Goal: Task Accomplishment & Management: Manage account settings

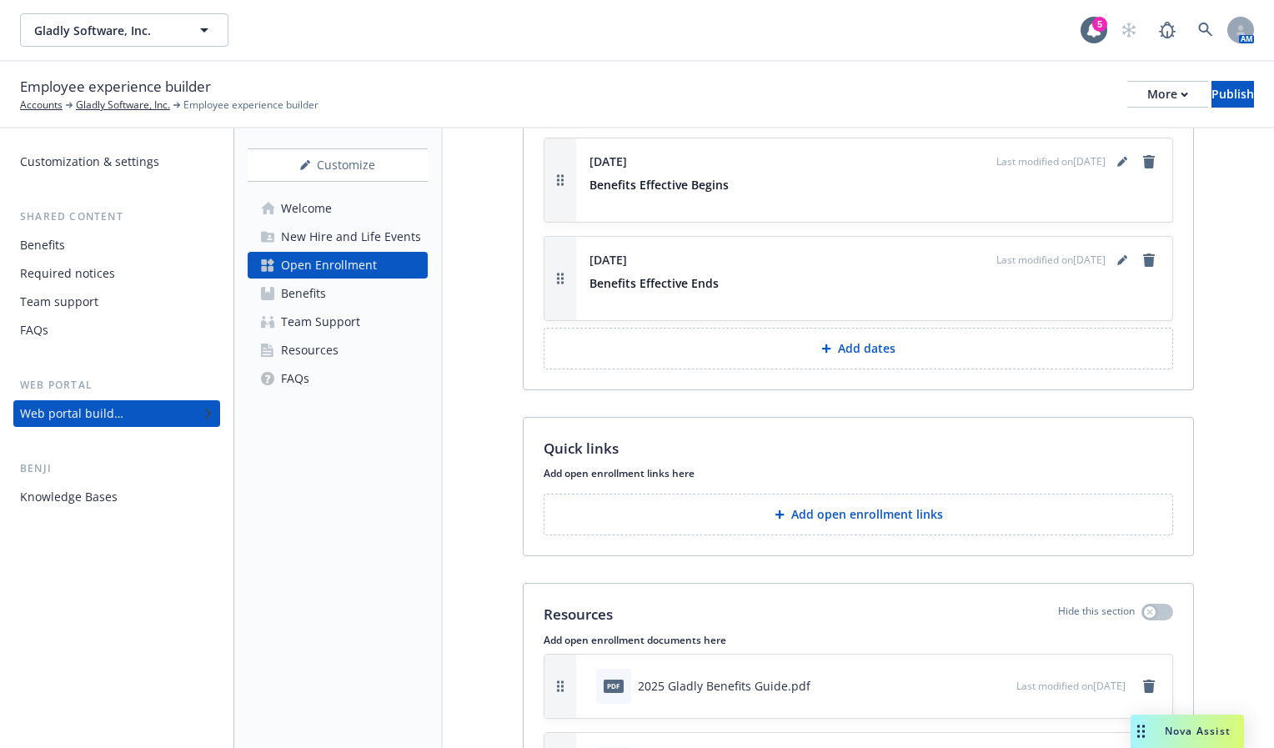
scroll to position [1953, 0]
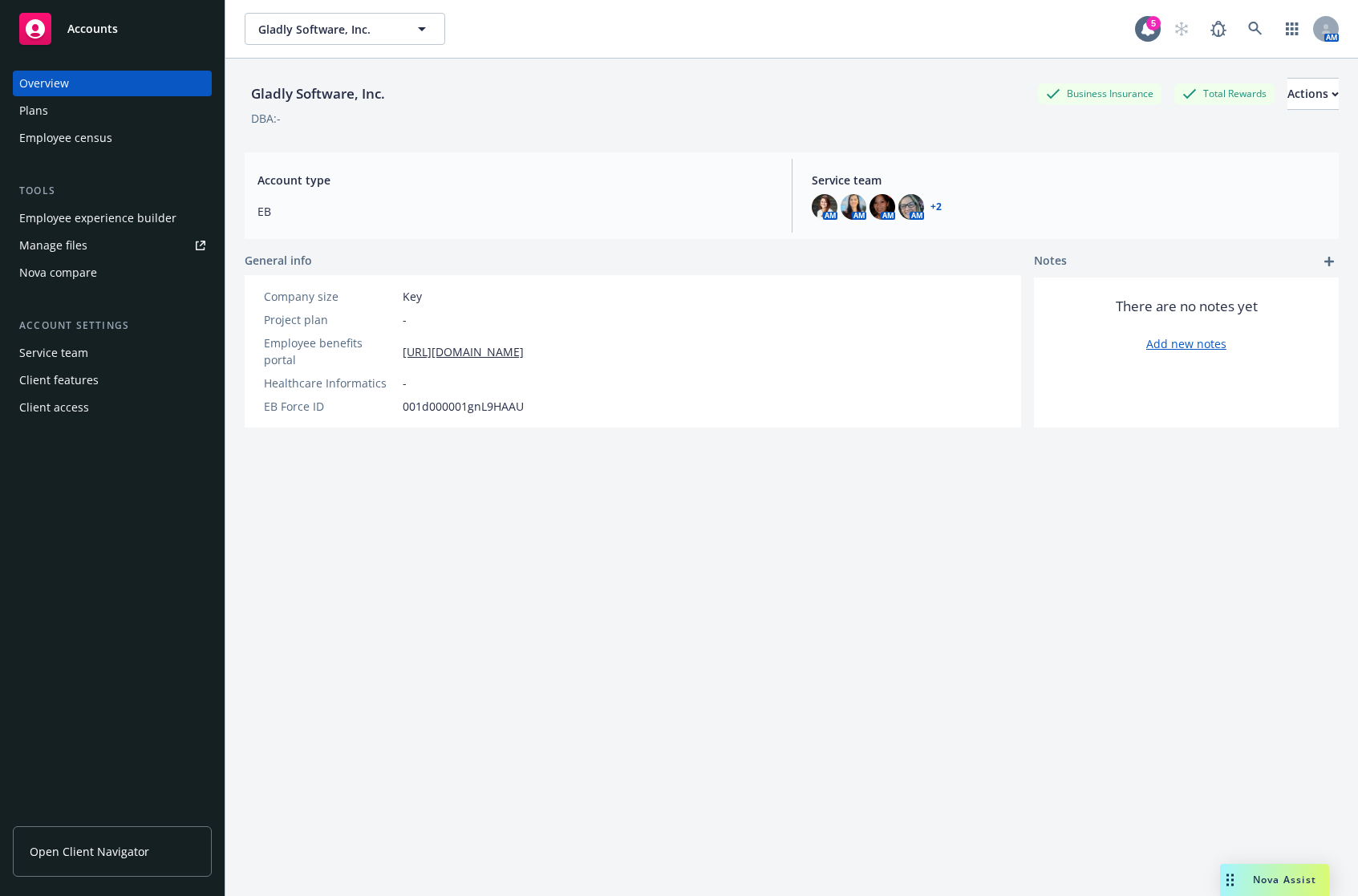
click at [67, 249] on div "Manage files" at bounding box center [53, 245] width 68 height 26
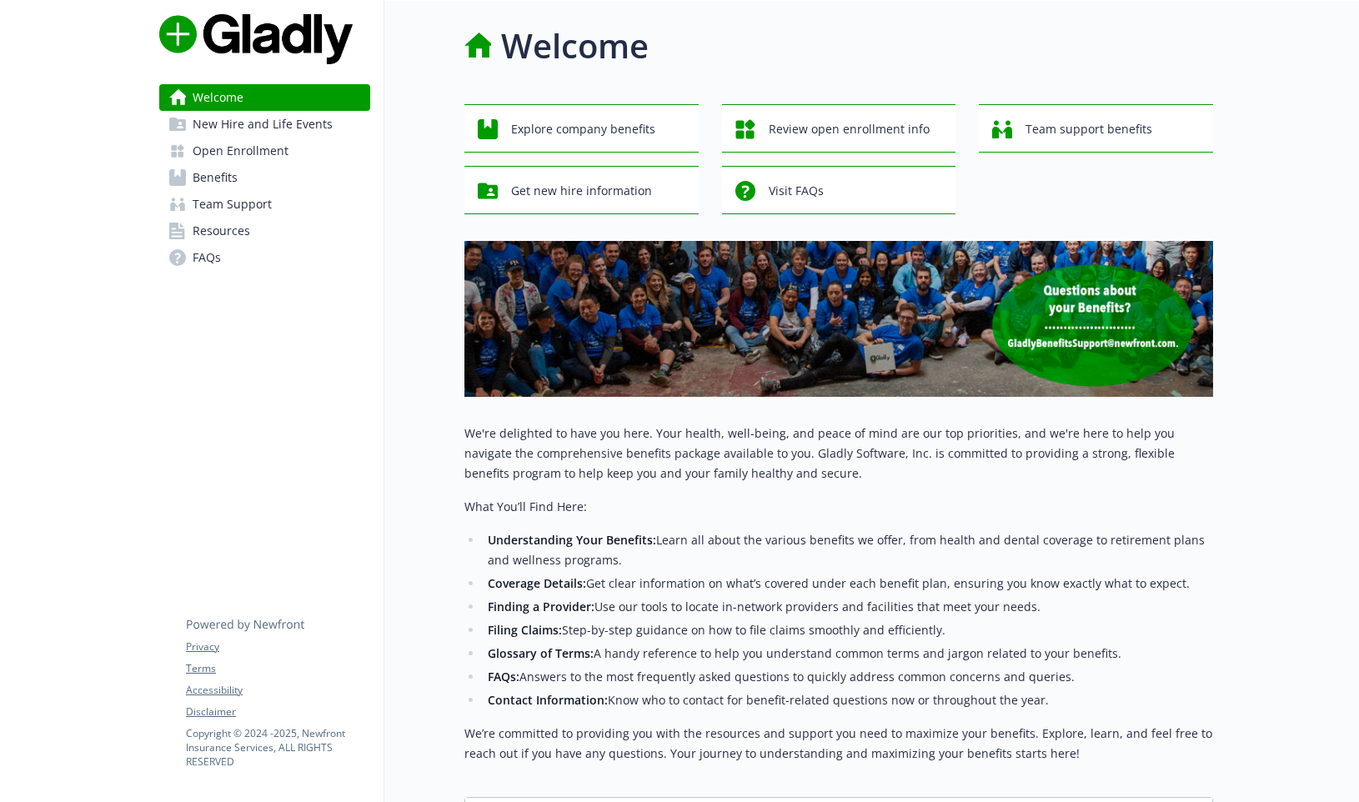
click at [289, 148] on link "Open Enrollment" at bounding box center [264, 151] width 211 height 27
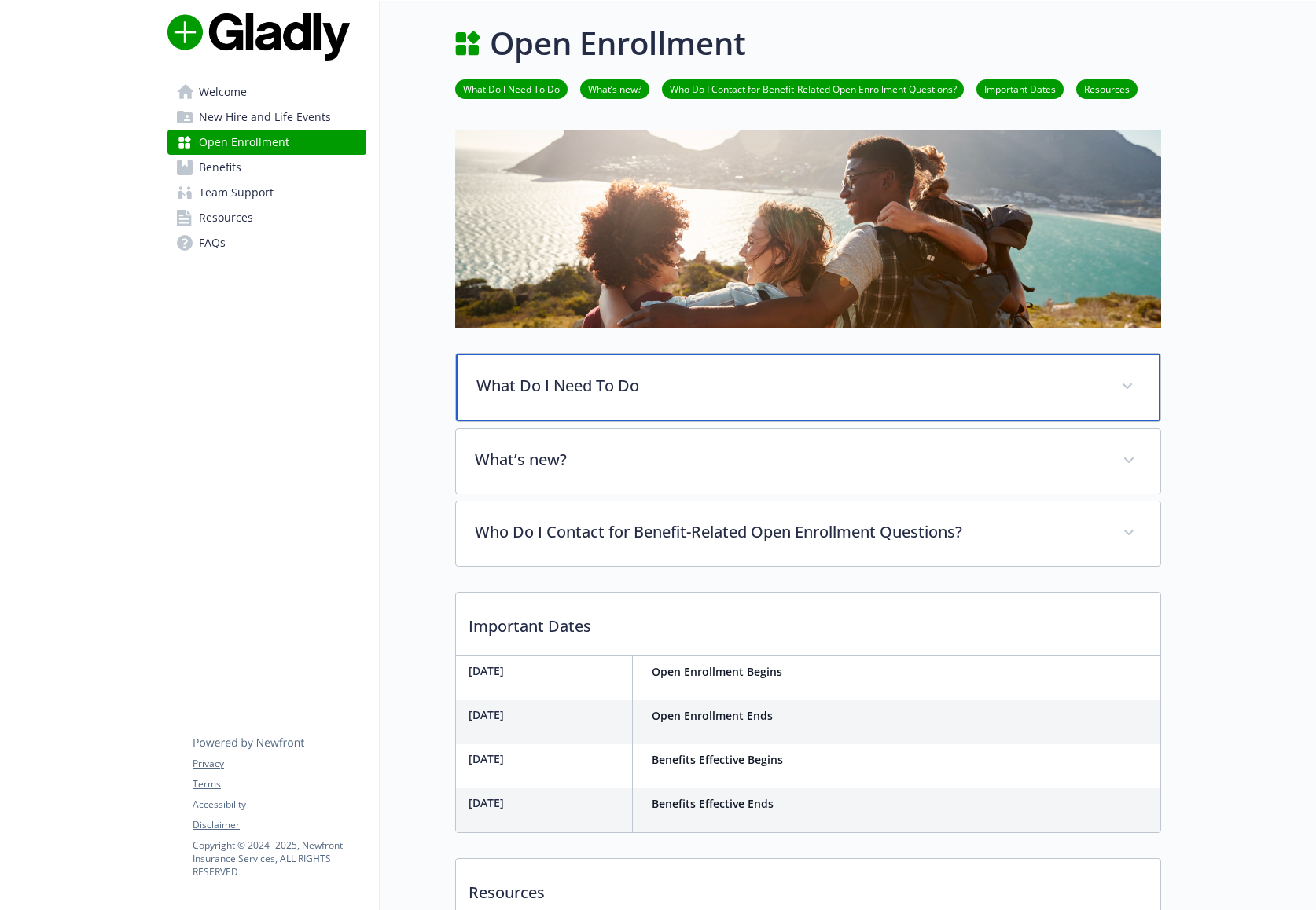
click at [544, 394] on p "What Do I Need To Do" at bounding box center [789, 386] width 625 height 24
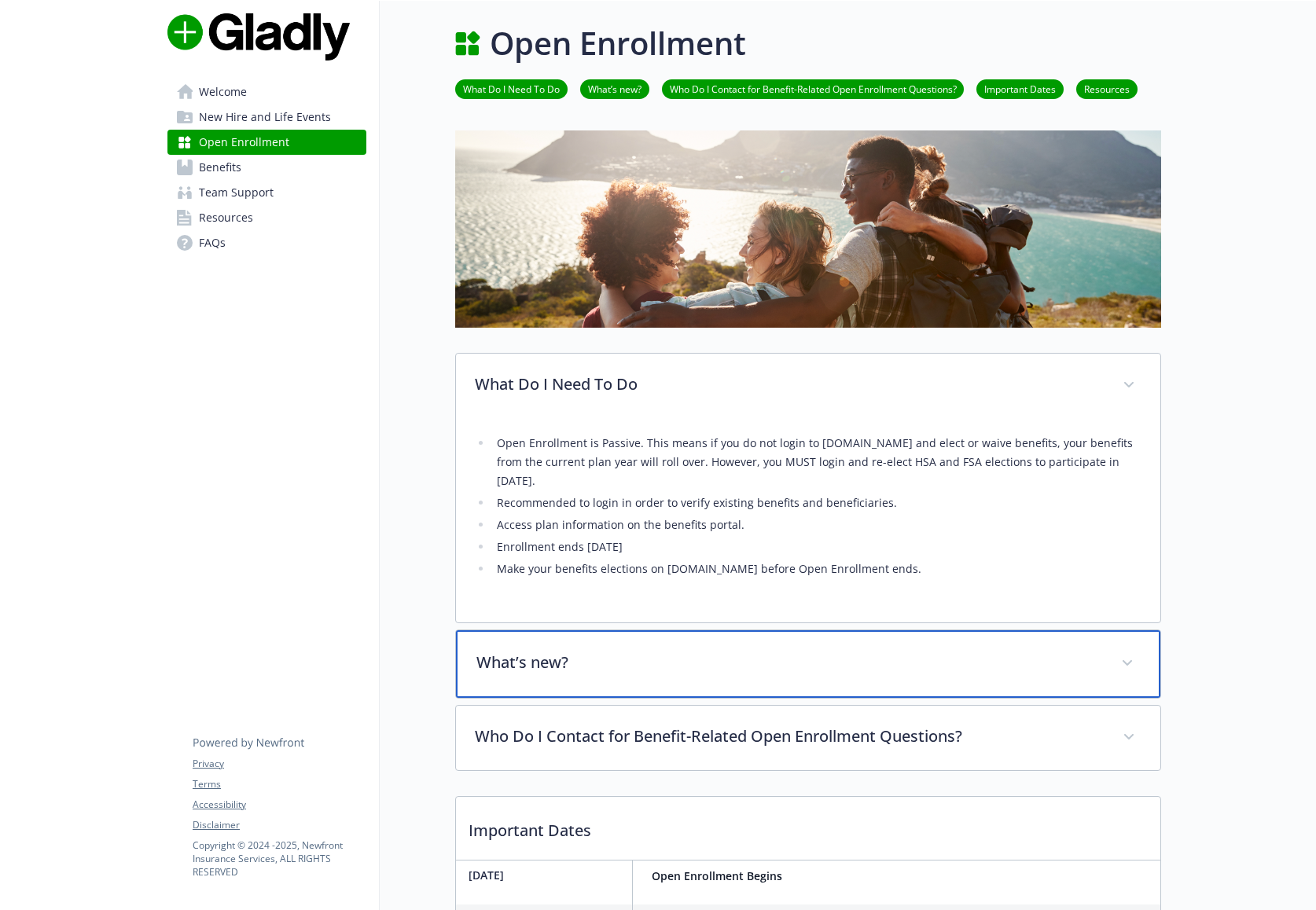
click at [610, 635] on div "What’s new?" at bounding box center [808, 664] width 705 height 68
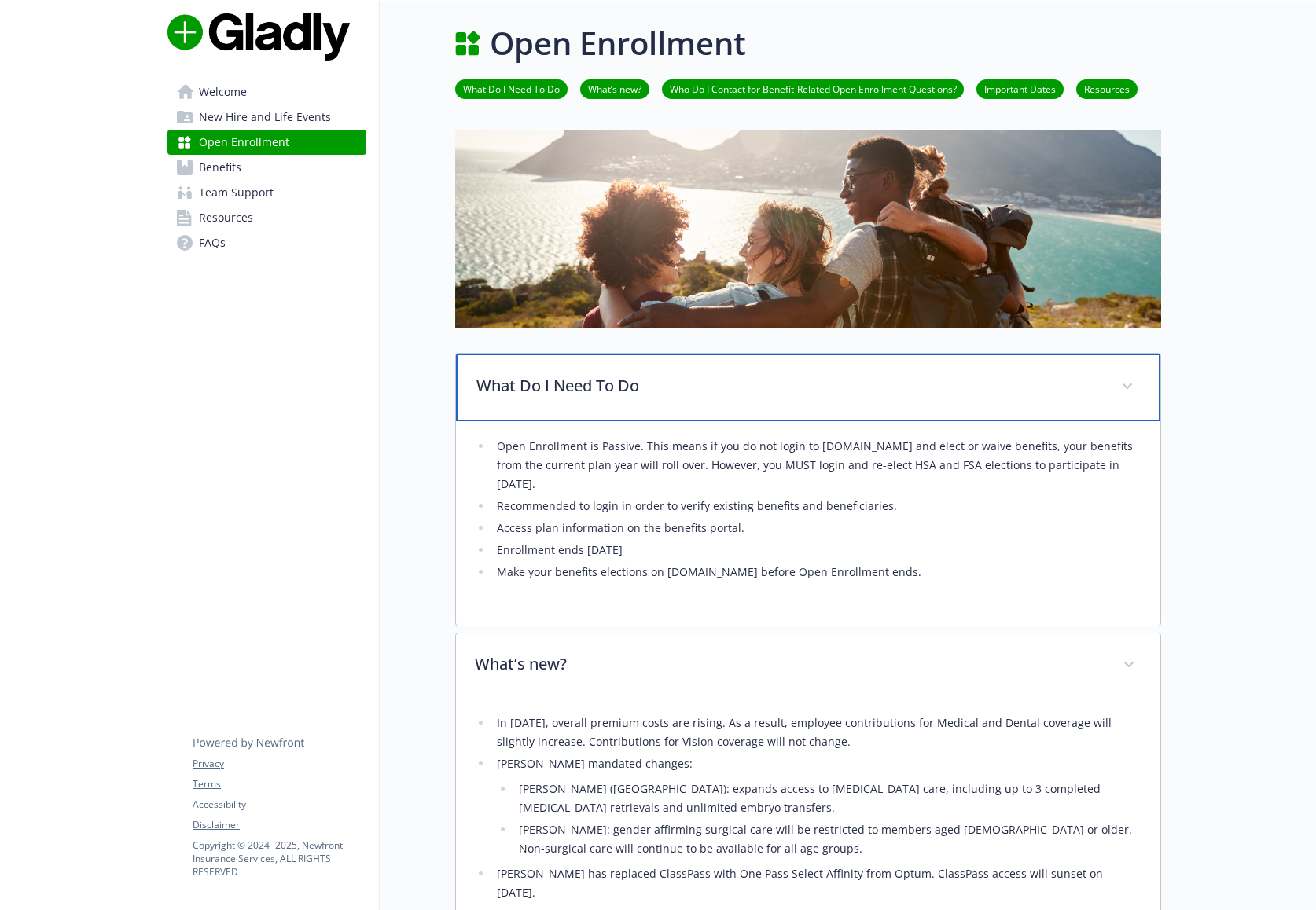
click at [584, 388] on p "What Do I Need To Do" at bounding box center [789, 386] width 625 height 24
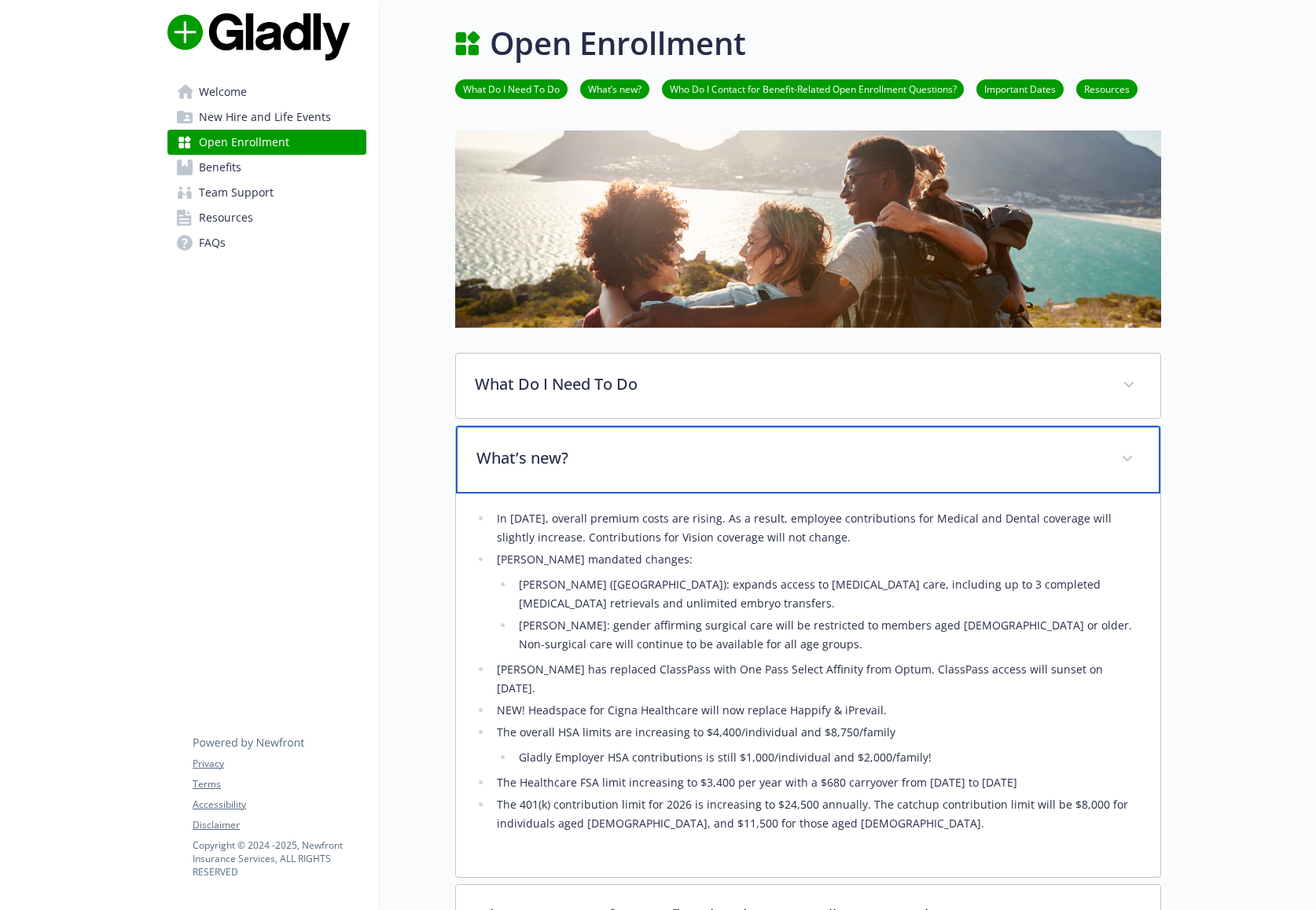
click at [545, 461] on p "What’s new?" at bounding box center [789, 457] width 625 height 24
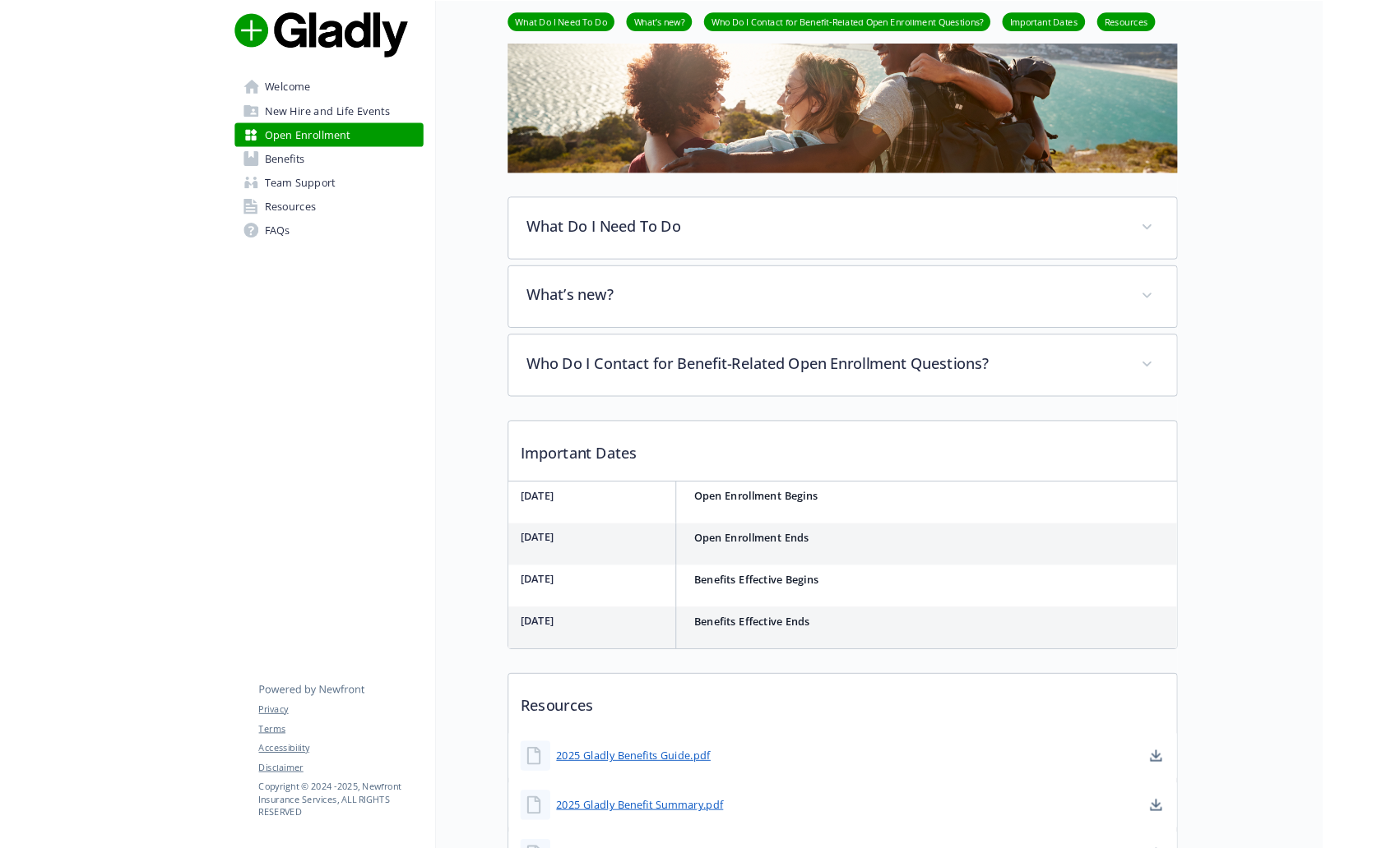
scroll to position [151, 0]
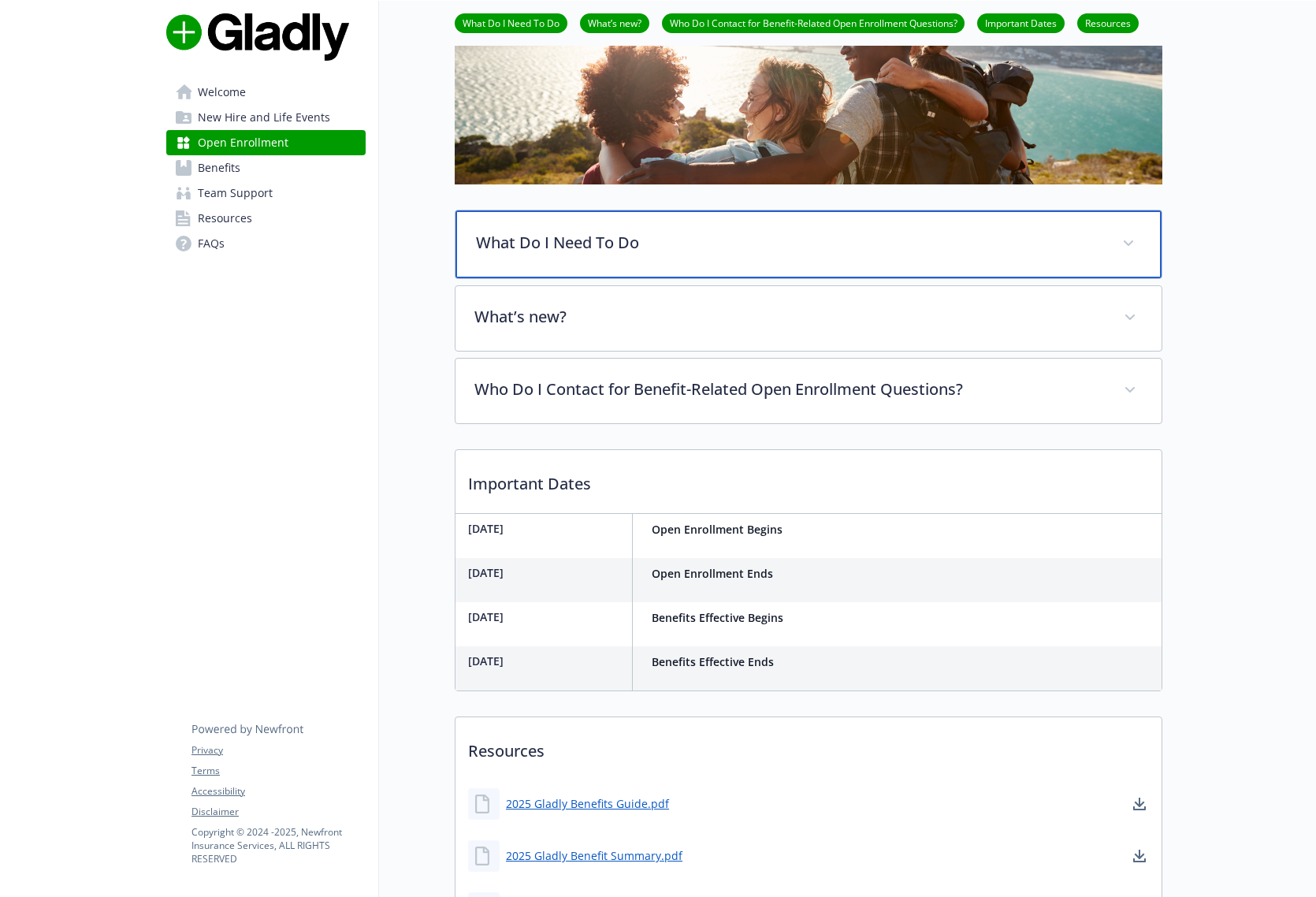
click at [542, 238] on p "What Do I Need To Do" at bounding box center [788, 242] width 627 height 24
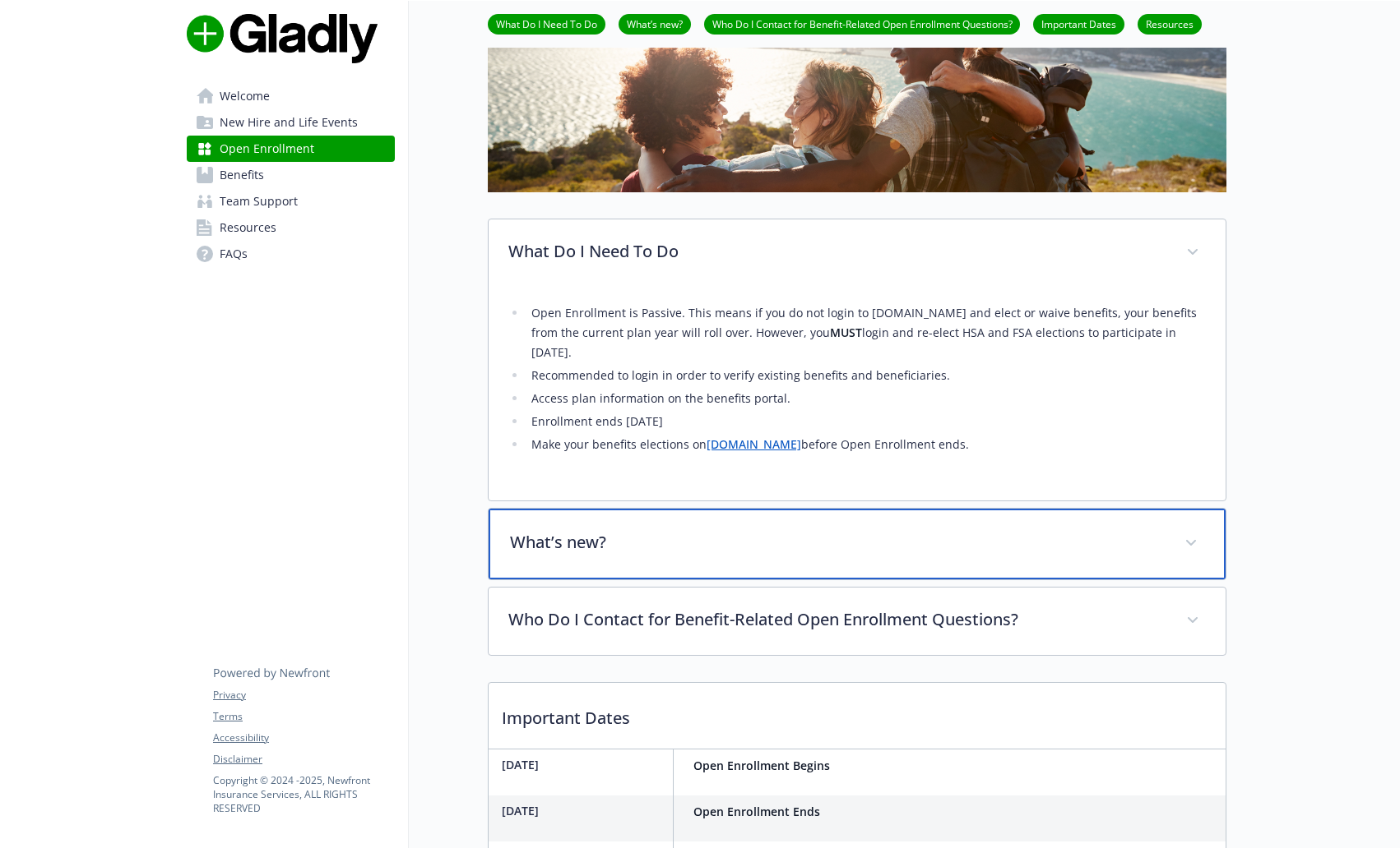
click at [730, 549] on p "What’s new?" at bounding box center [837, 542] width 654 height 25
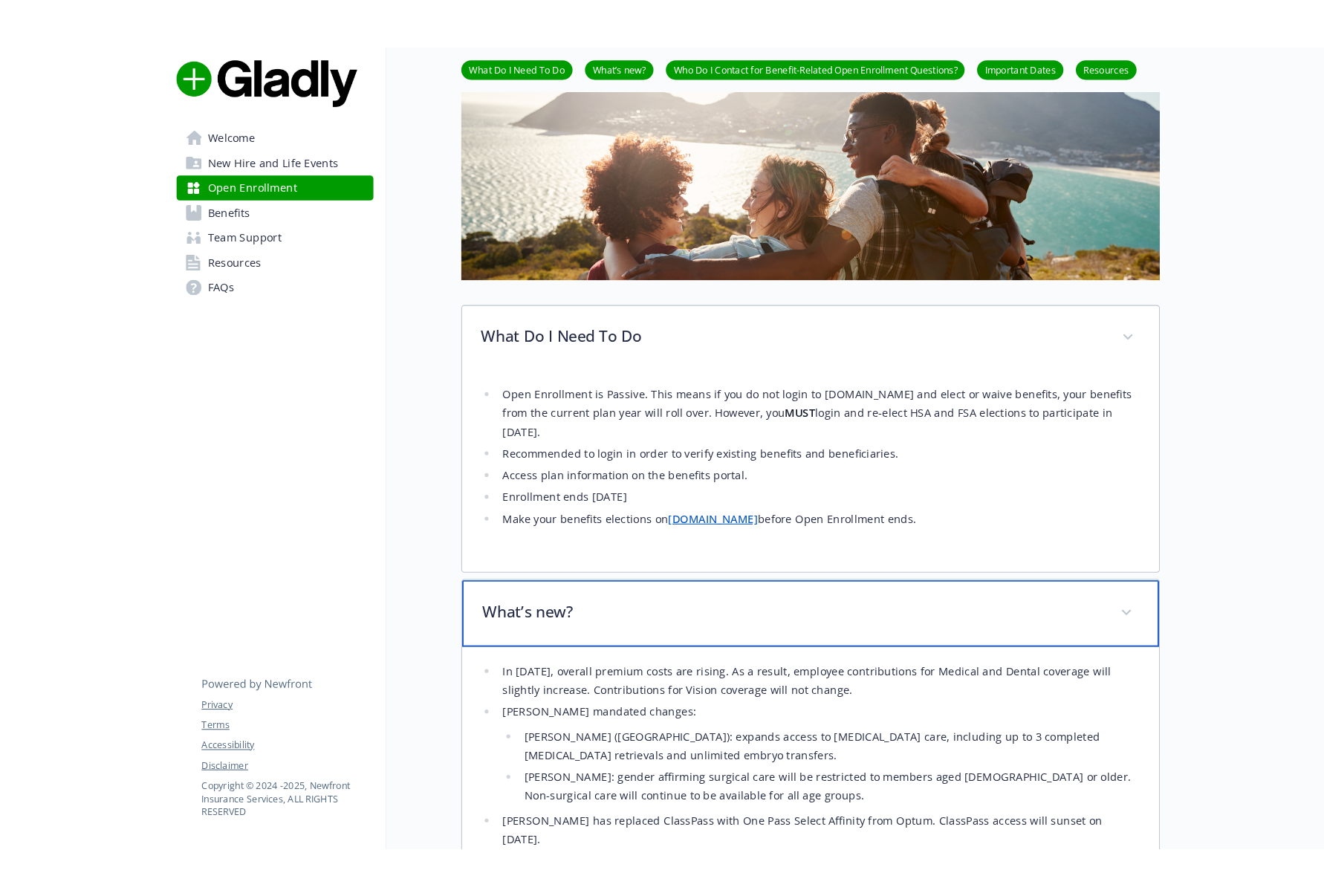
scroll to position [0, 0]
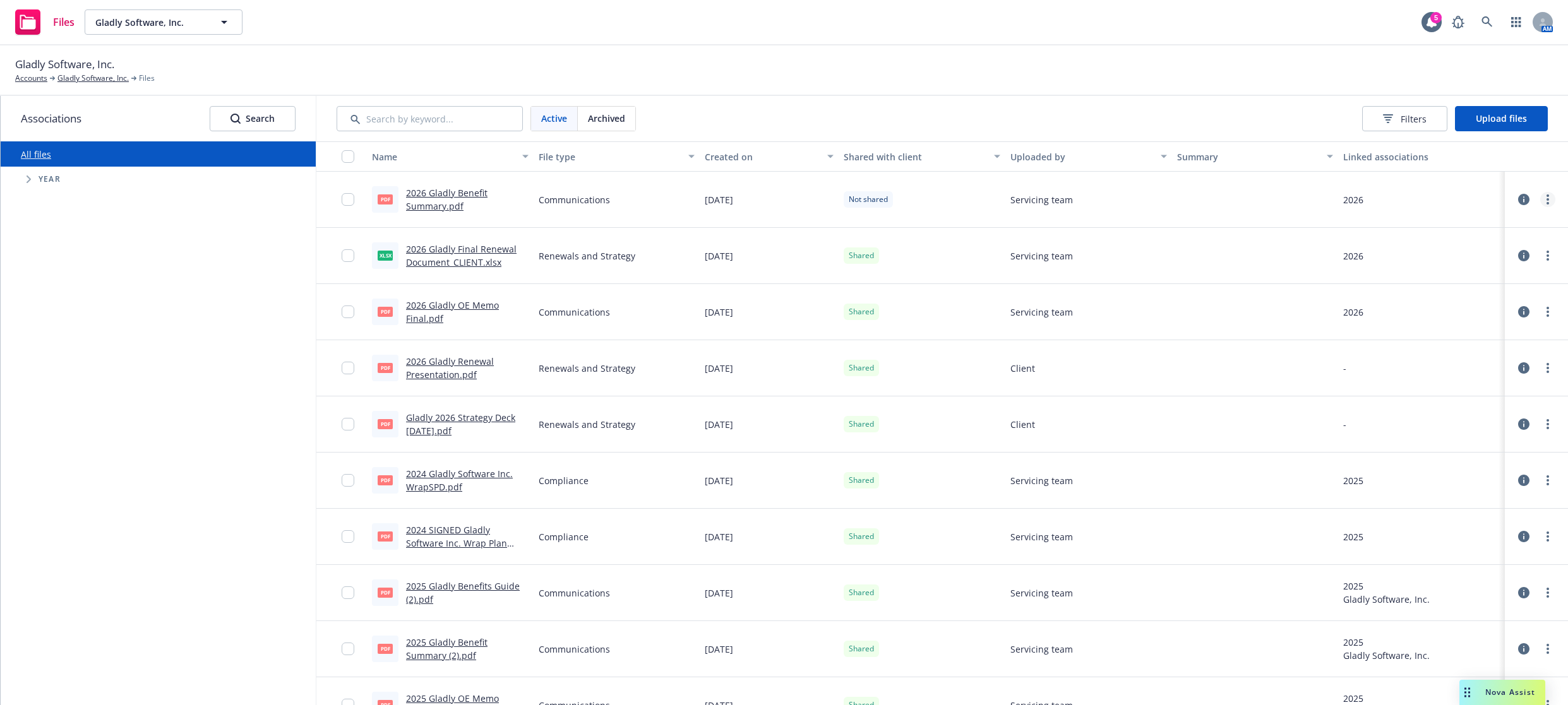
click at [1546, 202] on icon "more" at bounding box center [1547, 199] width 2 height 10
click at [346, 195] on input "checkbox" at bounding box center [348, 199] width 13 height 13
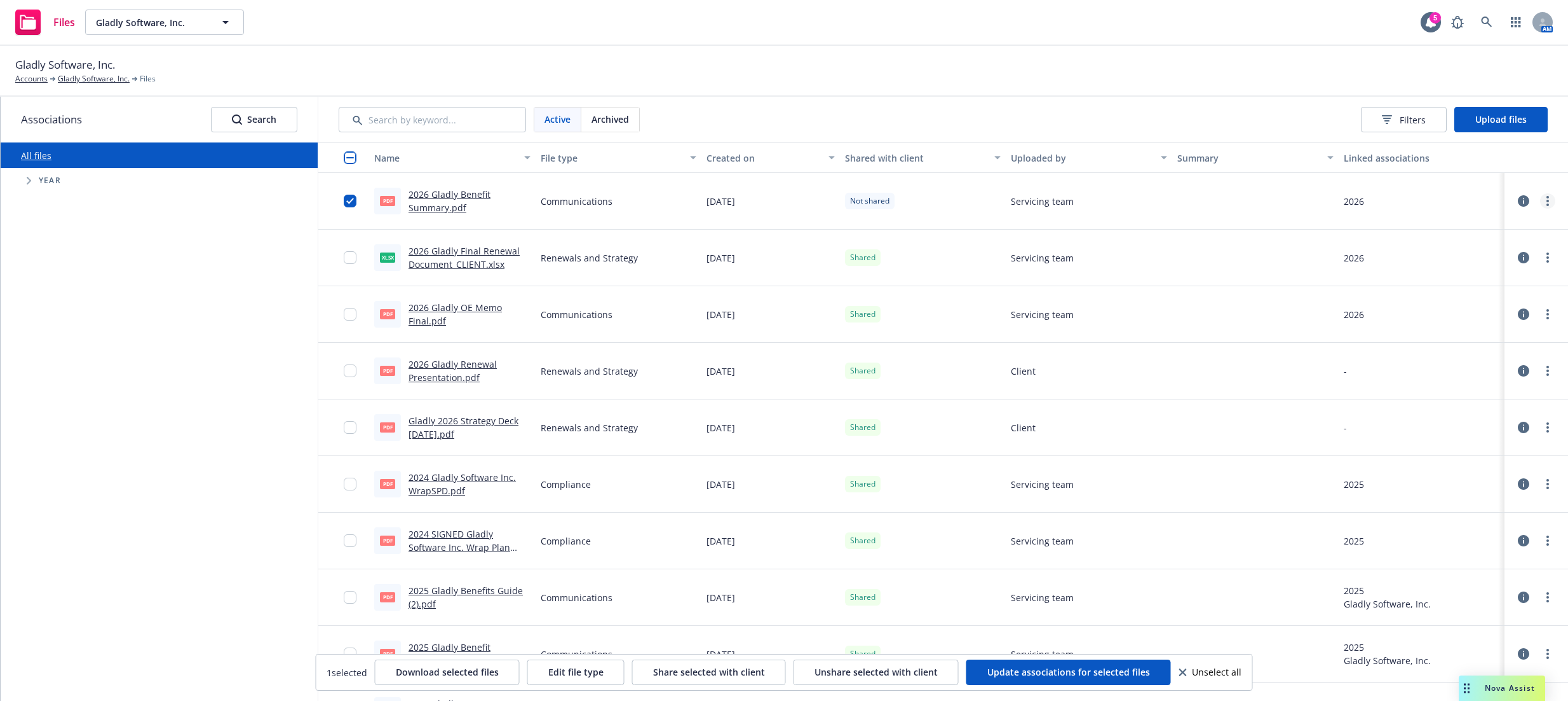
click at [1544, 200] on link "more" at bounding box center [1547, 201] width 15 height 15
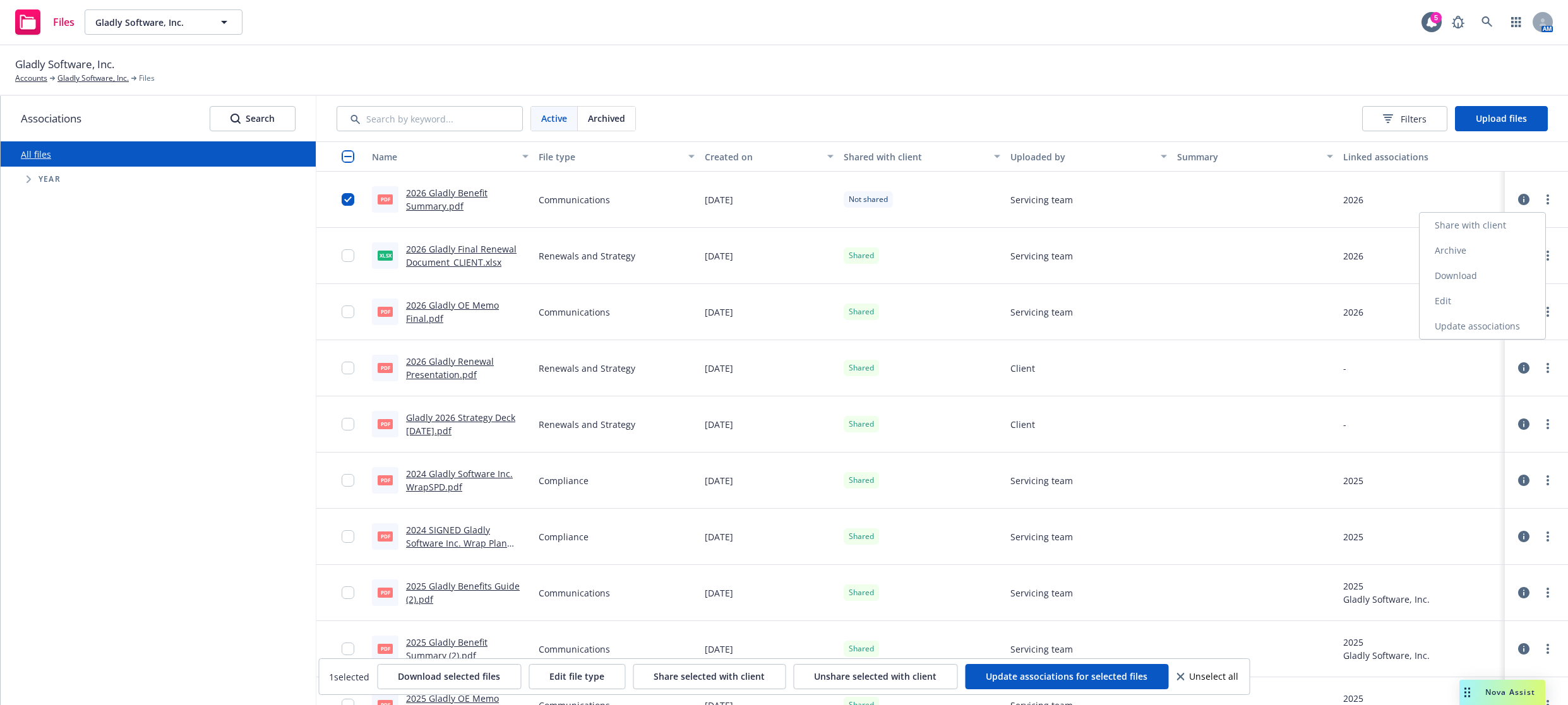
click at [1464, 244] on link "Archive" at bounding box center [1482, 250] width 126 height 25
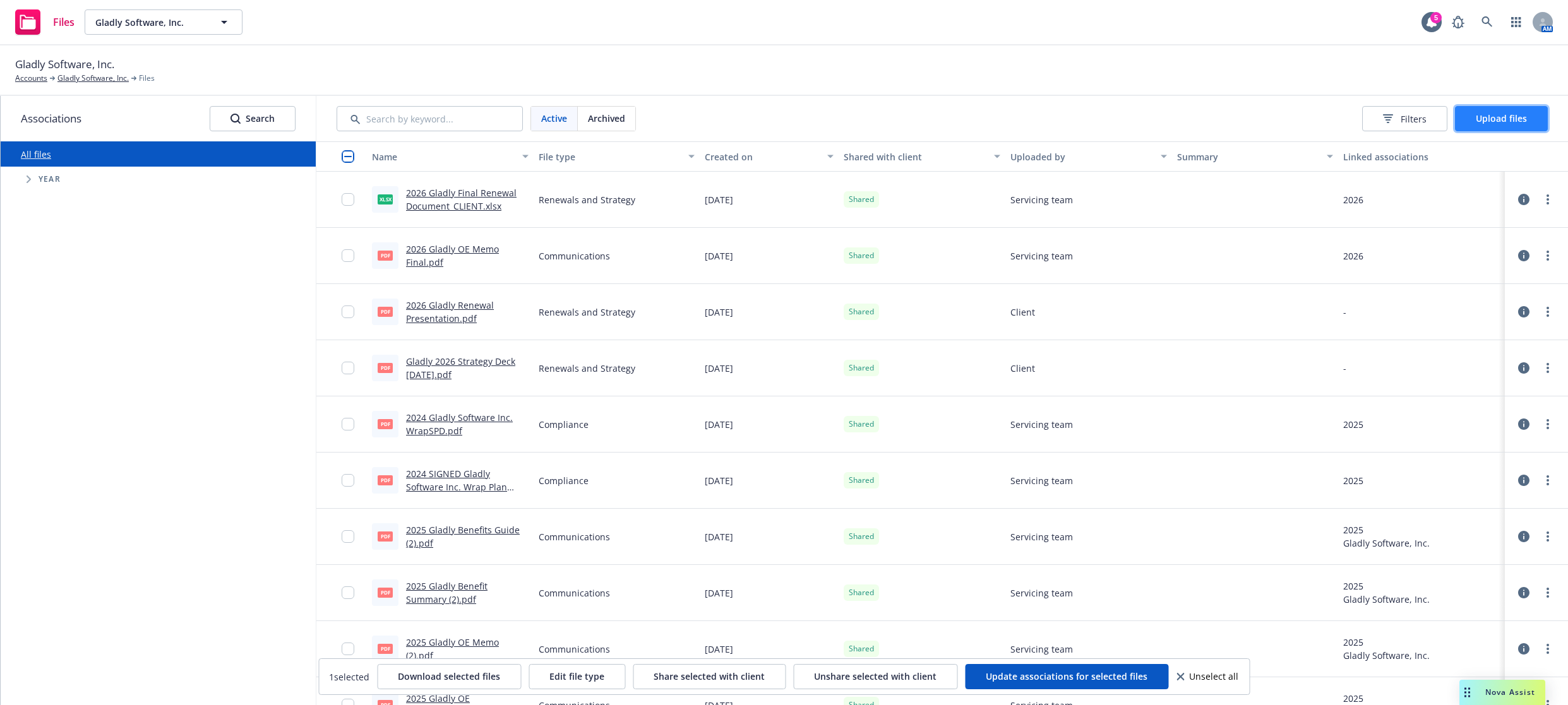
click at [1506, 123] on span "Upload files" at bounding box center [1501, 118] width 52 height 12
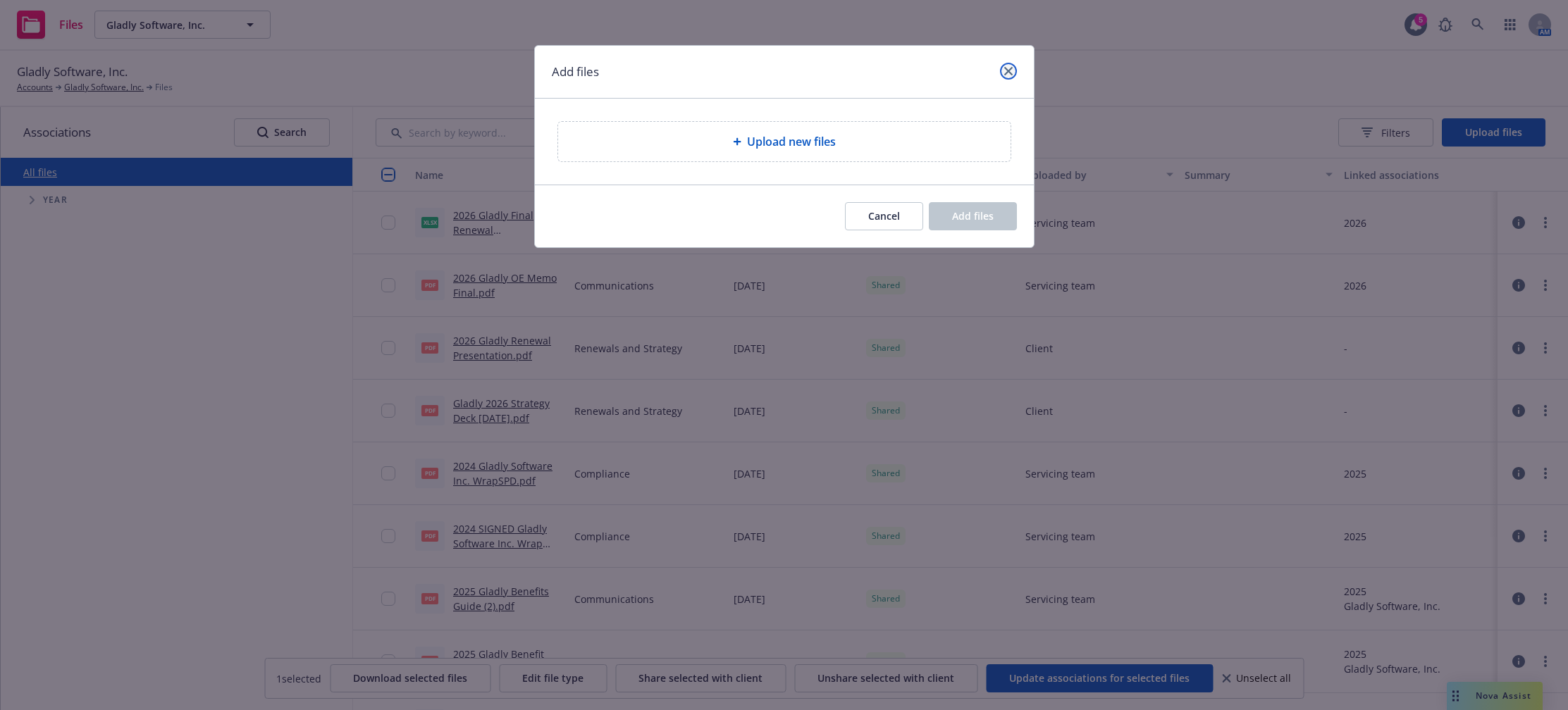
click at [1011, 70] on icon "close" at bounding box center [1008, 71] width 8 height 8
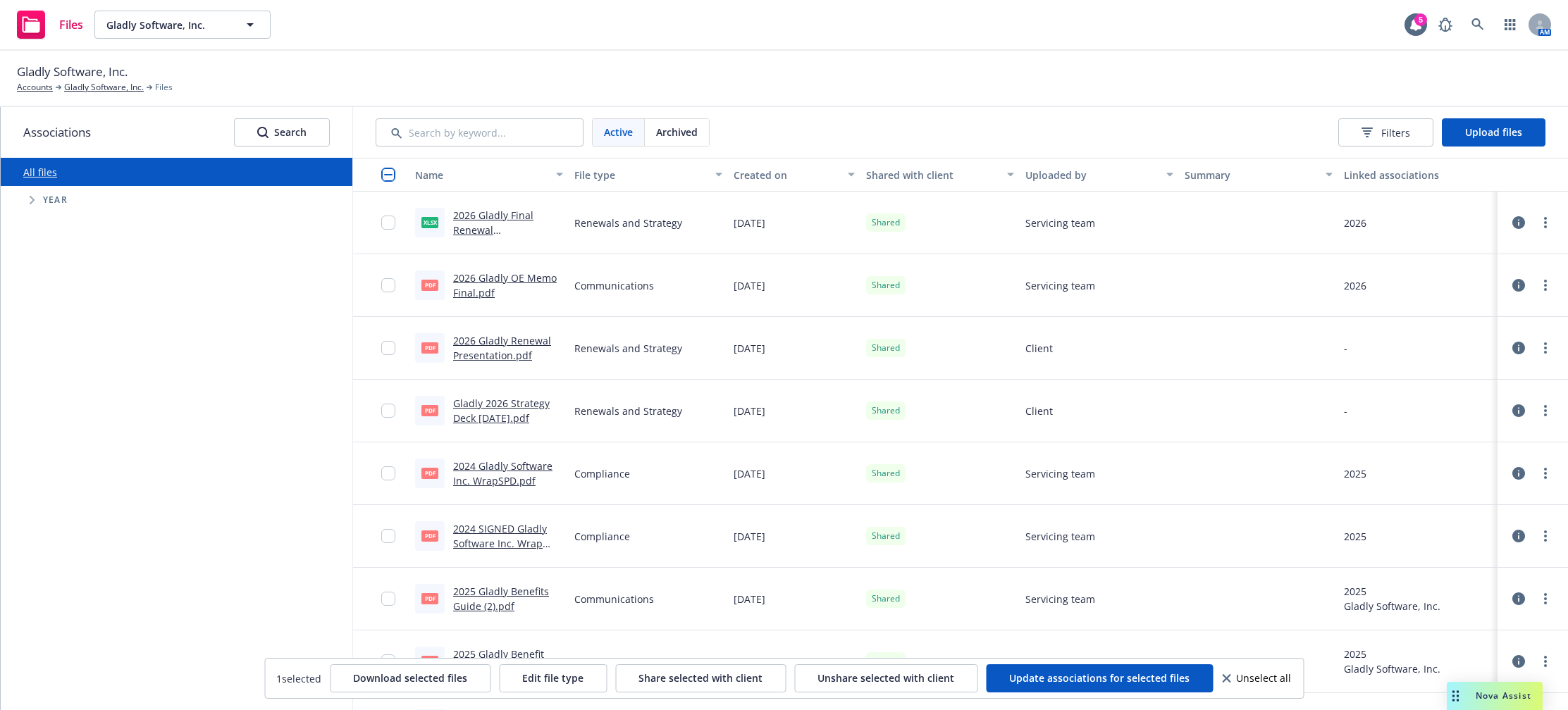
click at [815, 101] on div "Gladly Software, Inc. Accounts Gladly Software, Inc. Files" at bounding box center [784, 79] width 1568 height 57
click at [1490, 135] on span "Upload files" at bounding box center [1494, 132] width 57 height 14
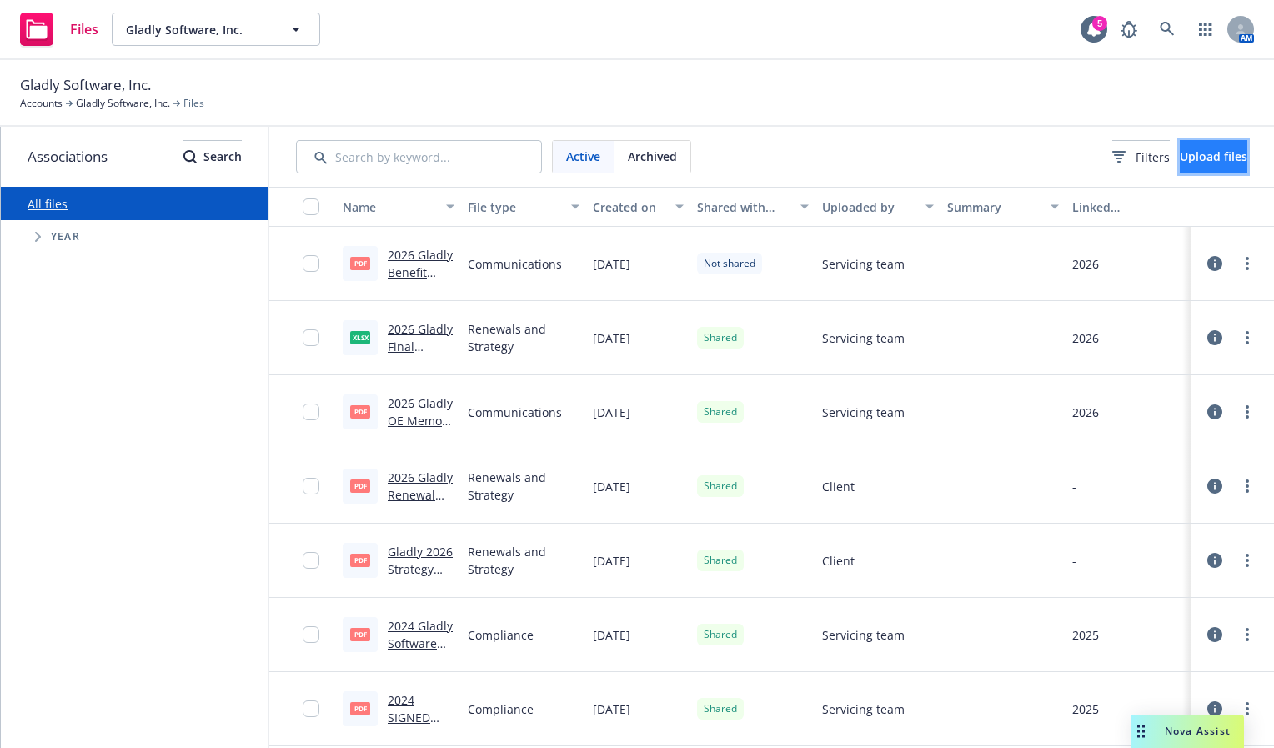
click at [1198, 153] on span "Upload files" at bounding box center [1213, 156] width 68 height 16
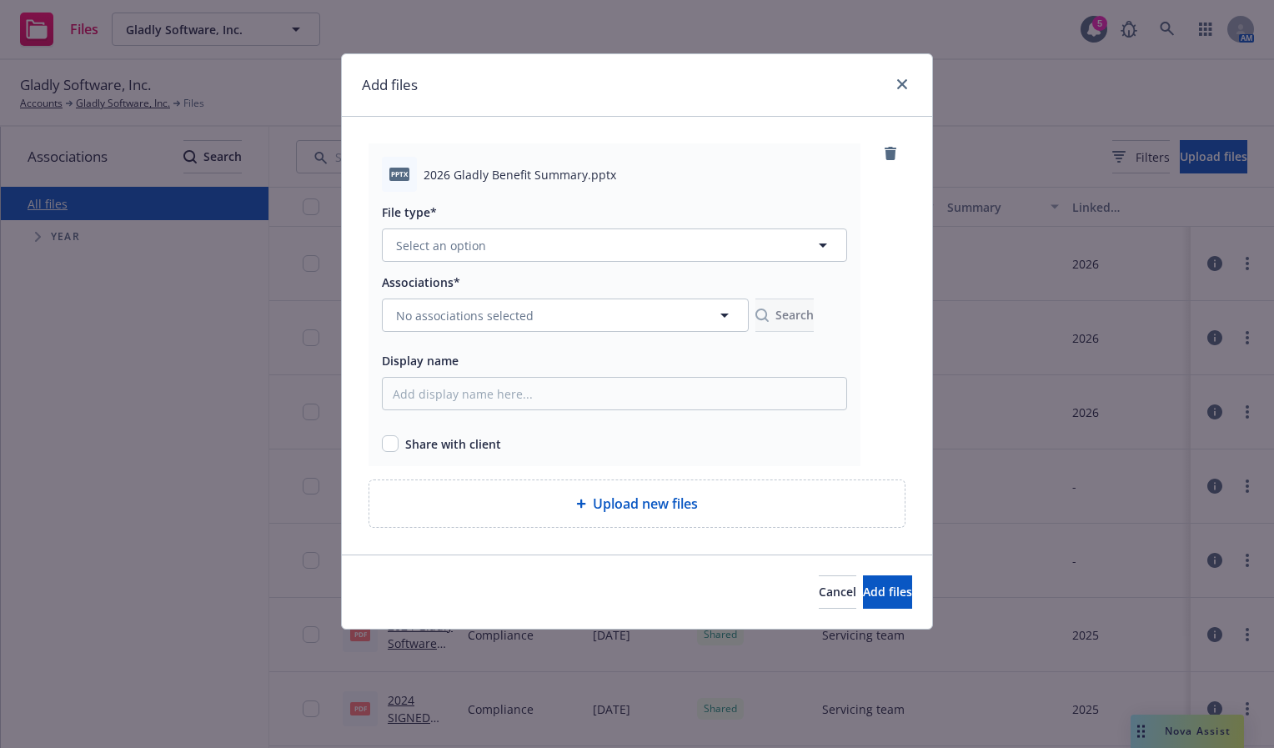
click at [662, 508] on span "Upload new files" at bounding box center [645, 503] width 105 height 20
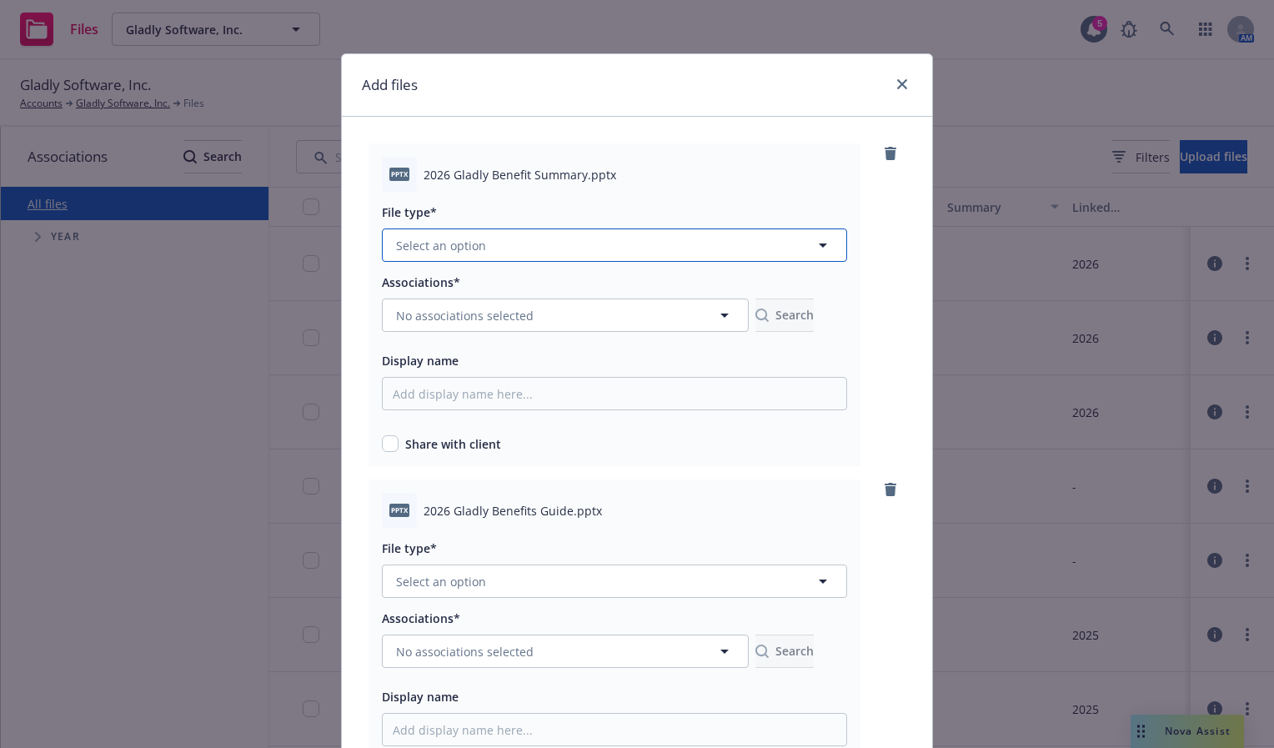
click at [566, 246] on button "Select an option" at bounding box center [614, 244] width 465 height 33
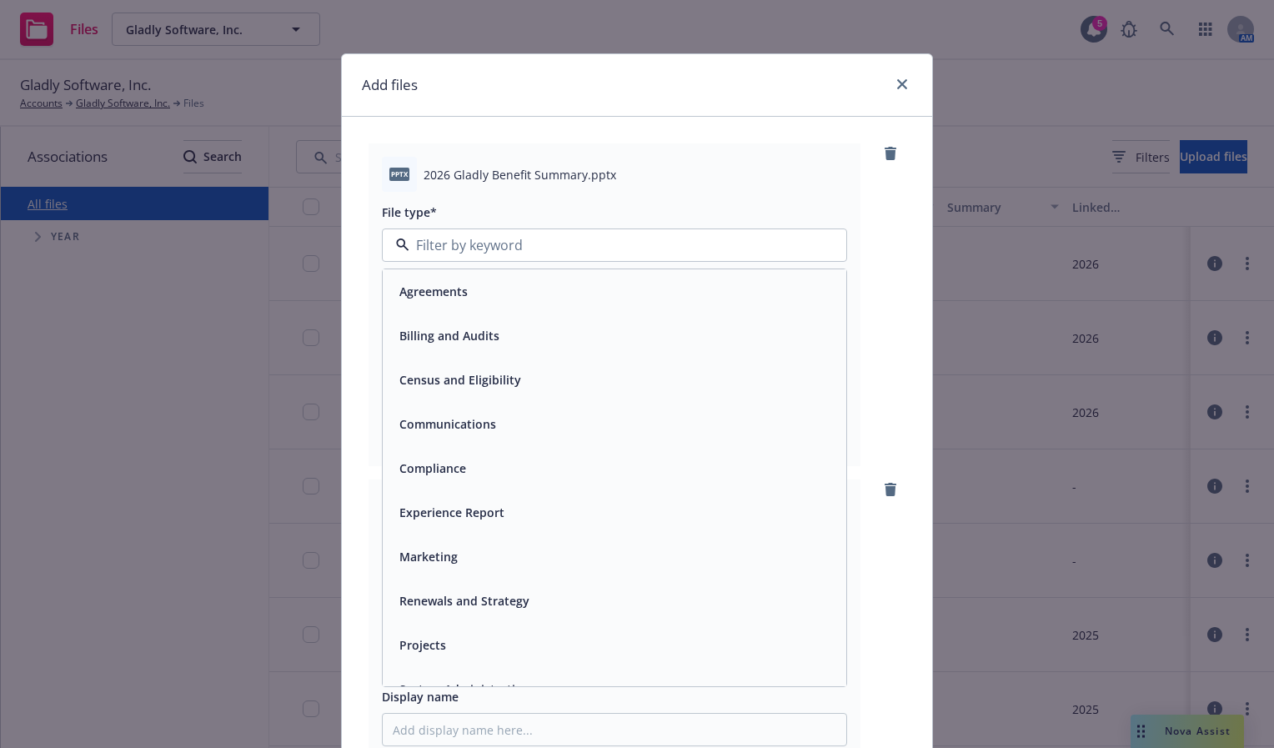
click at [527, 420] on div "Communications" at bounding box center [614, 424] width 443 height 24
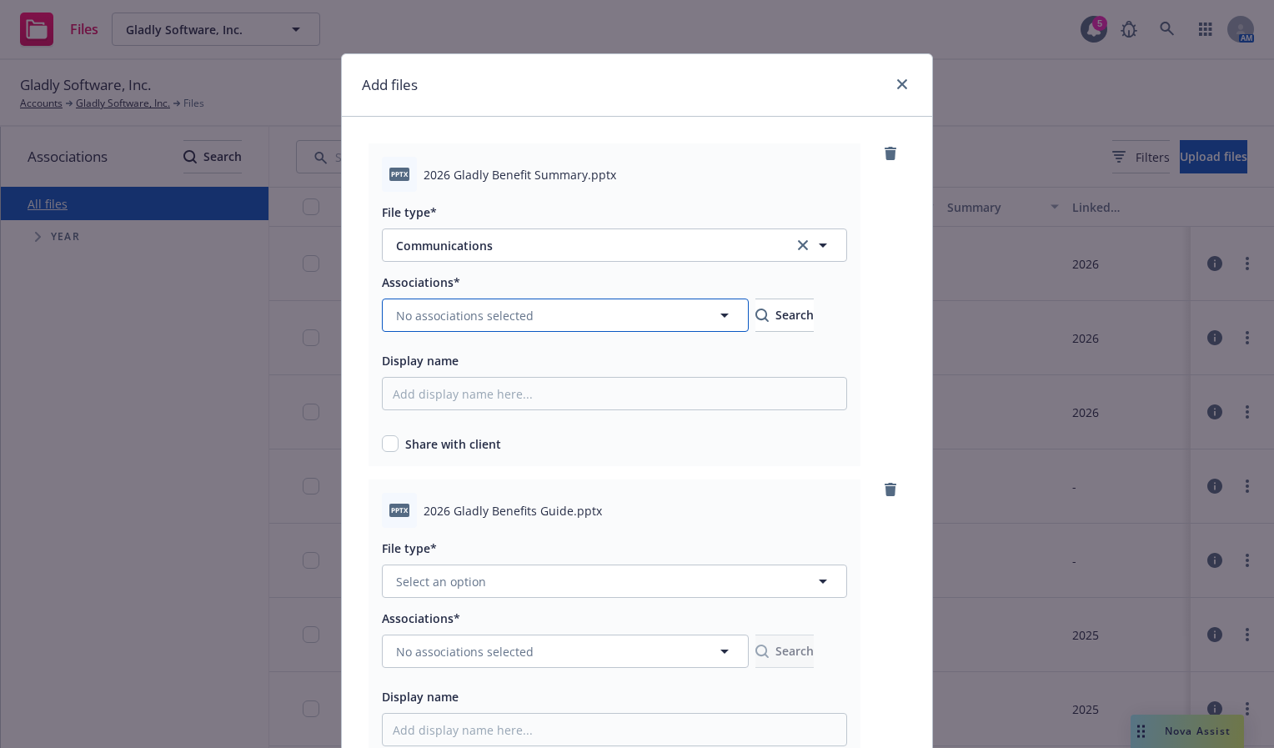
click at [536, 311] on button "No associations selected" at bounding box center [565, 314] width 367 height 33
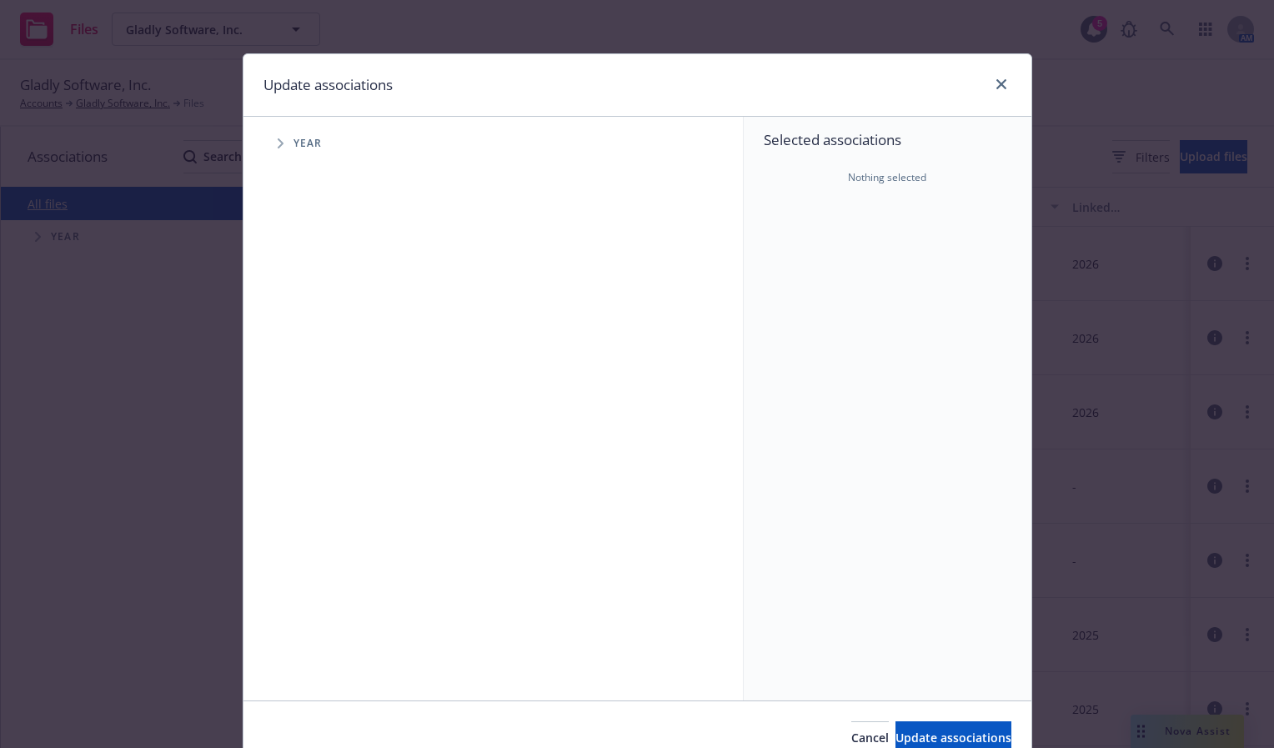
click at [278, 143] on icon "Tree Example" at bounding box center [281, 143] width 7 height 10
click at [319, 407] on input "Tree Example" at bounding box center [322, 410] width 17 height 17
checkbox input "true"
click at [900, 733] on span "Update associations" at bounding box center [953, 737] width 116 height 16
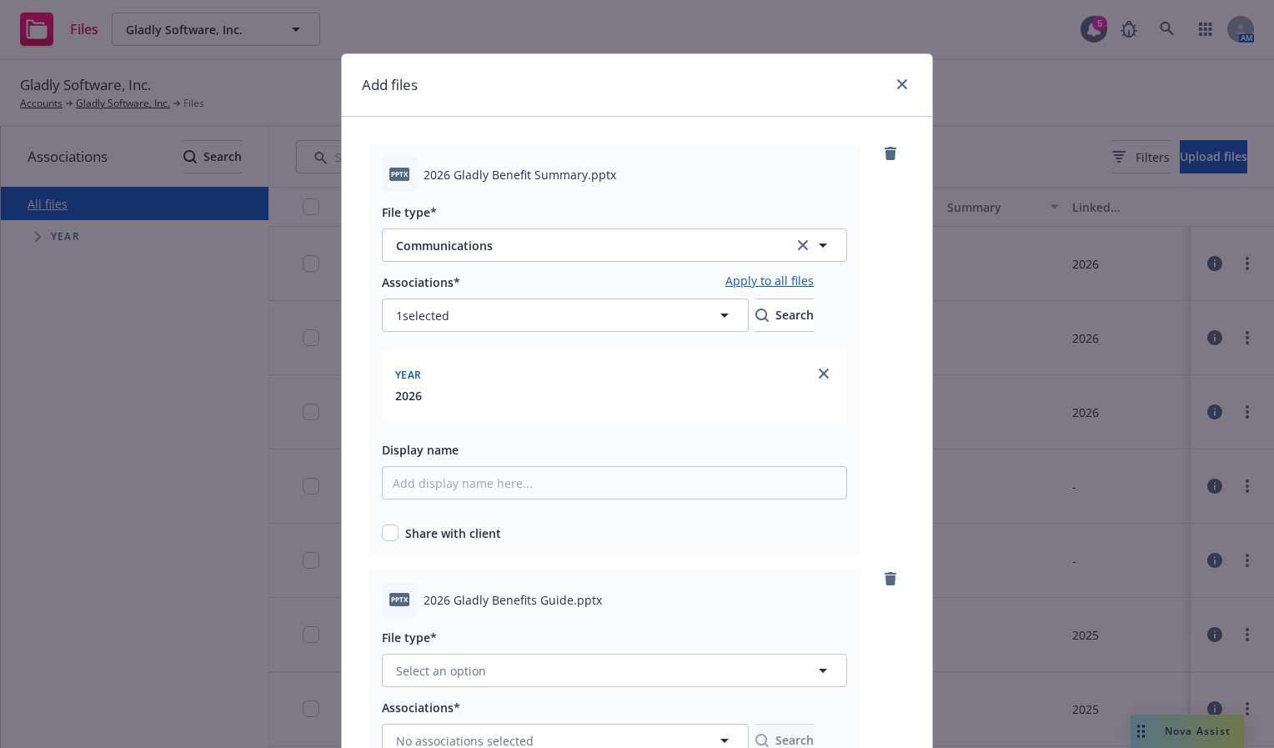
scroll to position [250, 0]
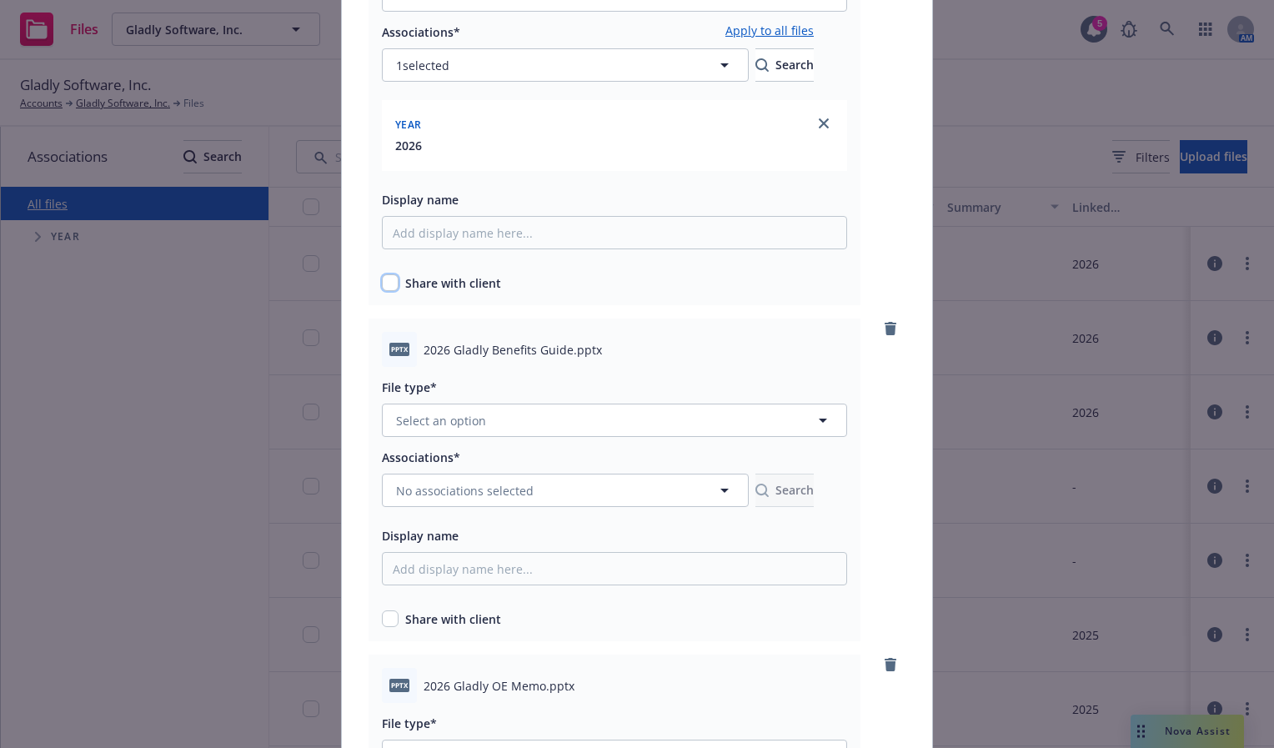
click at [386, 278] on input "checkbox" at bounding box center [390, 282] width 17 height 17
checkbox input "true"
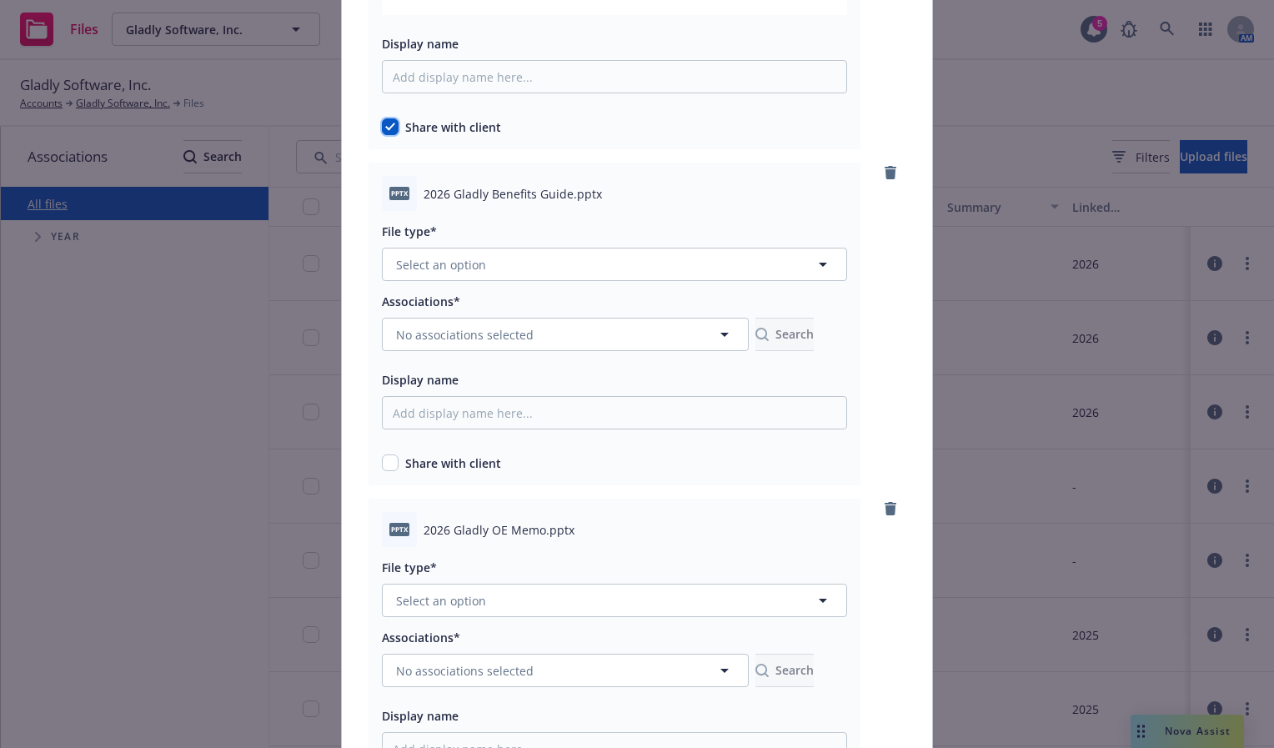
scroll to position [417, 0]
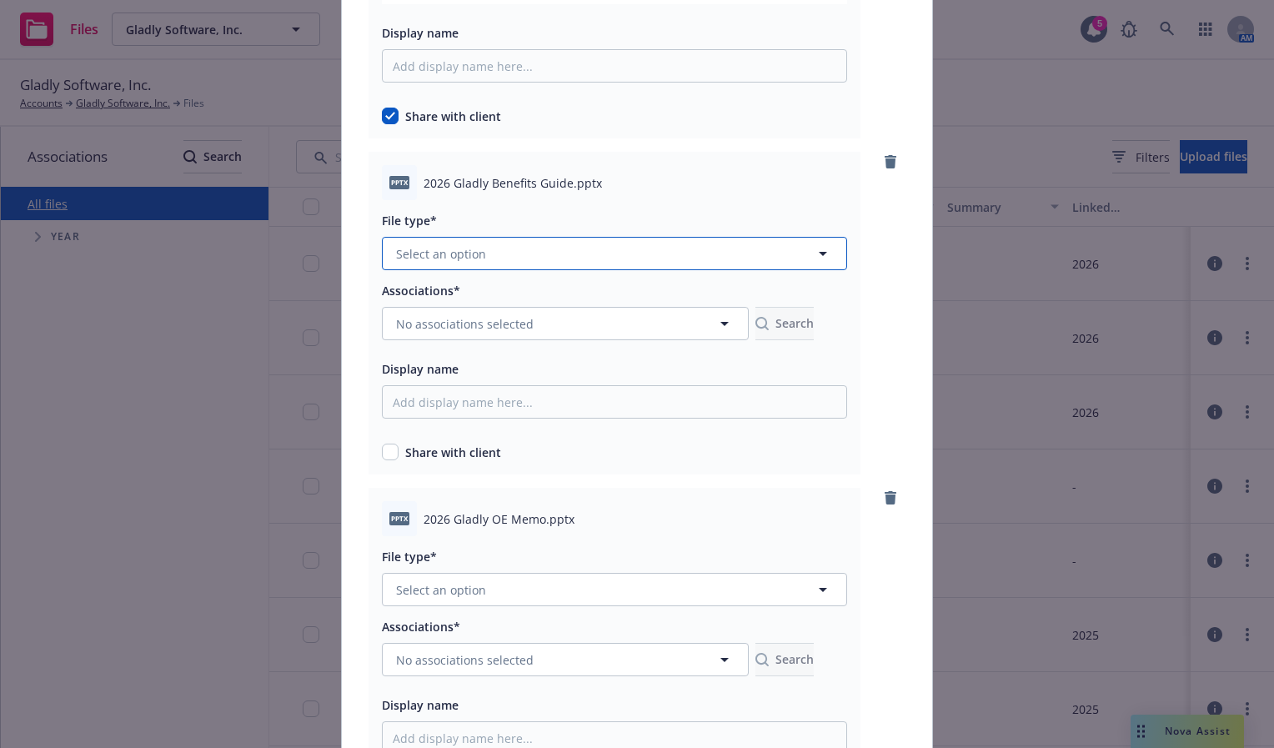
click at [475, 260] on span "Select an option" at bounding box center [441, 254] width 90 height 18
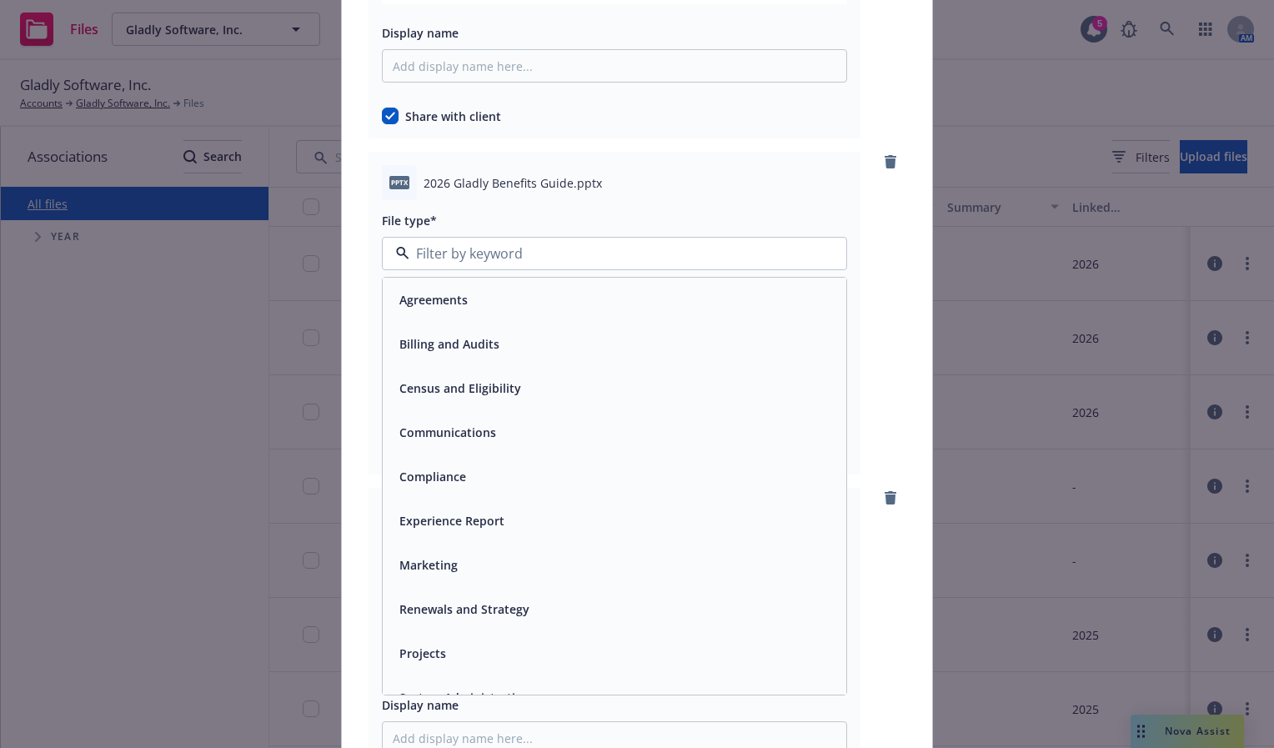
click at [461, 434] on span "Communications" at bounding box center [447, 432] width 97 height 18
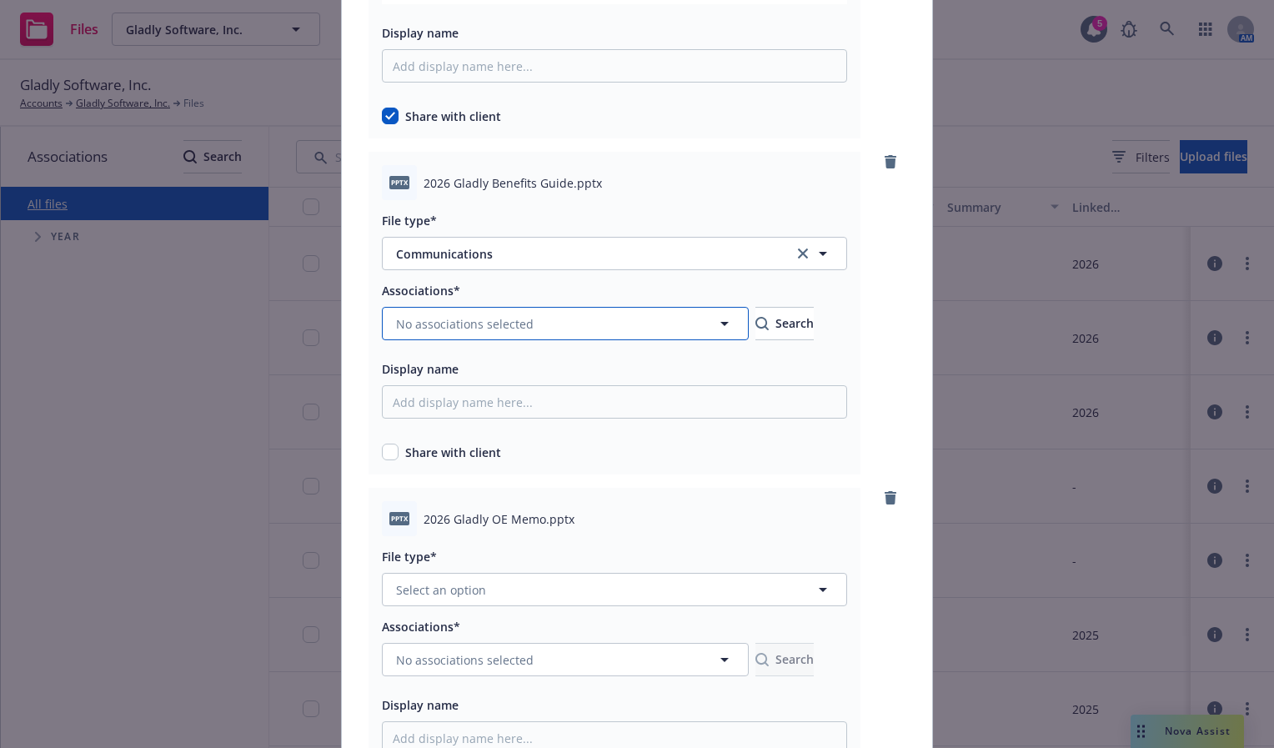
click at [429, 329] on span "No associations selected" at bounding box center [465, 324] width 138 height 18
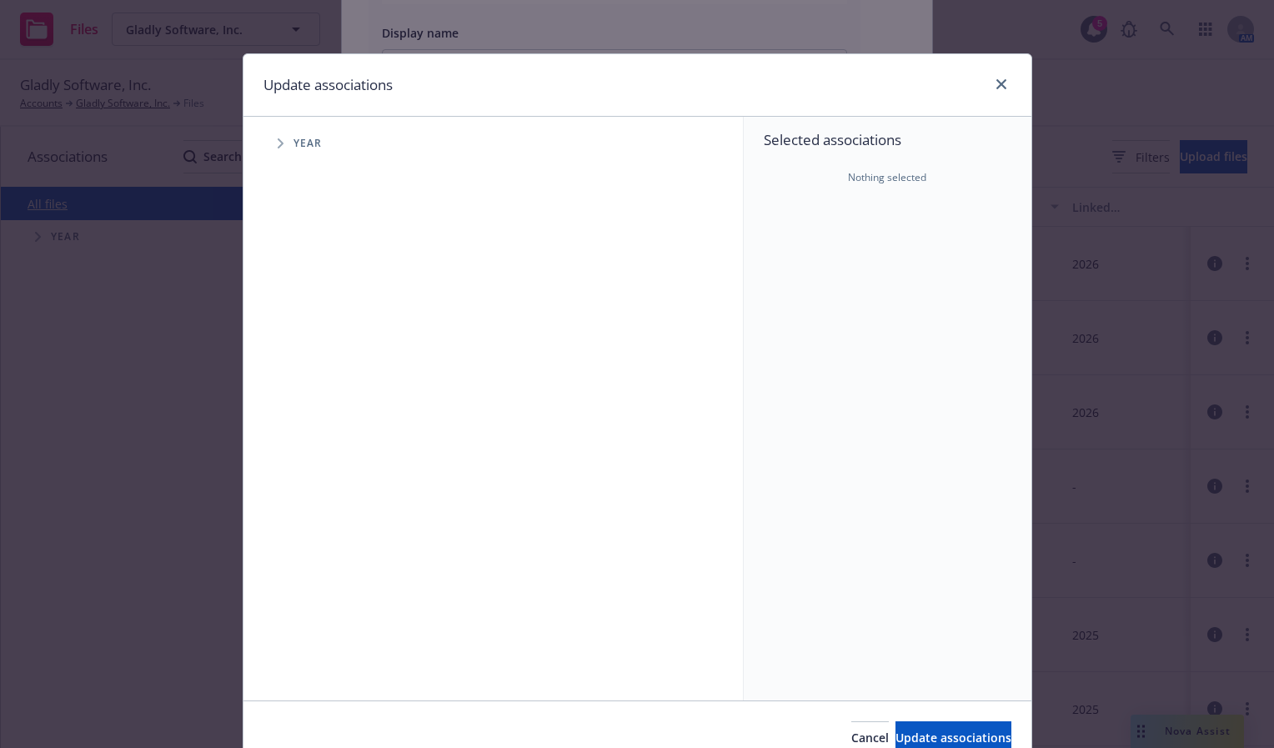
click at [278, 138] on span "Tree Example" at bounding box center [280, 143] width 27 height 27
click at [325, 408] on div "2026 Year" at bounding box center [339, 410] width 50 height 32
checkbox input "true"
click at [945, 726] on button "Update associations" at bounding box center [953, 737] width 116 height 33
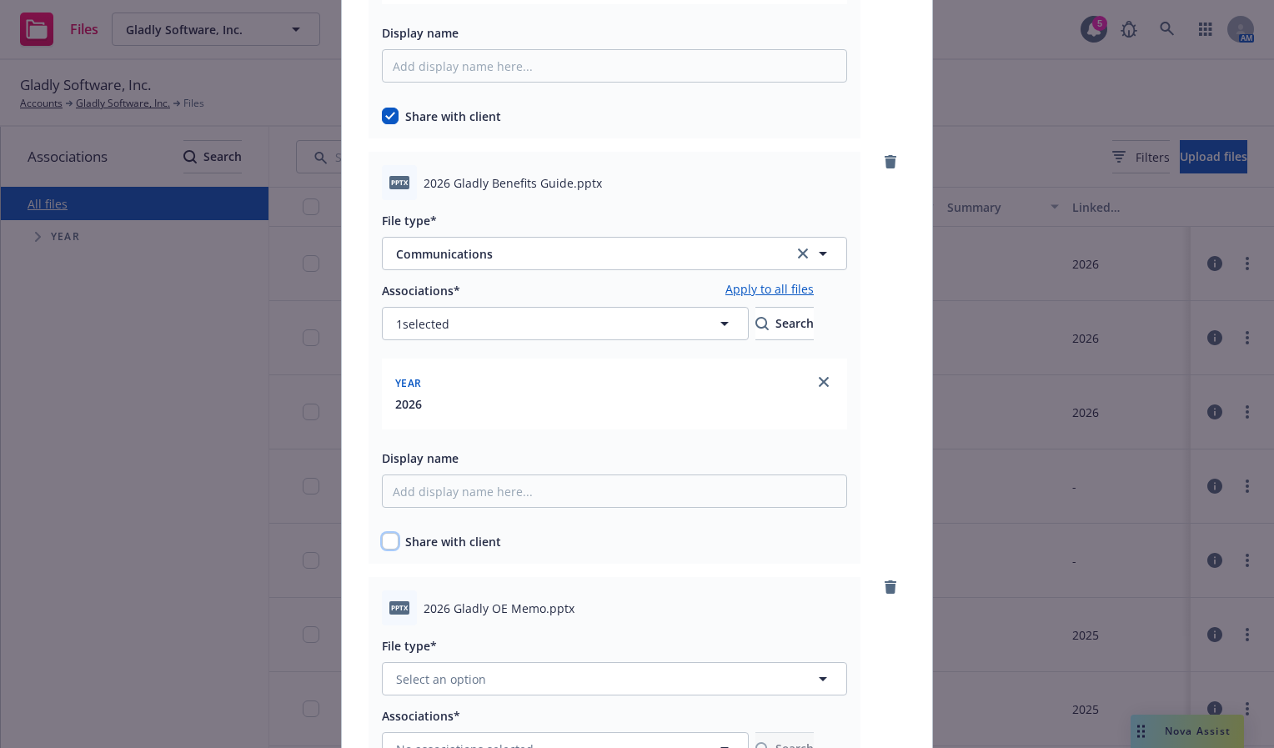
click at [390, 538] on input "checkbox" at bounding box center [390, 541] width 17 height 17
checkbox input "true"
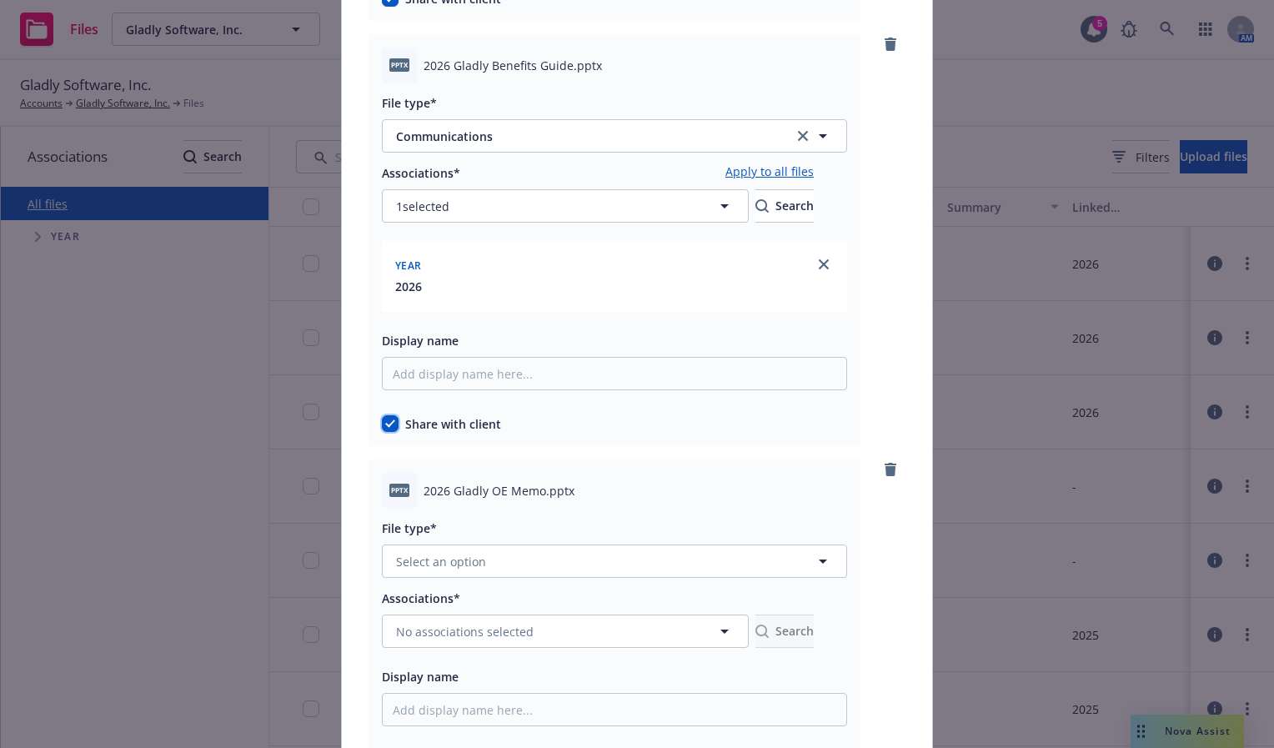
scroll to position [833, 0]
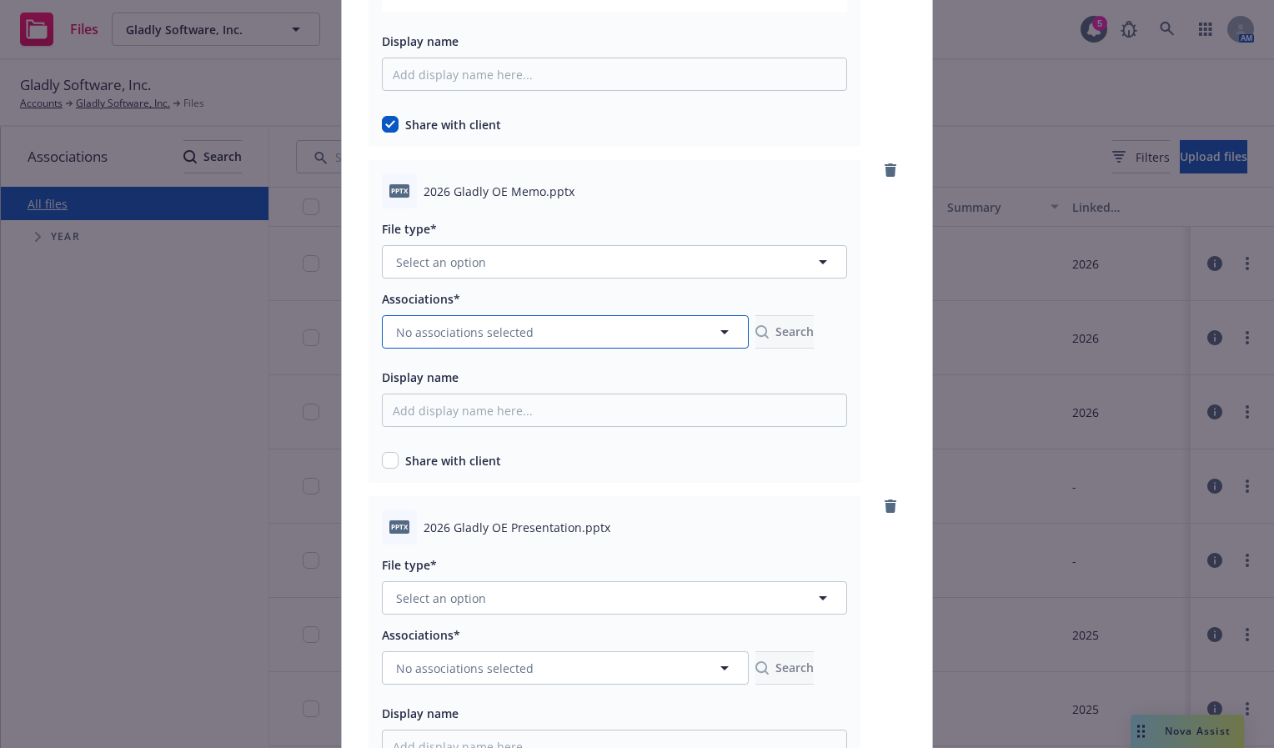
click at [490, 338] on span "No associations selected" at bounding box center [465, 332] width 138 height 18
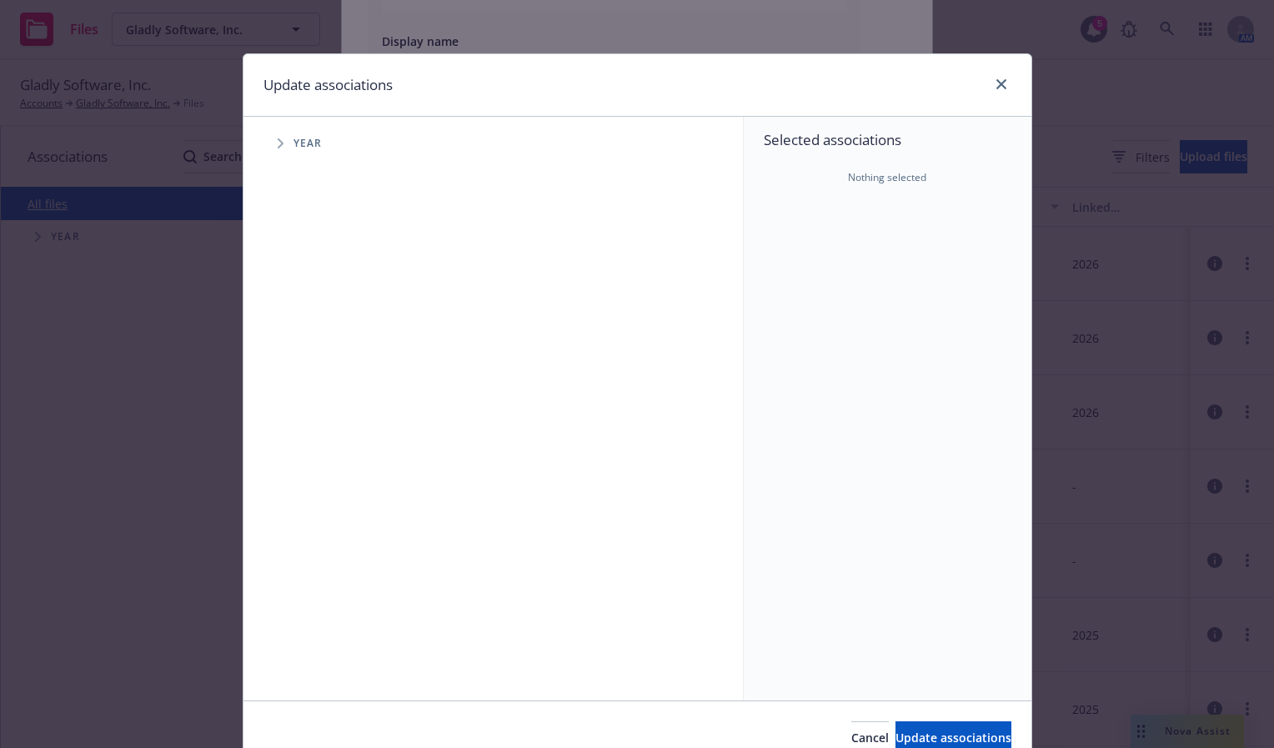
click at [278, 143] on icon "Tree Example" at bounding box center [281, 143] width 7 height 10
click at [323, 415] on input "Tree Example" at bounding box center [322, 410] width 17 height 17
checkbox input "true"
click at [934, 738] on span "Update associations" at bounding box center [953, 737] width 116 height 16
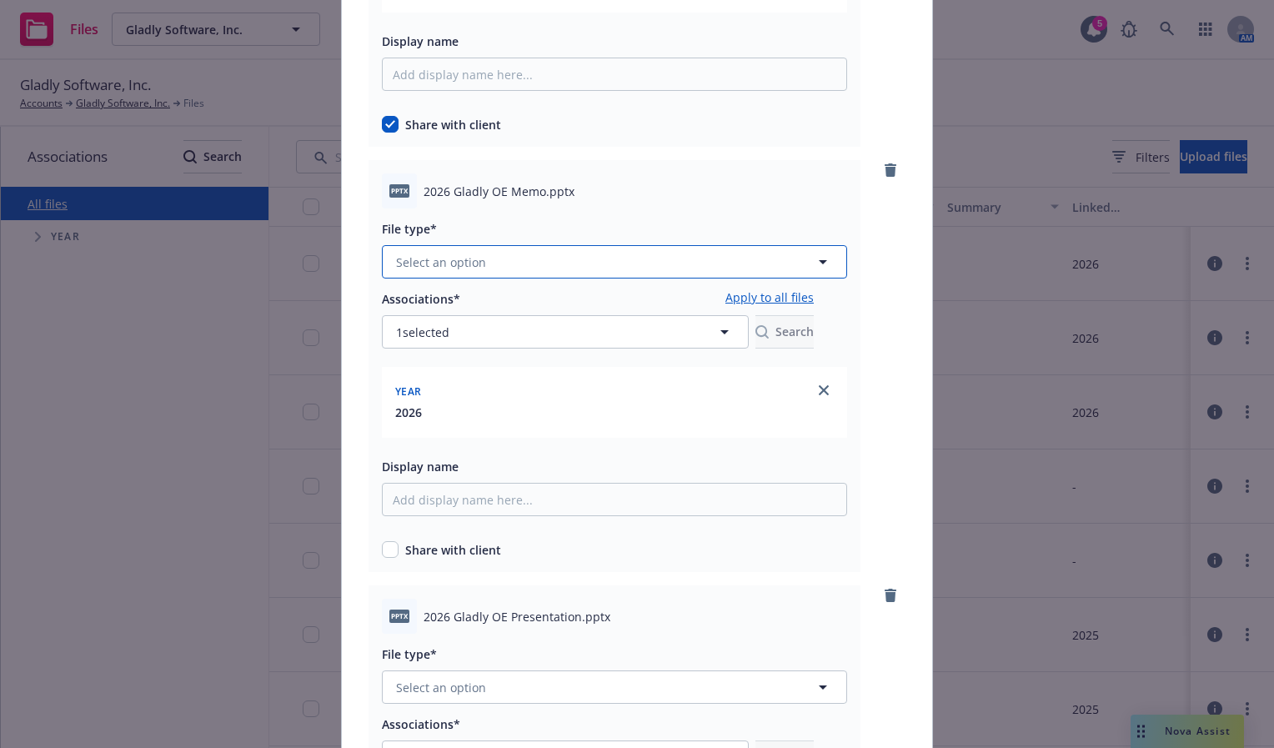
click at [452, 263] on span "Select an option" at bounding box center [441, 262] width 90 height 18
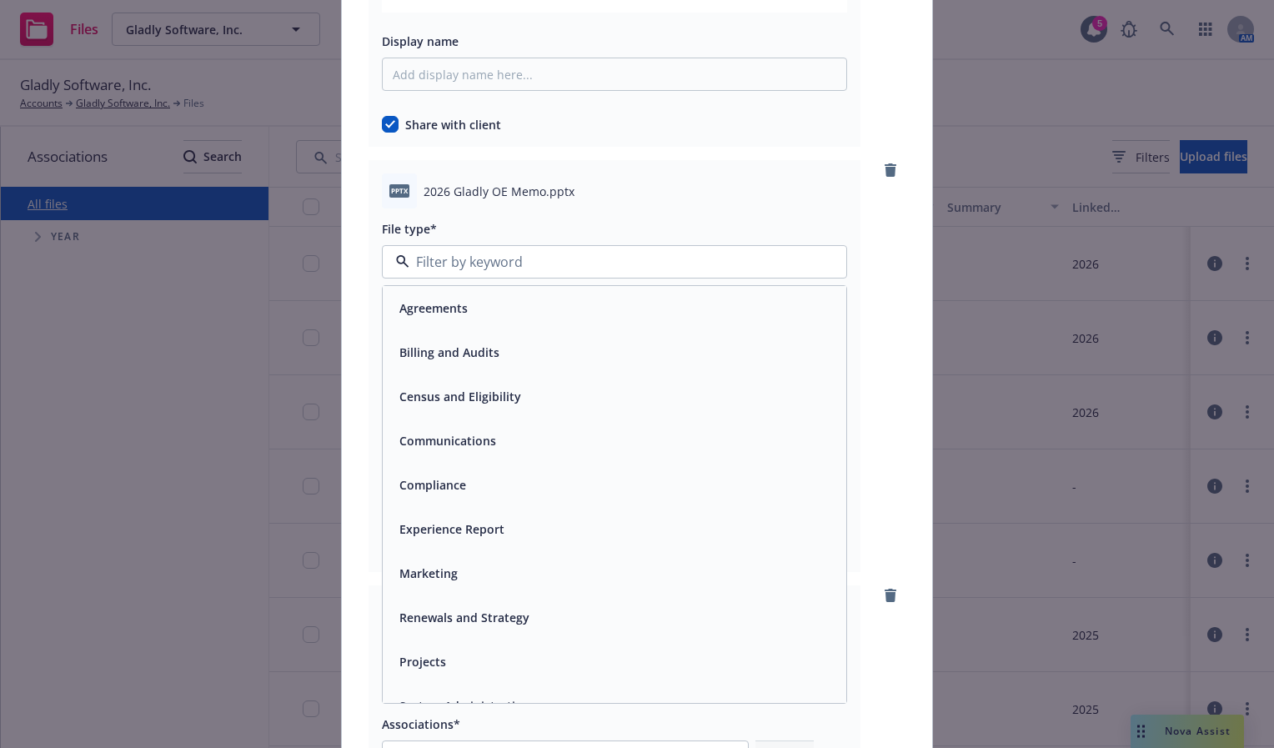
click at [443, 442] on span "Communications" at bounding box center [447, 441] width 97 height 18
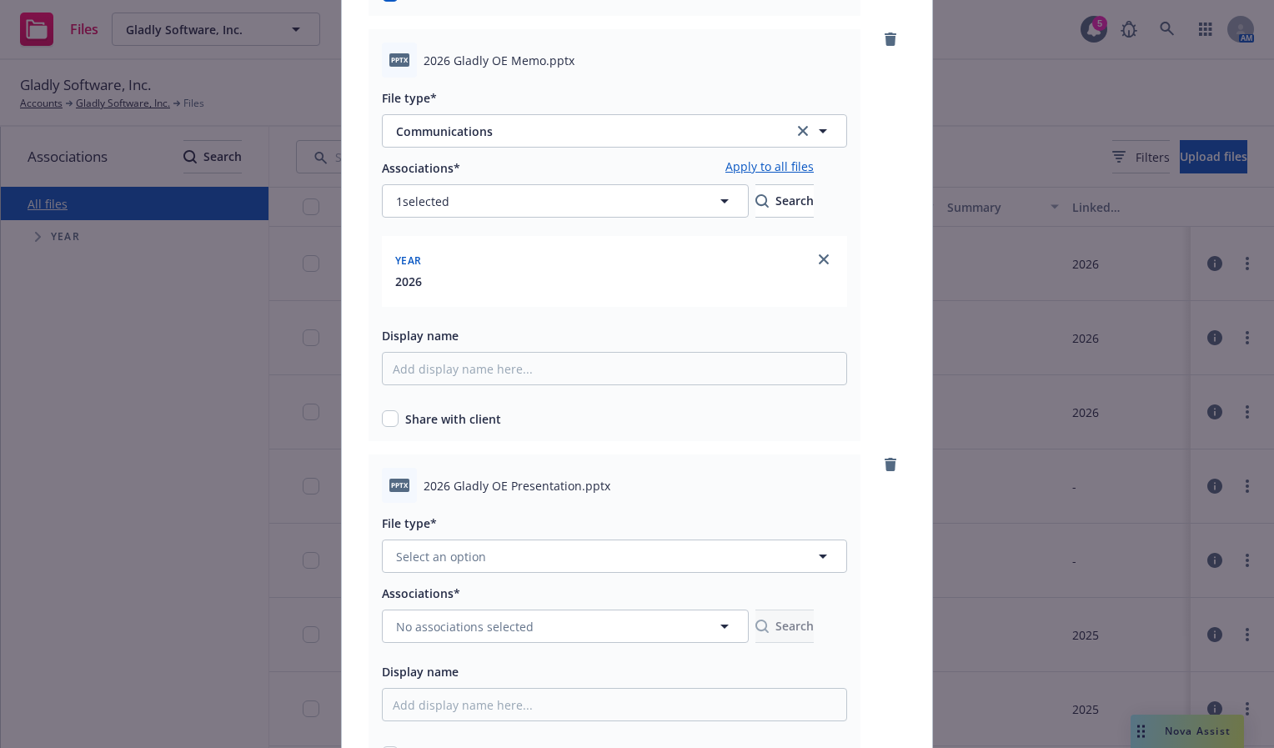
scroll to position [1000, 0]
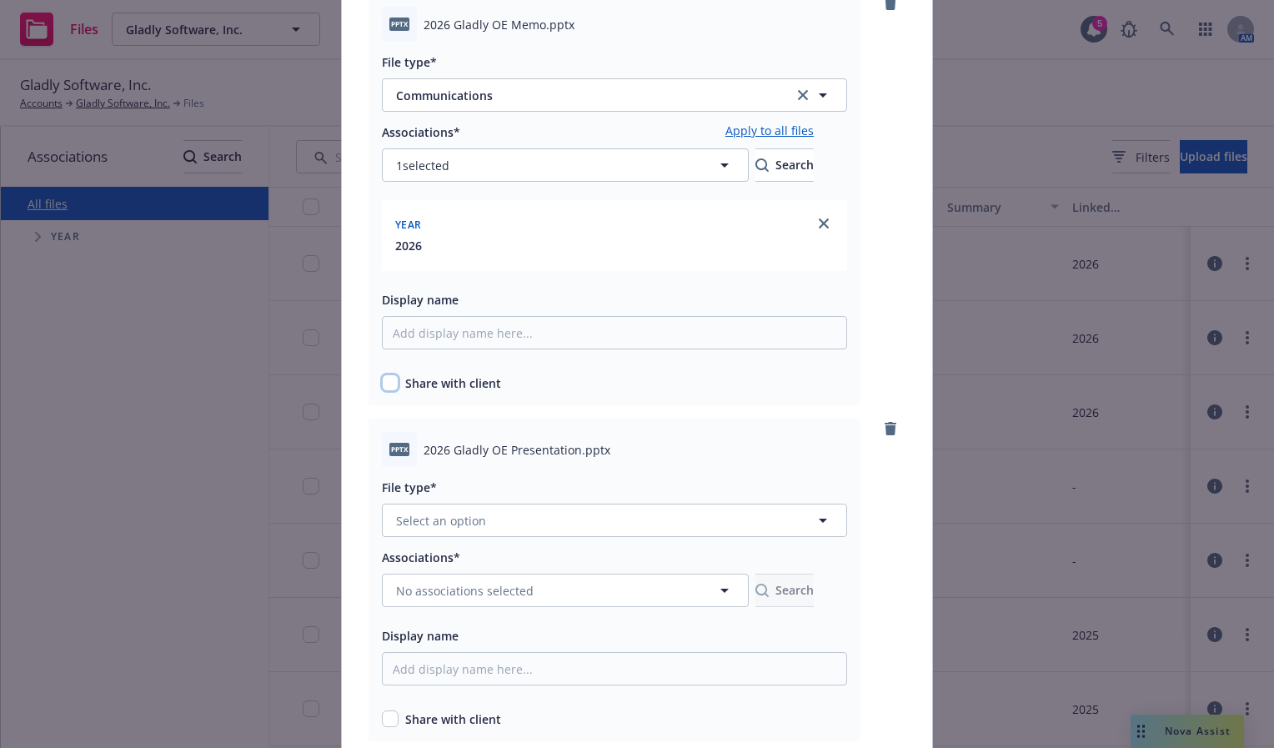
click at [388, 384] on input "checkbox" at bounding box center [390, 382] width 17 height 17
checkbox input "true"
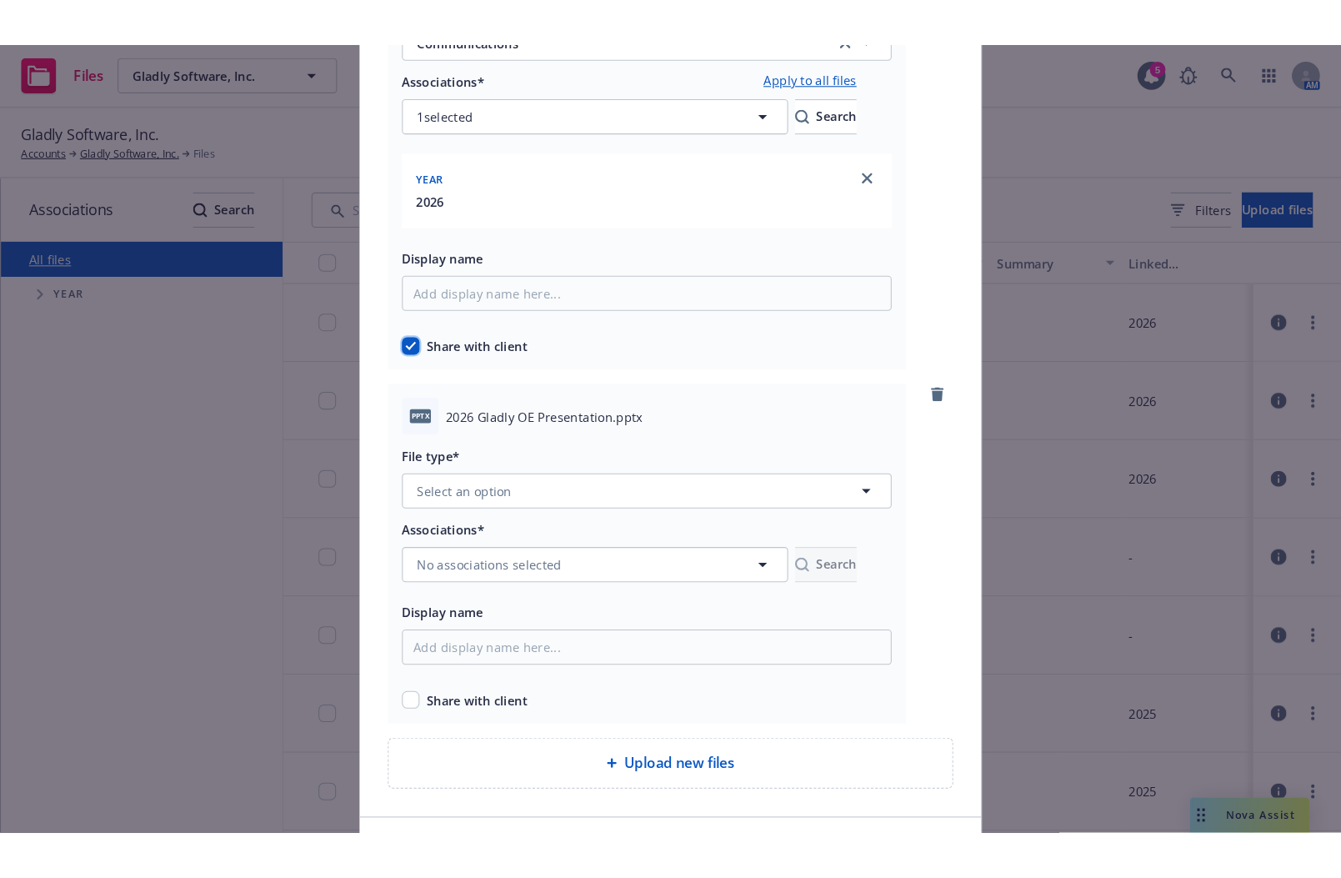
scroll to position [1210, 0]
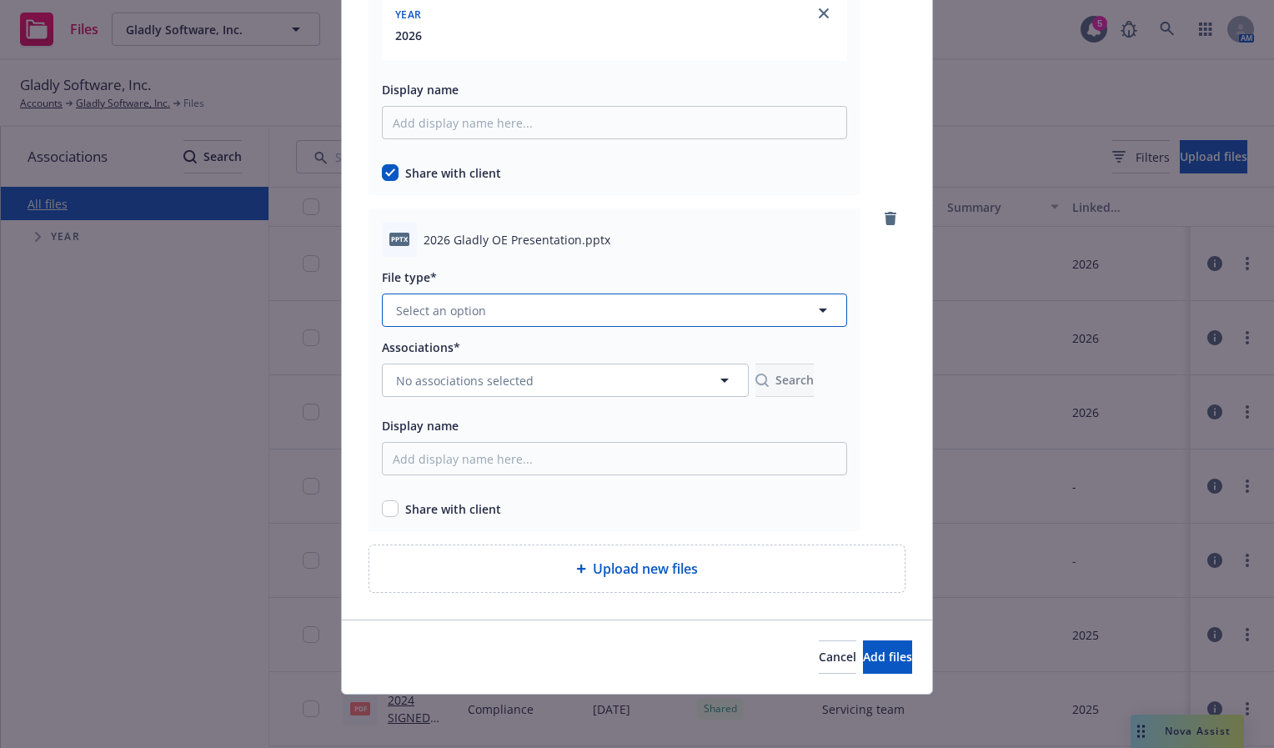
click at [473, 299] on button "Select an option" at bounding box center [614, 309] width 465 height 33
click at [469, 492] on span "Communications" at bounding box center [447, 489] width 97 height 18
click at [383, 512] on input "checkbox" at bounding box center [390, 508] width 17 height 17
checkbox input "true"
click at [450, 383] on span "No associations selected" at bounding box center [465, 381] width 138 height 18
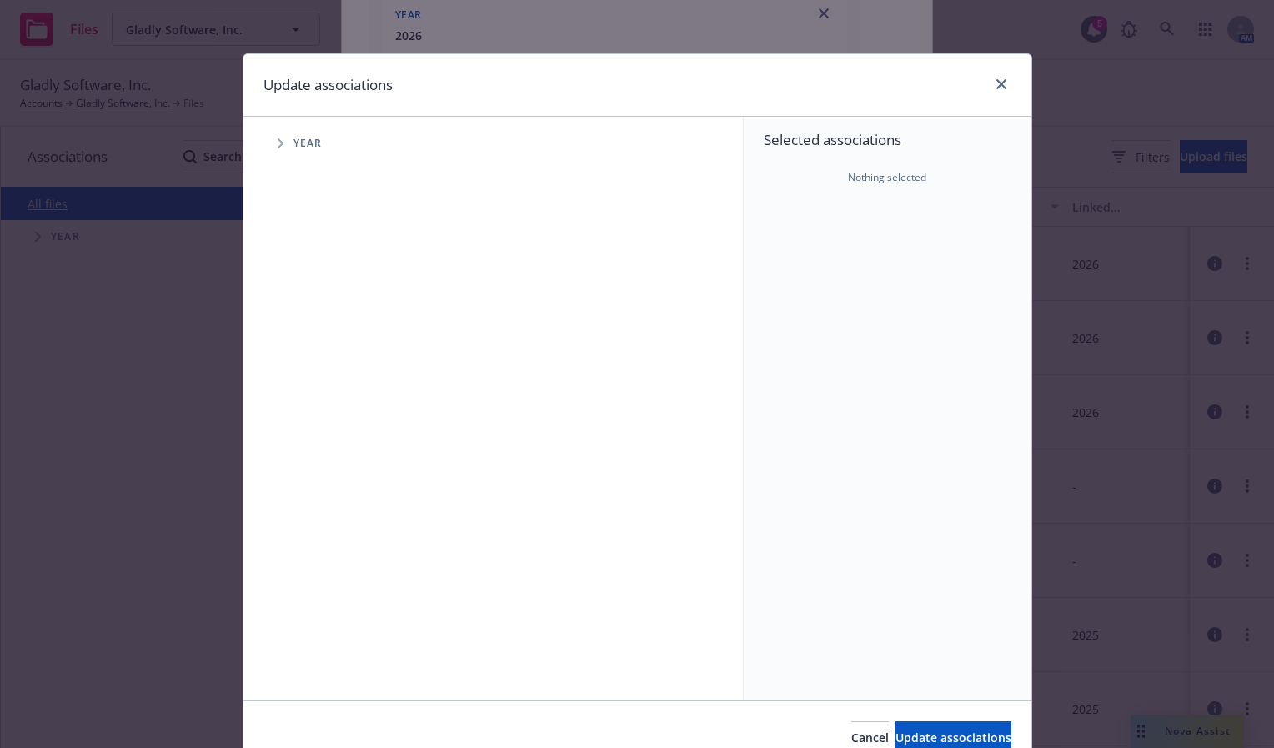
click at [278, 139] on icon "Tree Example" at bounding box center [281, 143] width 7 height 10
click at [315, 409] on input "Tree Example" at bounding box center [322, 410] width 17 height 17
checkbox input "true"
click at [959, 738] on span "Update associations" at bounding box center [953, 737] width 116 height 16
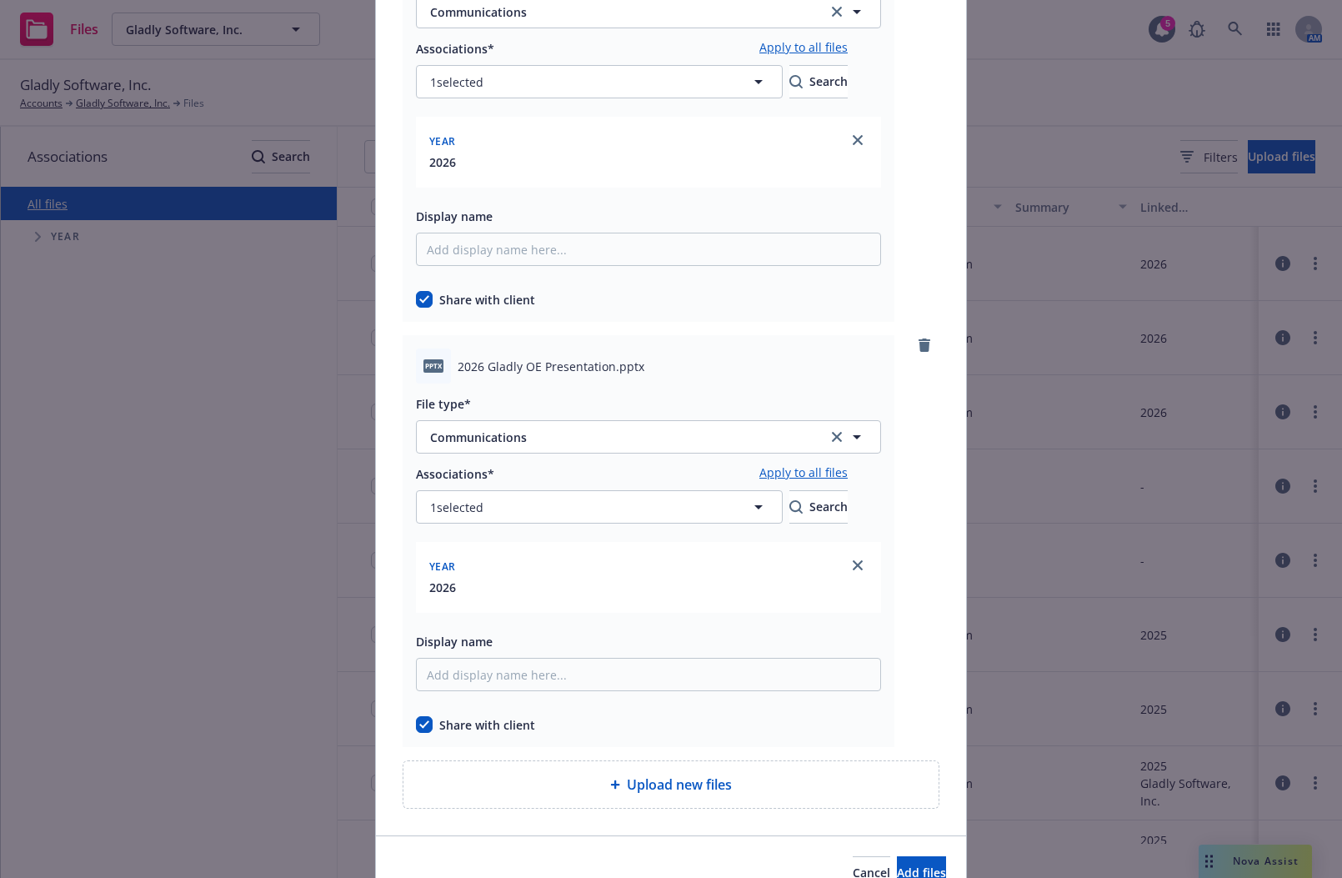
scroll to position [1169, 0]
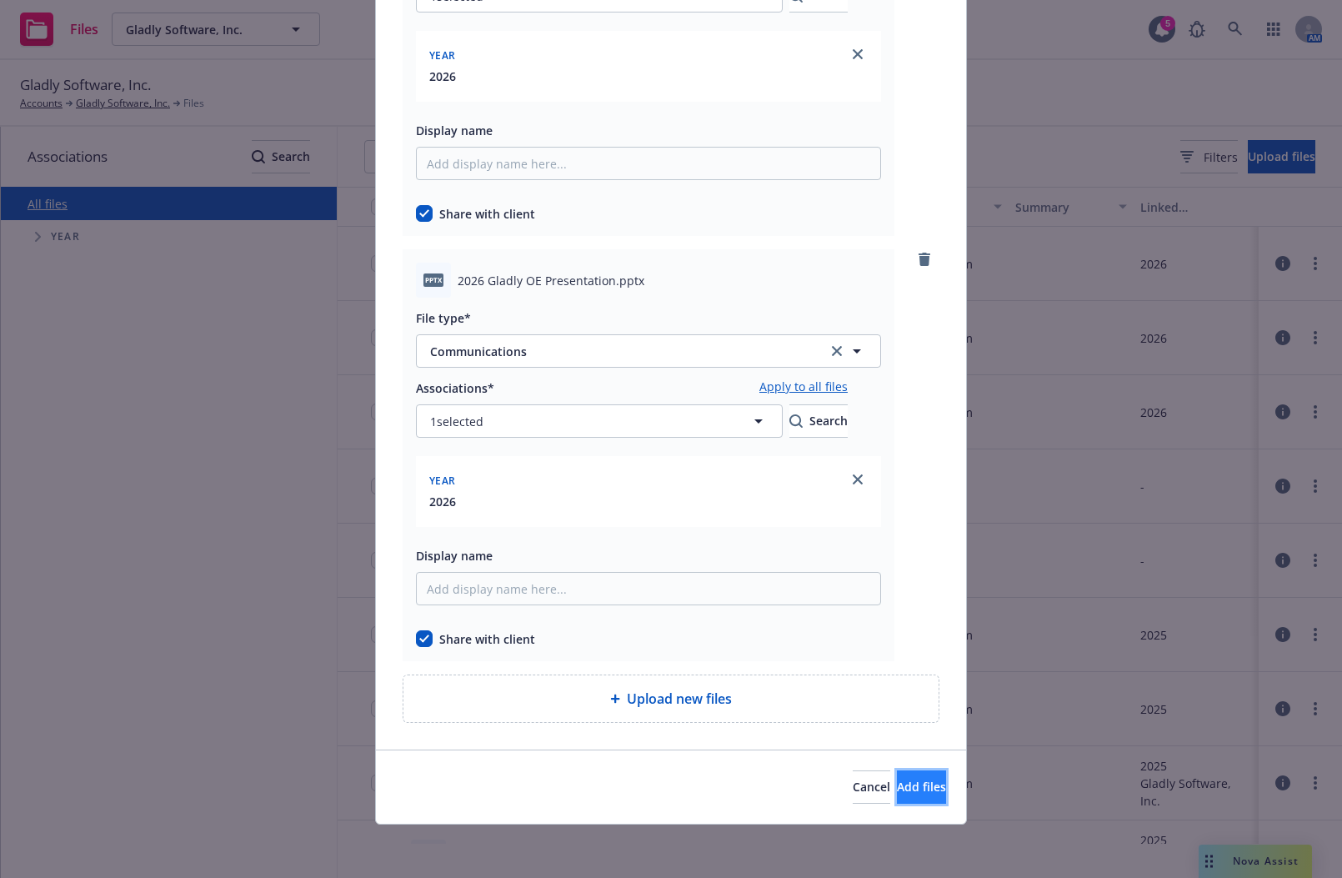
click at [903, 747] on span "Add files" at bounding box center [921, 786] width 49 height 16
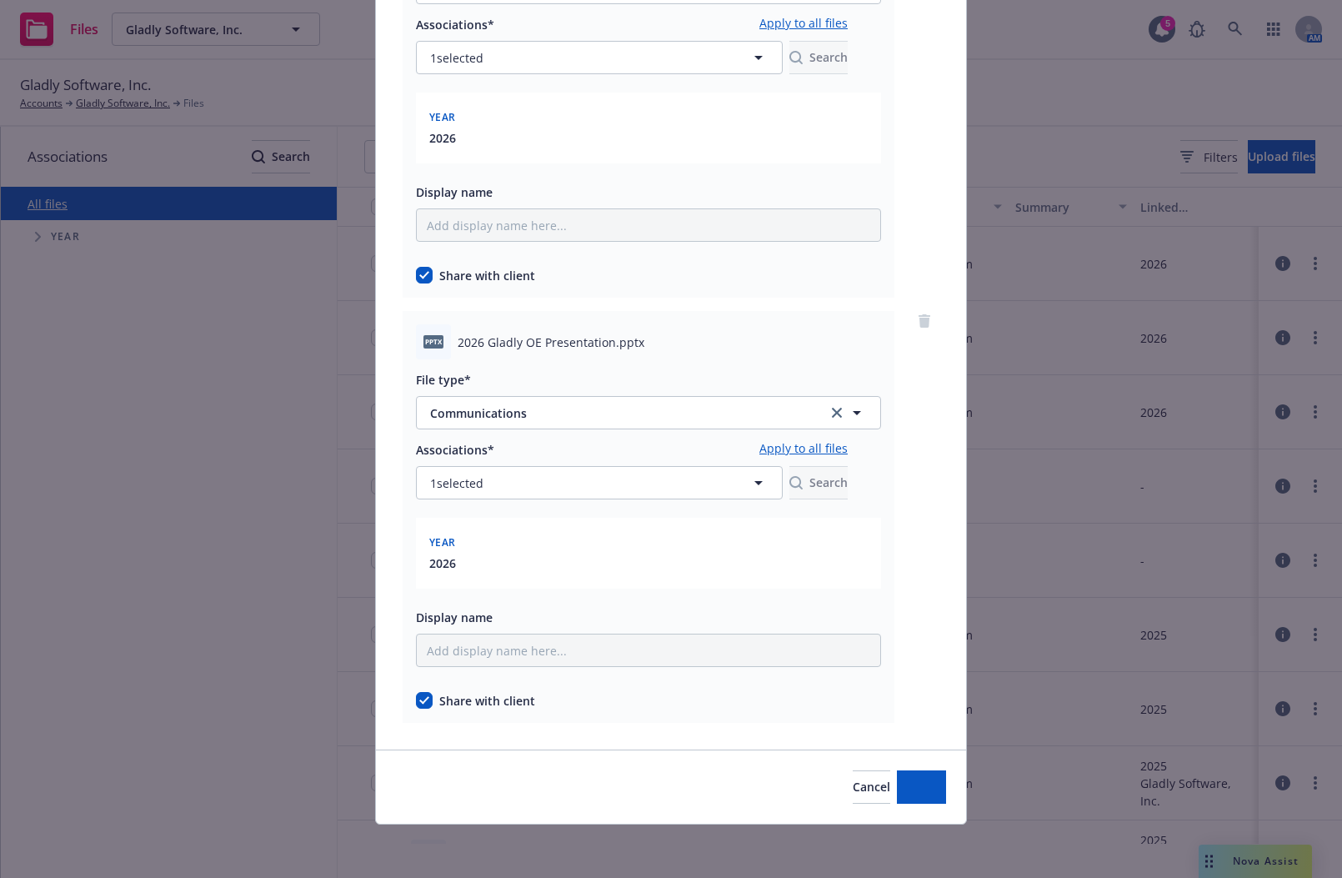
scroll to position [1108, 0]
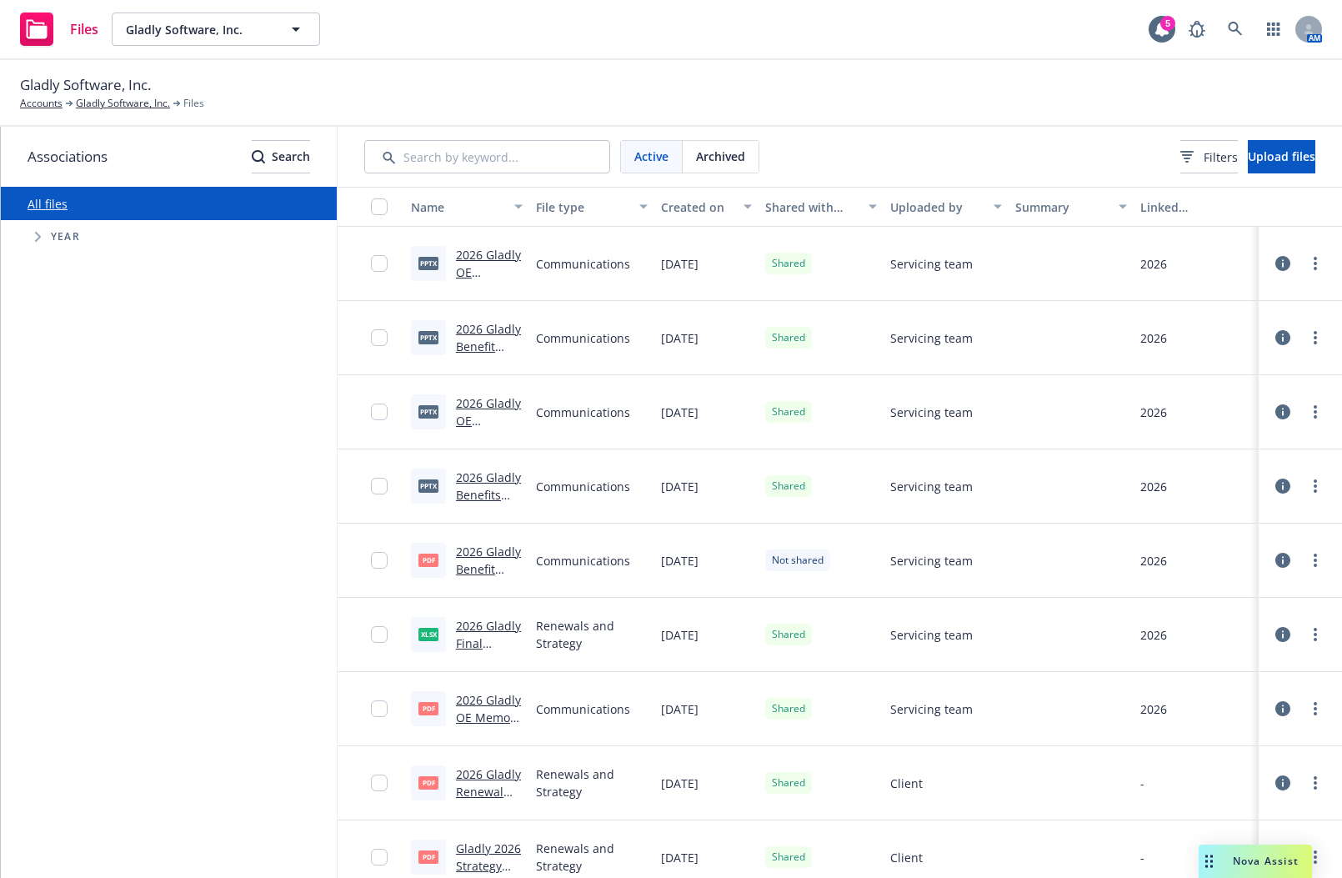
click at [1273, 5] on div "Files Gladly Software, Inc. Gladly Software, Inc. 5 AM" at bounding box center [671, 30] width 1342 height 60
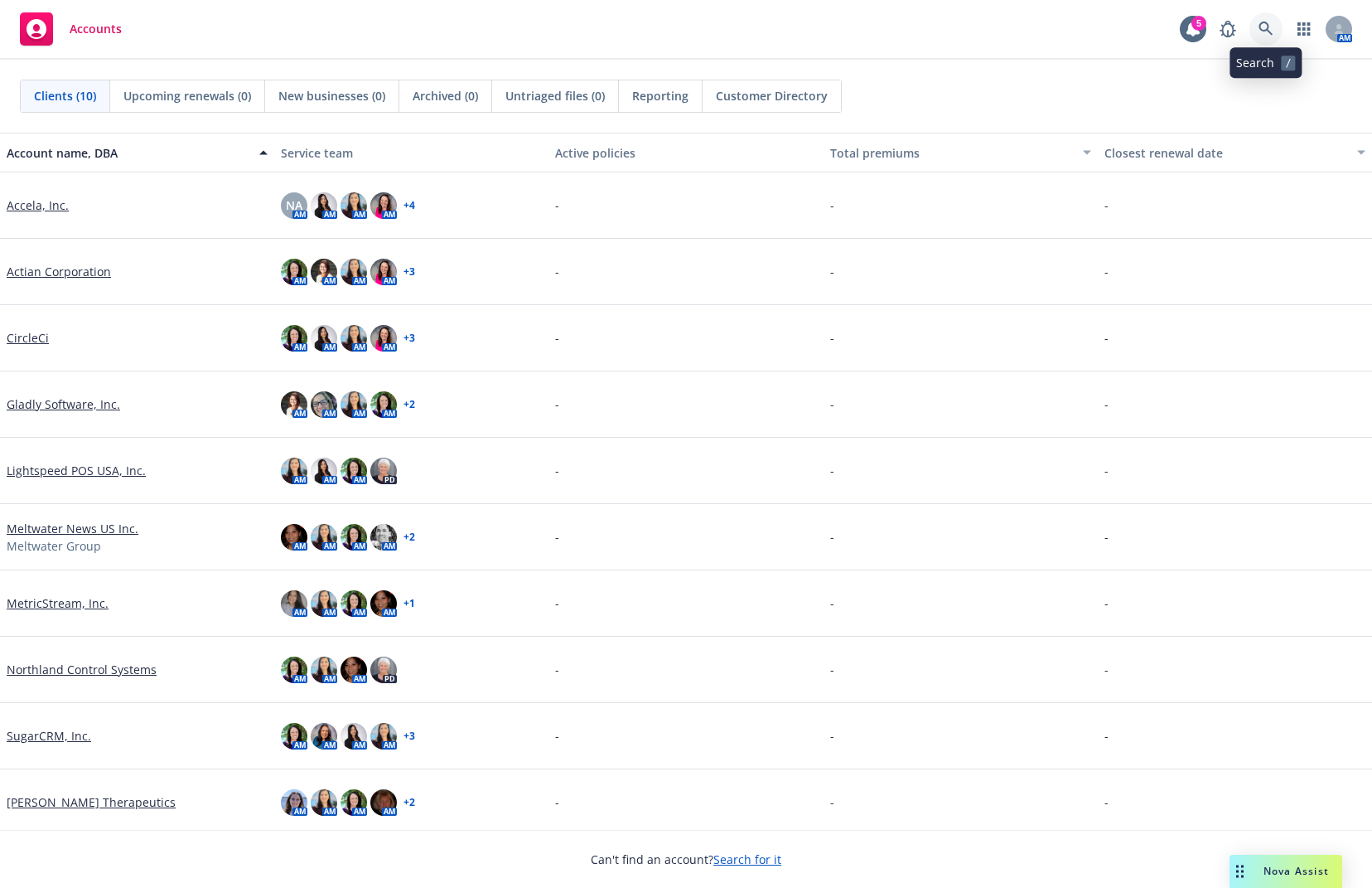
click at [1276, 31] on link at bounding box center [1266, 29] width 33 height 33
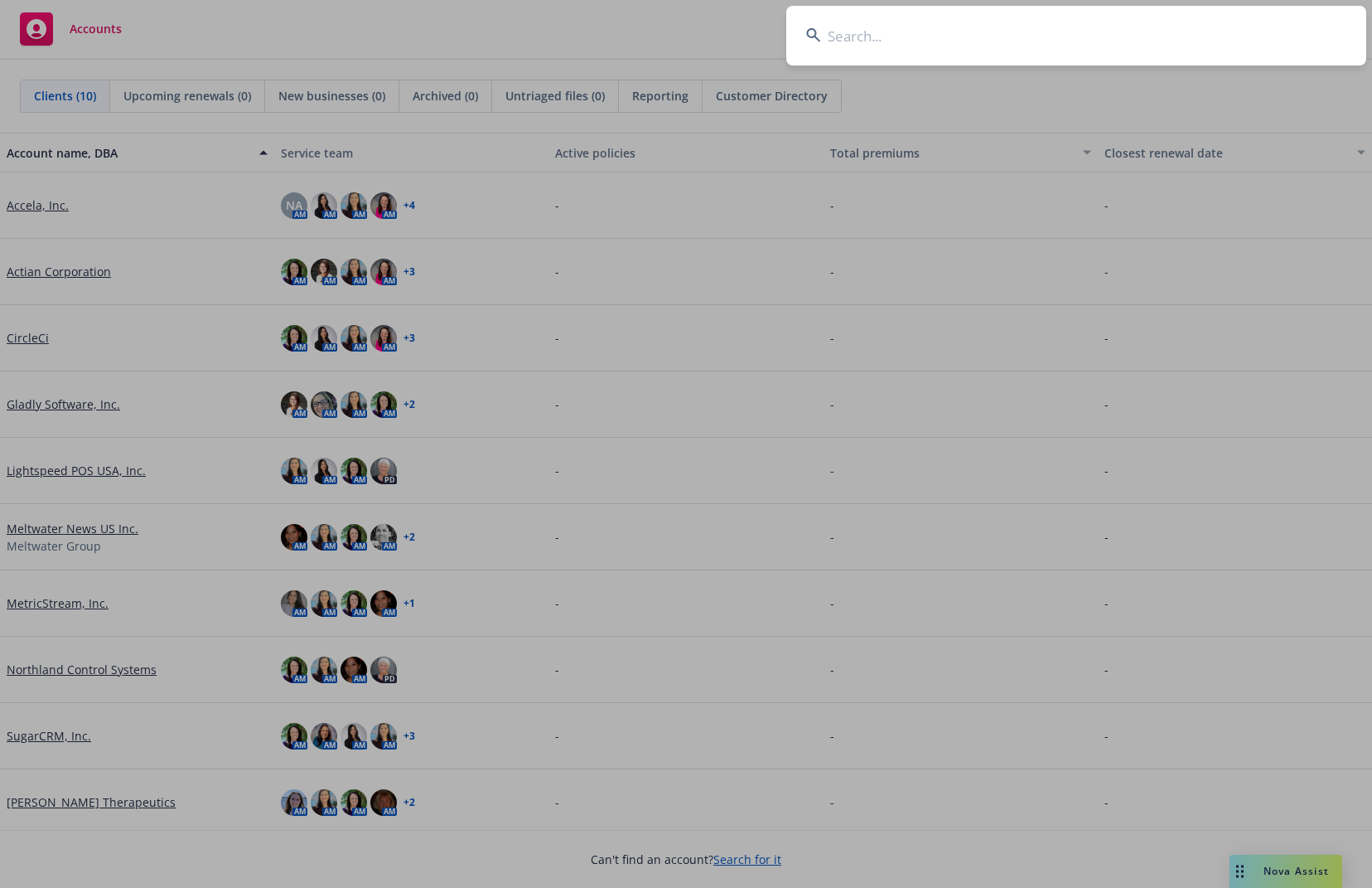
click at [1087, 53] on input at bounding box center [1076, 36] width 580 height 60
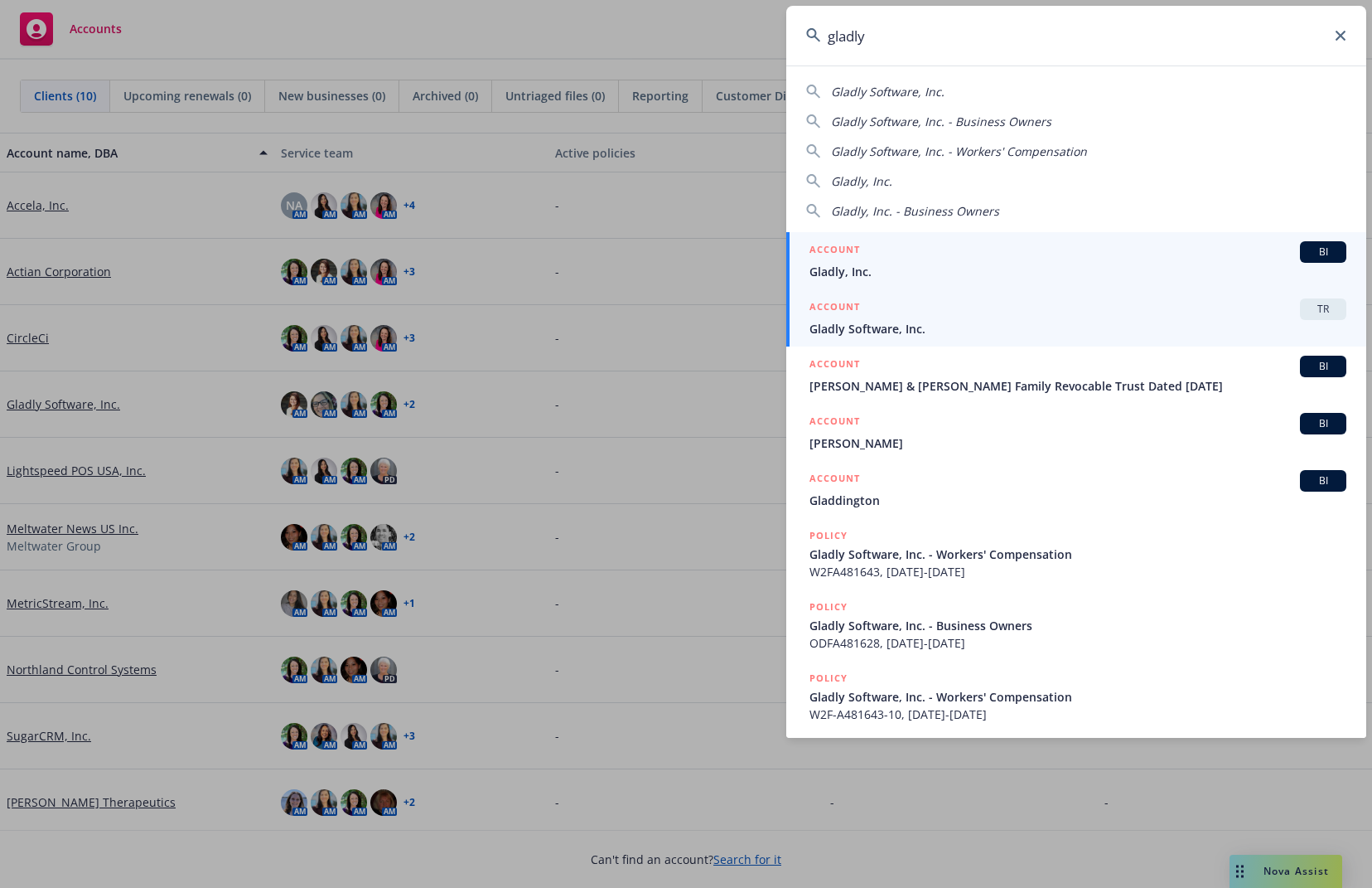
type input "gladly"
click at [980, 298] on div "ACCOUNT TR" at bounding box center [1078, 309] width 537 height 22
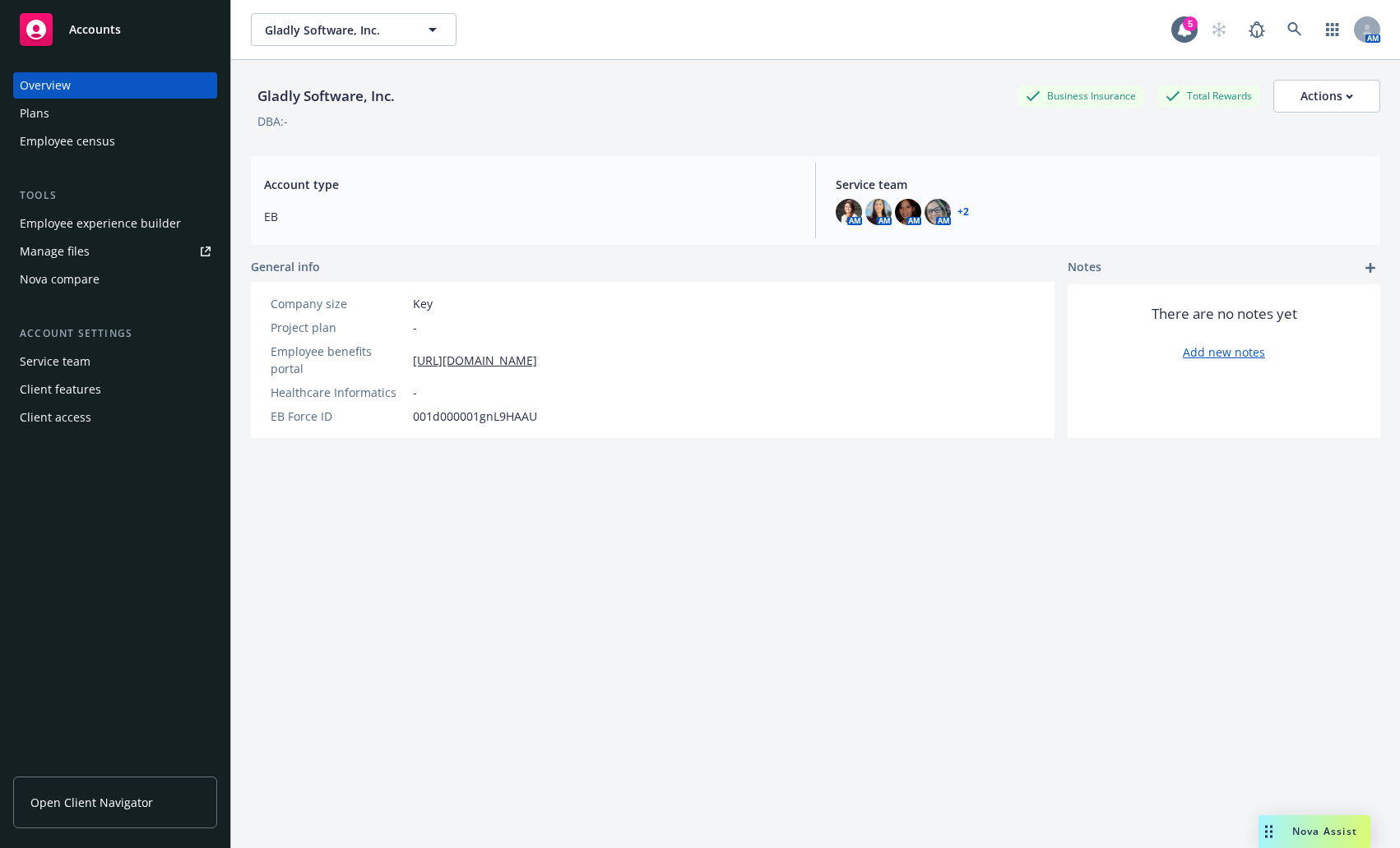
click at [72, 225] on div "Employee experience builder" at bounding box center [100, 223] width 161 height 27
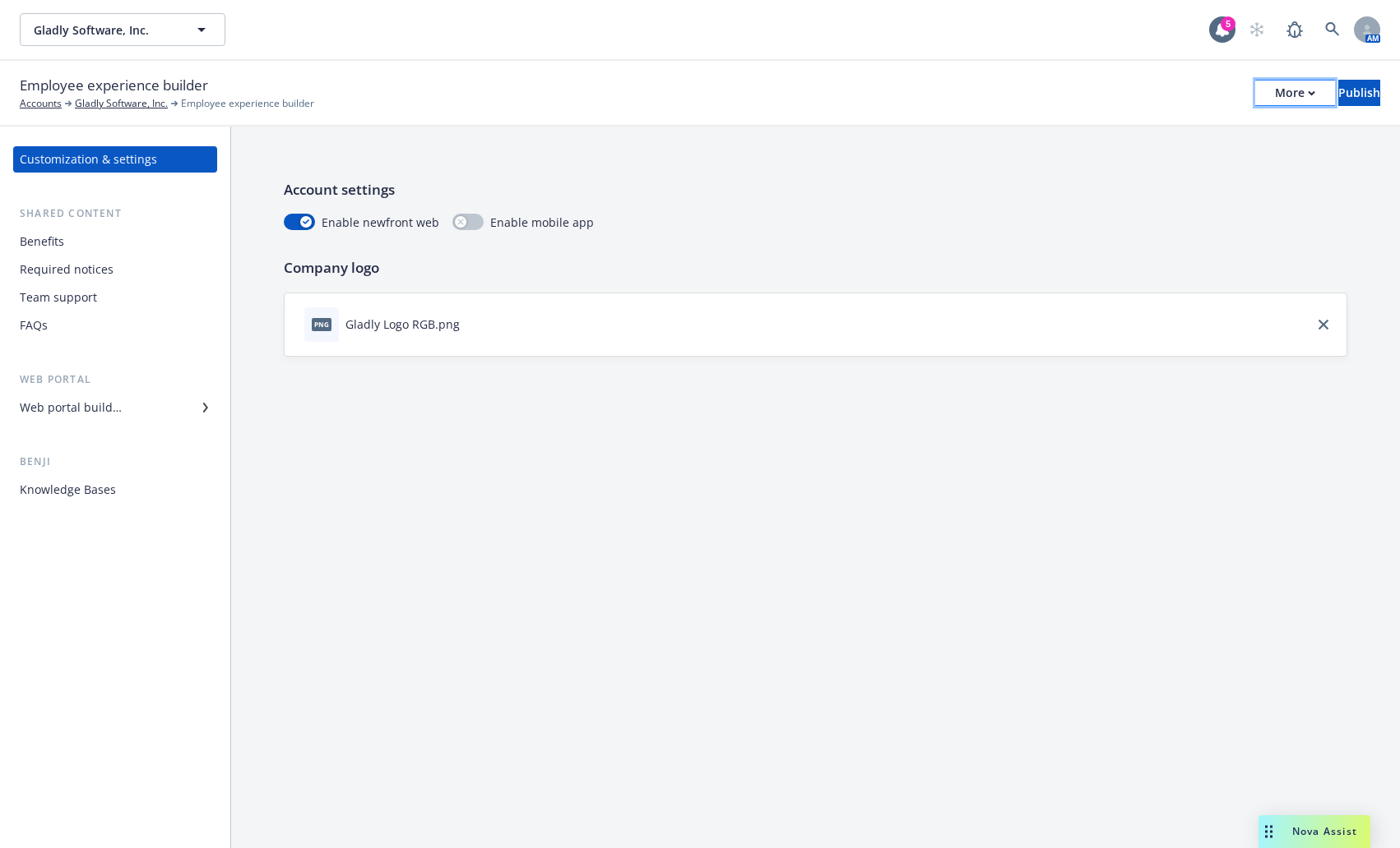
click at [1275, 97] on div "More" at bounding box center [1294, 93] width 40 height 25
click at [95, 407] on div "Web portal builder" at bounding box center [70, 407] width 102 height 27
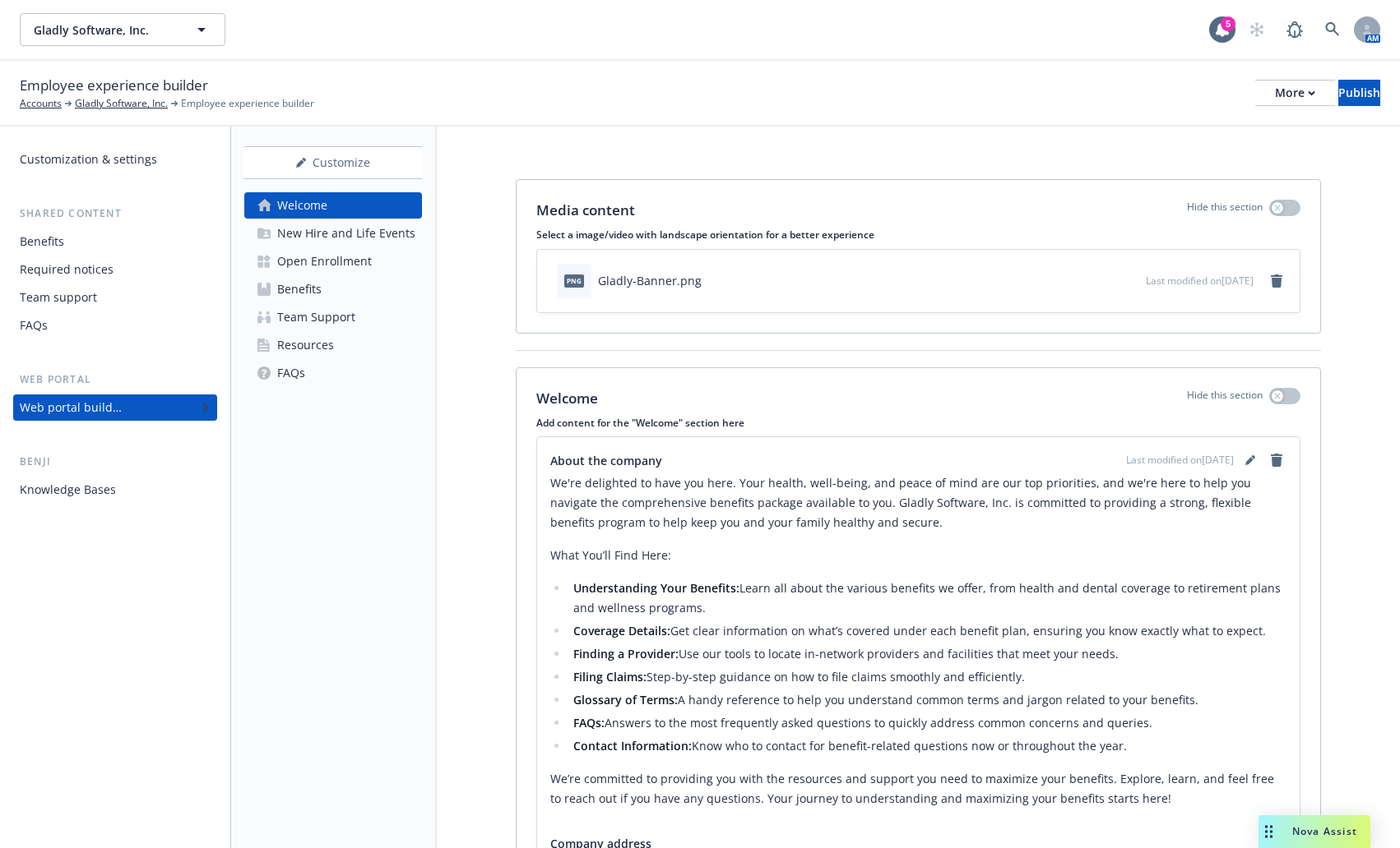
click at [366, 261] on div "Open Enrollment" at bounding box center [325, 261] width 95 height 27
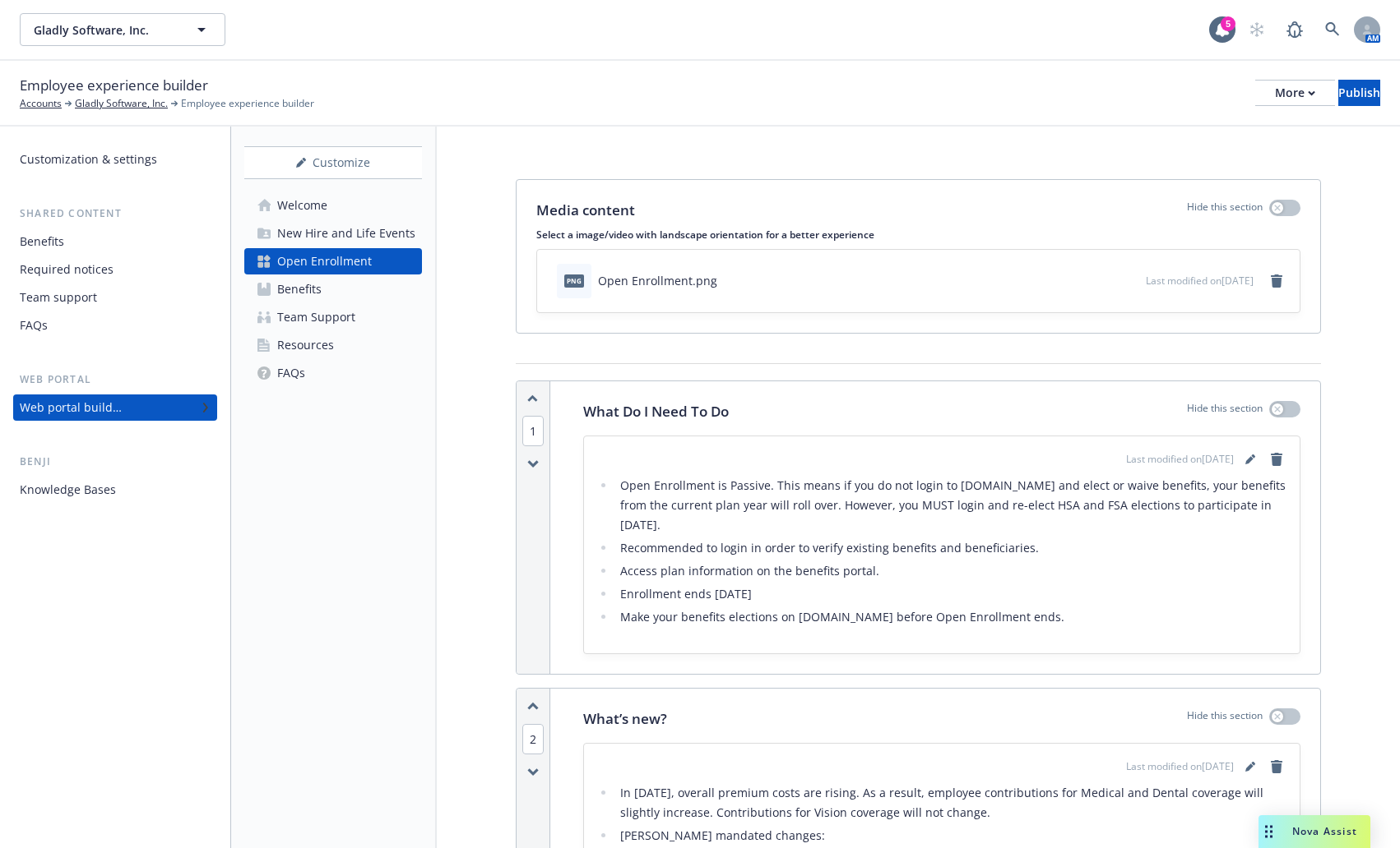
scroll to position [82, 0]
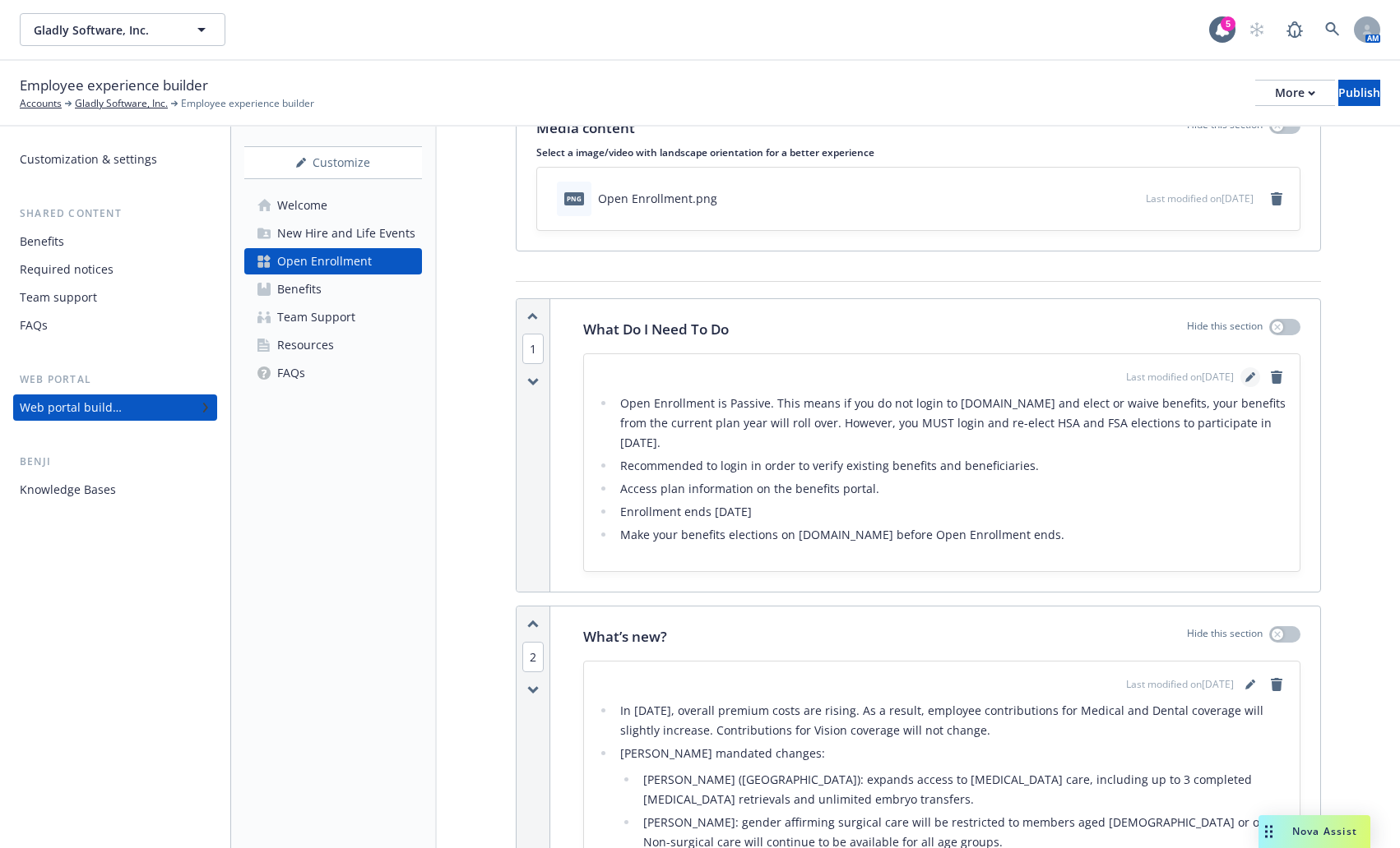
click at [1245, 376] on icon "editPencil" at bounding box center [1250, 378] width 10 height 10
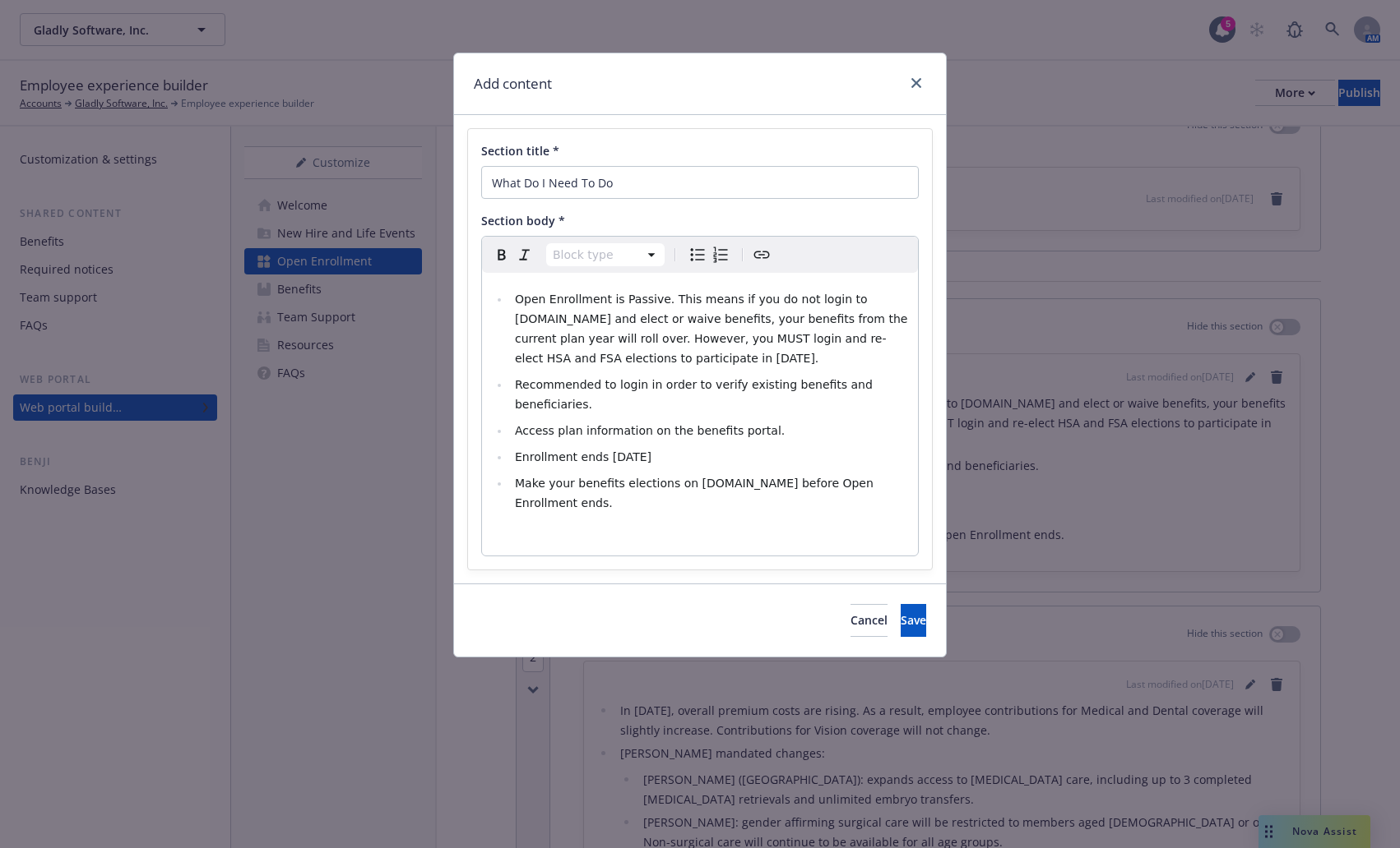
select select
drag, startPoint x: 746, startPoint y: 338, endPoint x: 776, endPoint y: 333, distance: 30.4
click at [776, 333] on span "Open Enrollment is Passive. This means if you do not login to [DOMAIN_NAME] and…" at bounding box center [713, 328] width 397 height 72
click at [498, 255] on icon "Bold" at bounding box center [501, 254] width 20 height 20
click at [703, 447] on li "Enrollment ends [DATE]" at bounding box center [708, 457] width 398 height 20
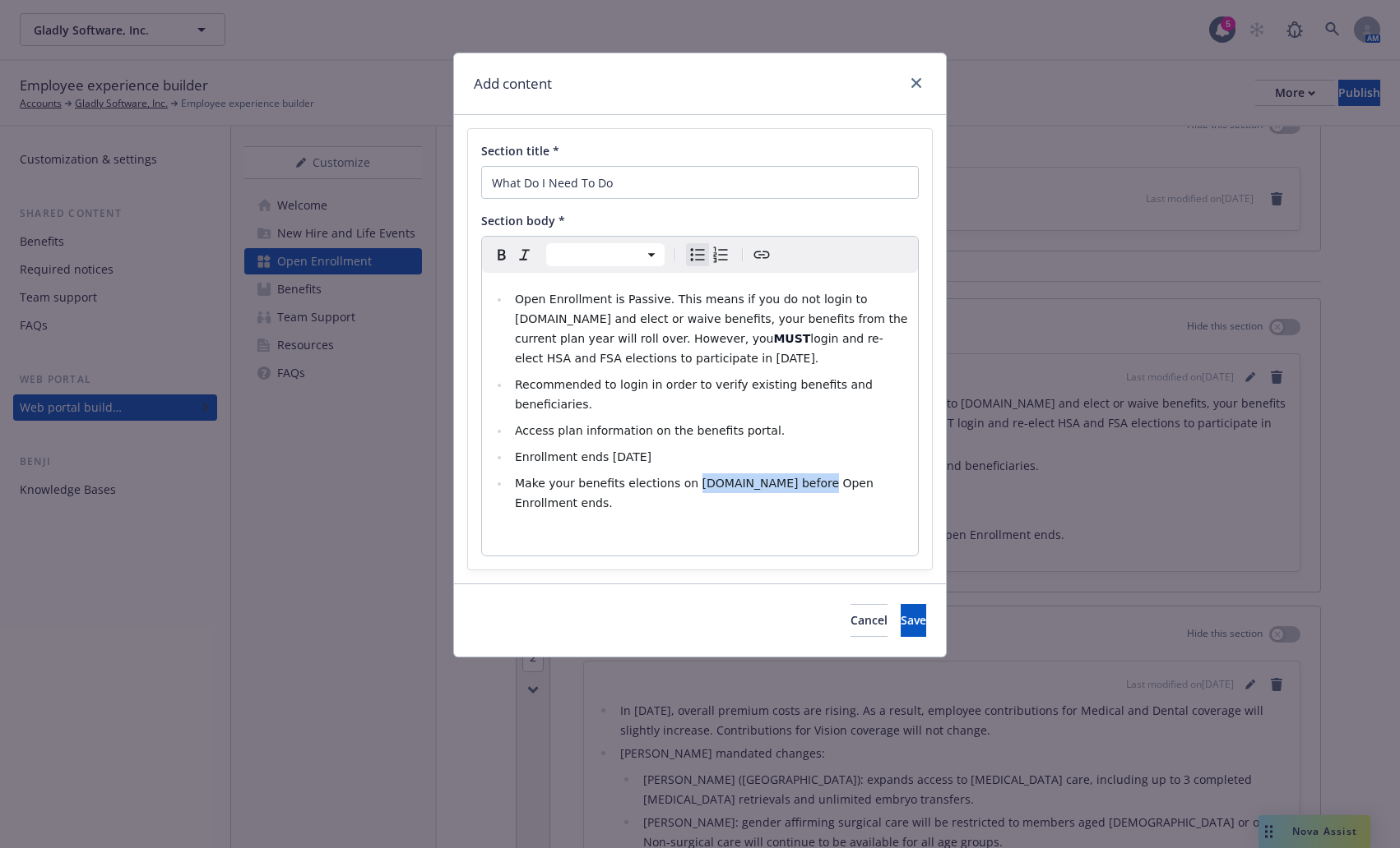
drag, startPoint x: 681, startPoint y: 465, endPoint x: 801, endPoint y: 459, distance: 120.1
click at [801, 476] on span "Make your benefits elections on [DOMAIN_NAME] before Open Enrollment ends." at bounding box center [696, 492] width 362 height 33
click at [757, 252] on icon "Create link" at bounding box center [762, 254] width 20 height 20
click at [674, 530] on input "URL" at bounding box center [740, 528] width 209 height 33
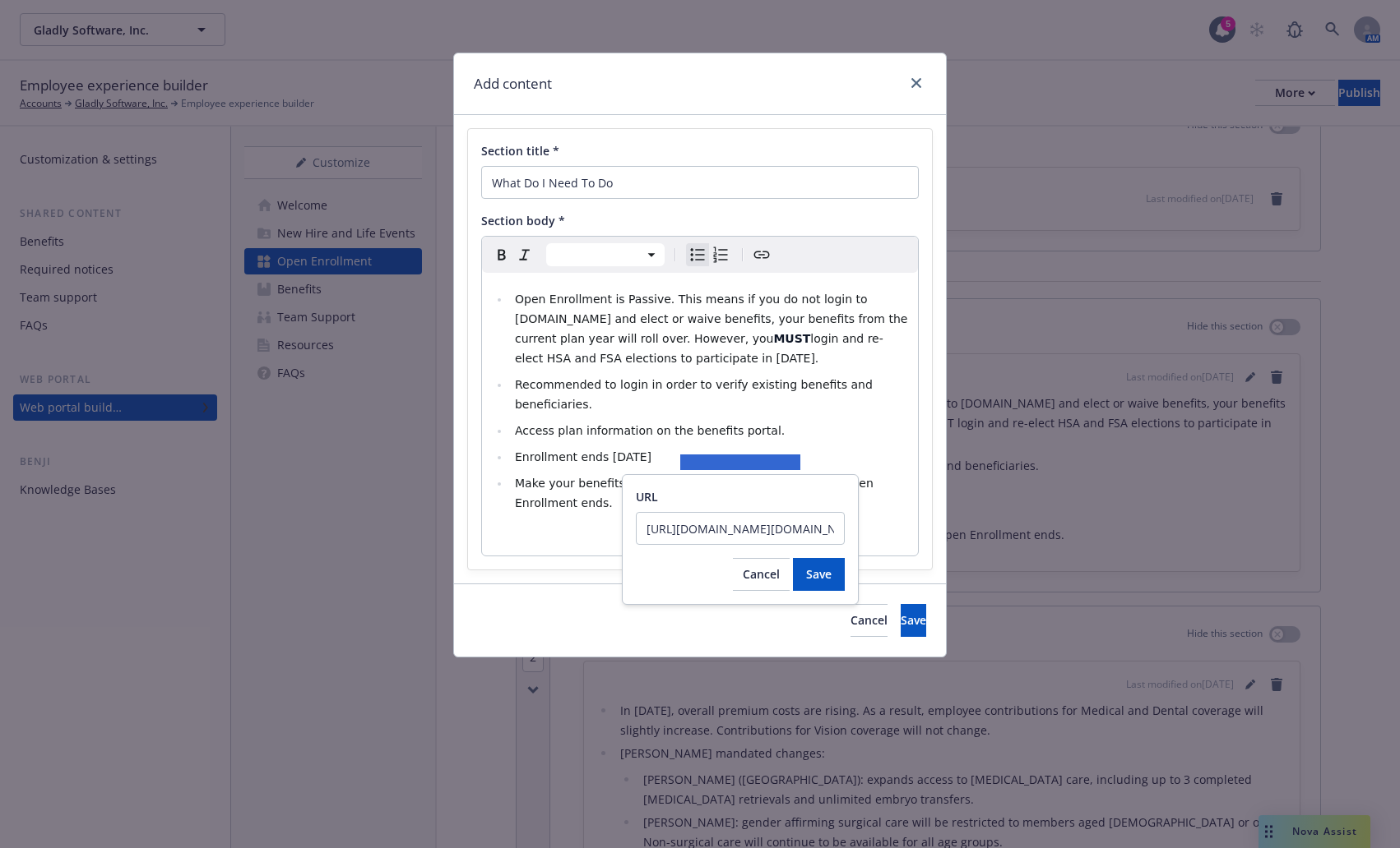
scroll to position [0, 731]
type input "[URL][DOMAIN_NAME][DOMAIN_NAME]"
click at [807, 575] on span "Save" at bounding box center [819, 574] width 26 height 16
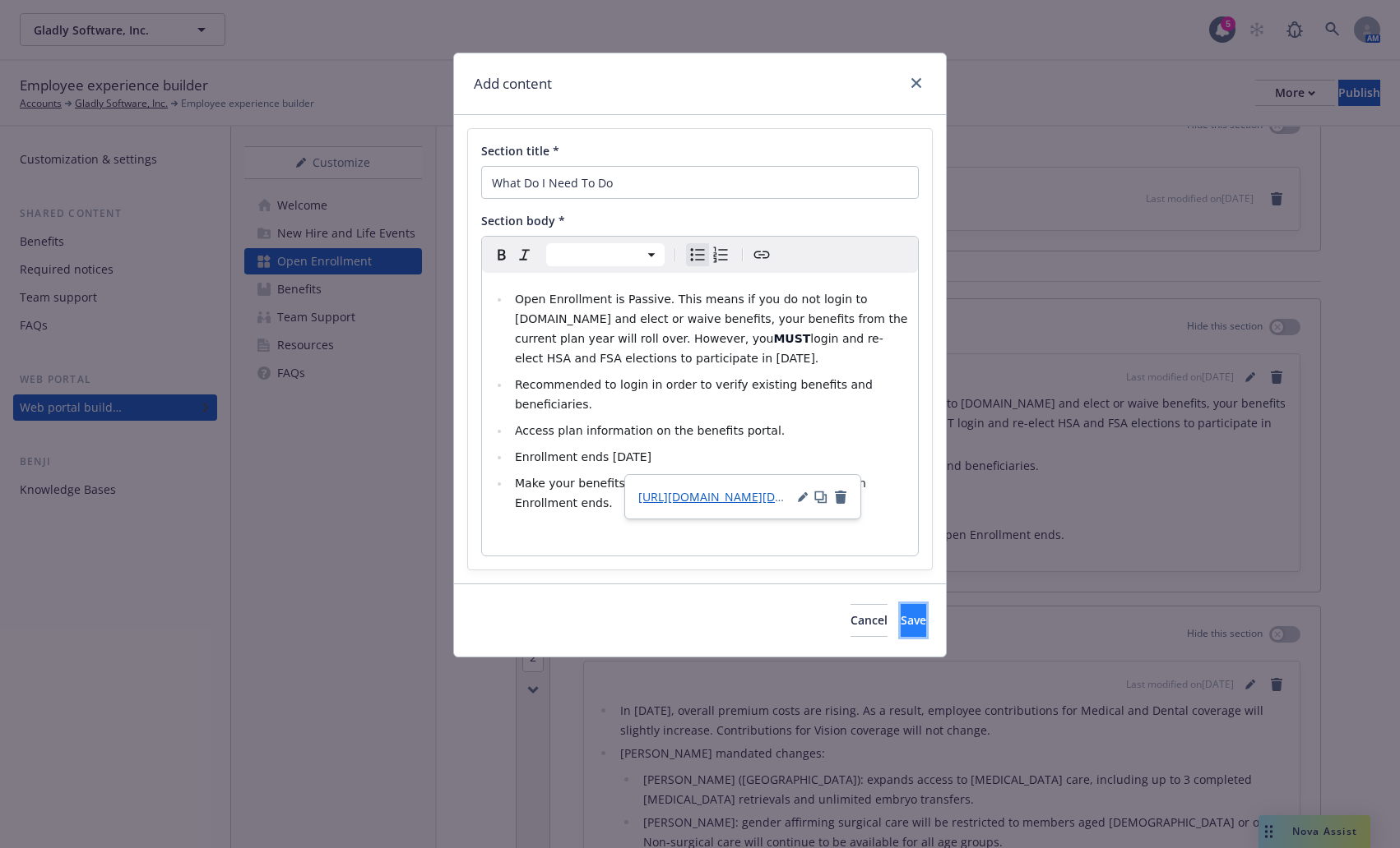
click at [901, 604] on button "Save" at bounding box center [914, 620] width 26 height 33
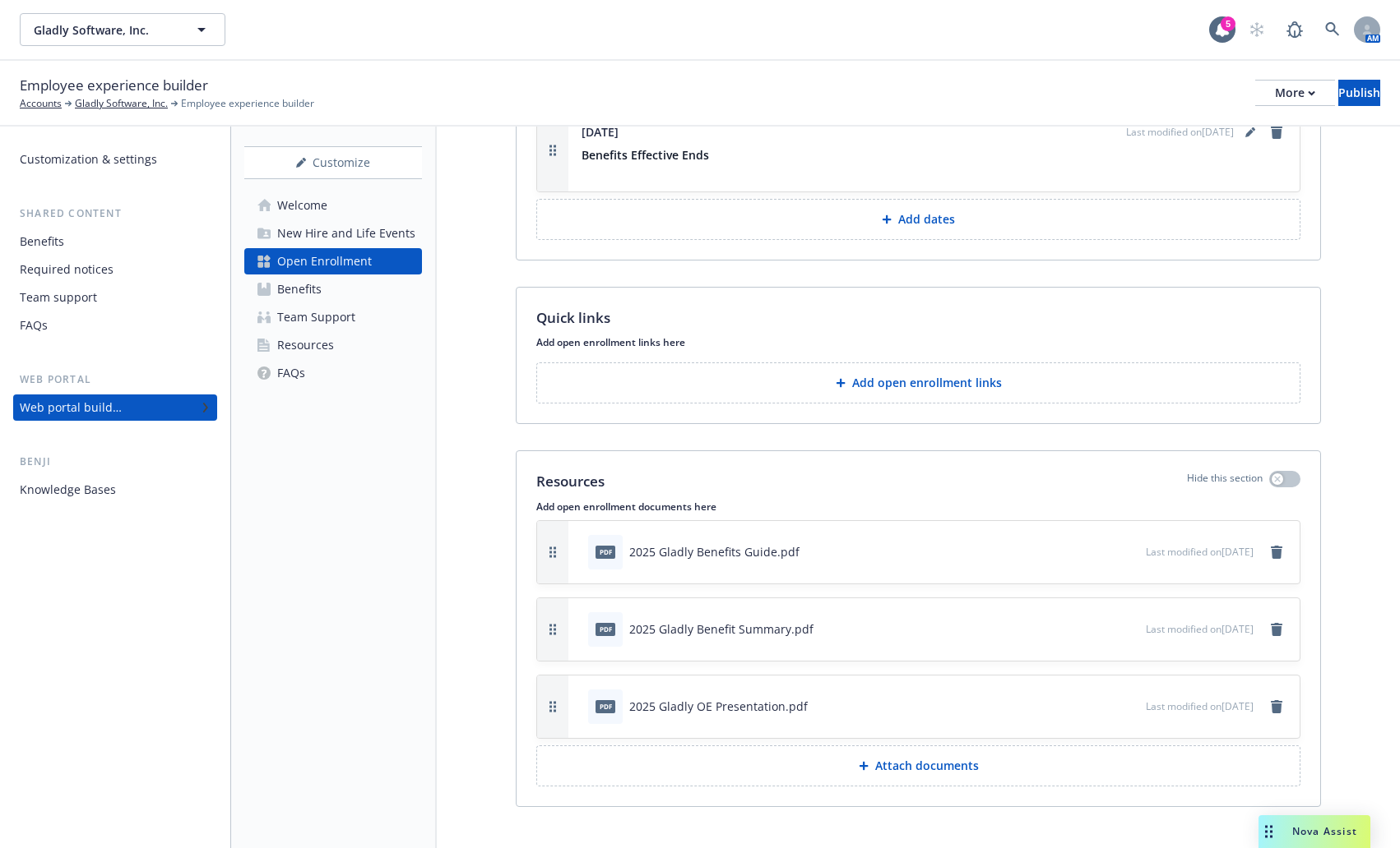
scroll to position [1849, 0]
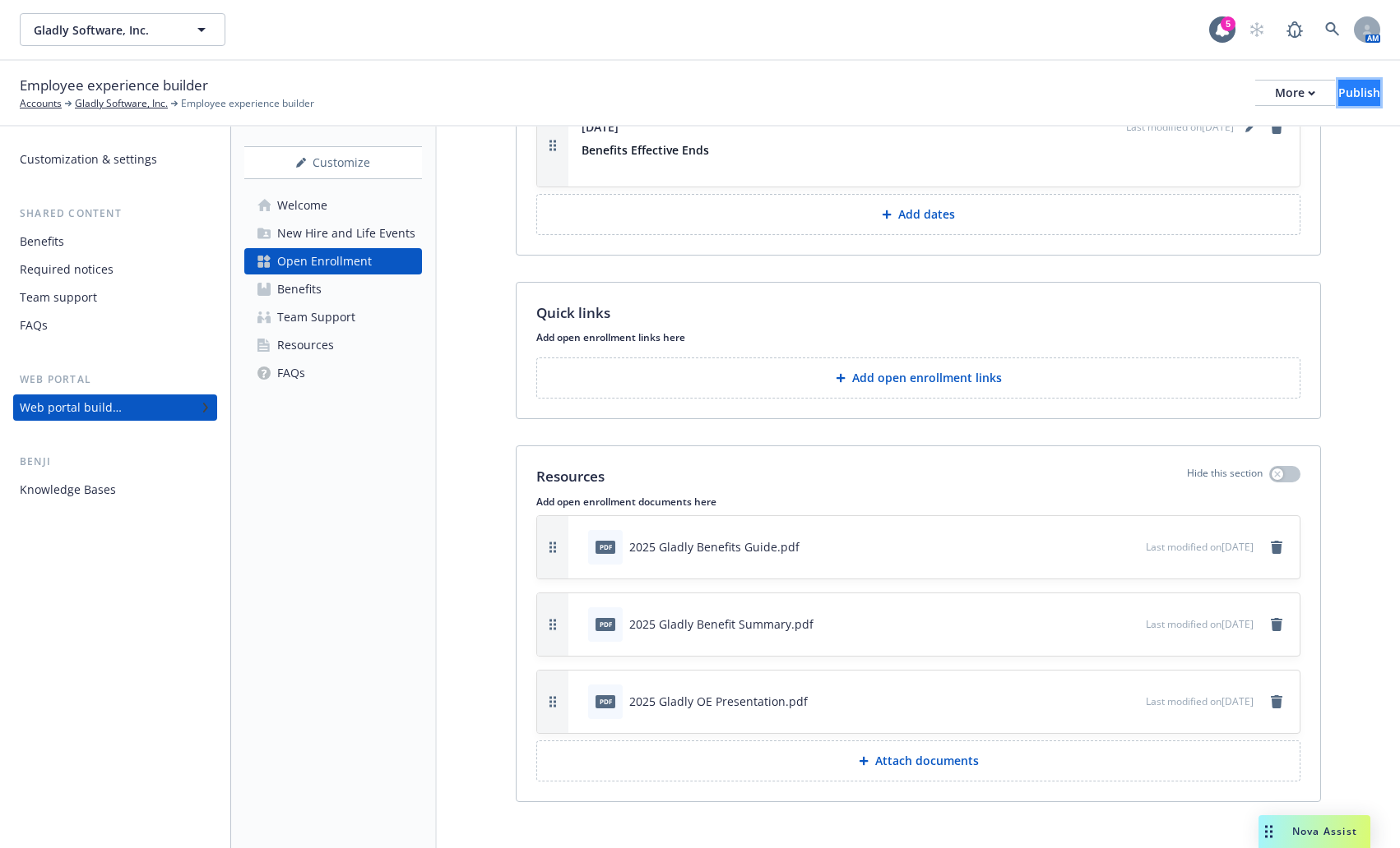
click at [1338, 99] on div "Publish" at bounding box center [1359, 93] width 42 height 25
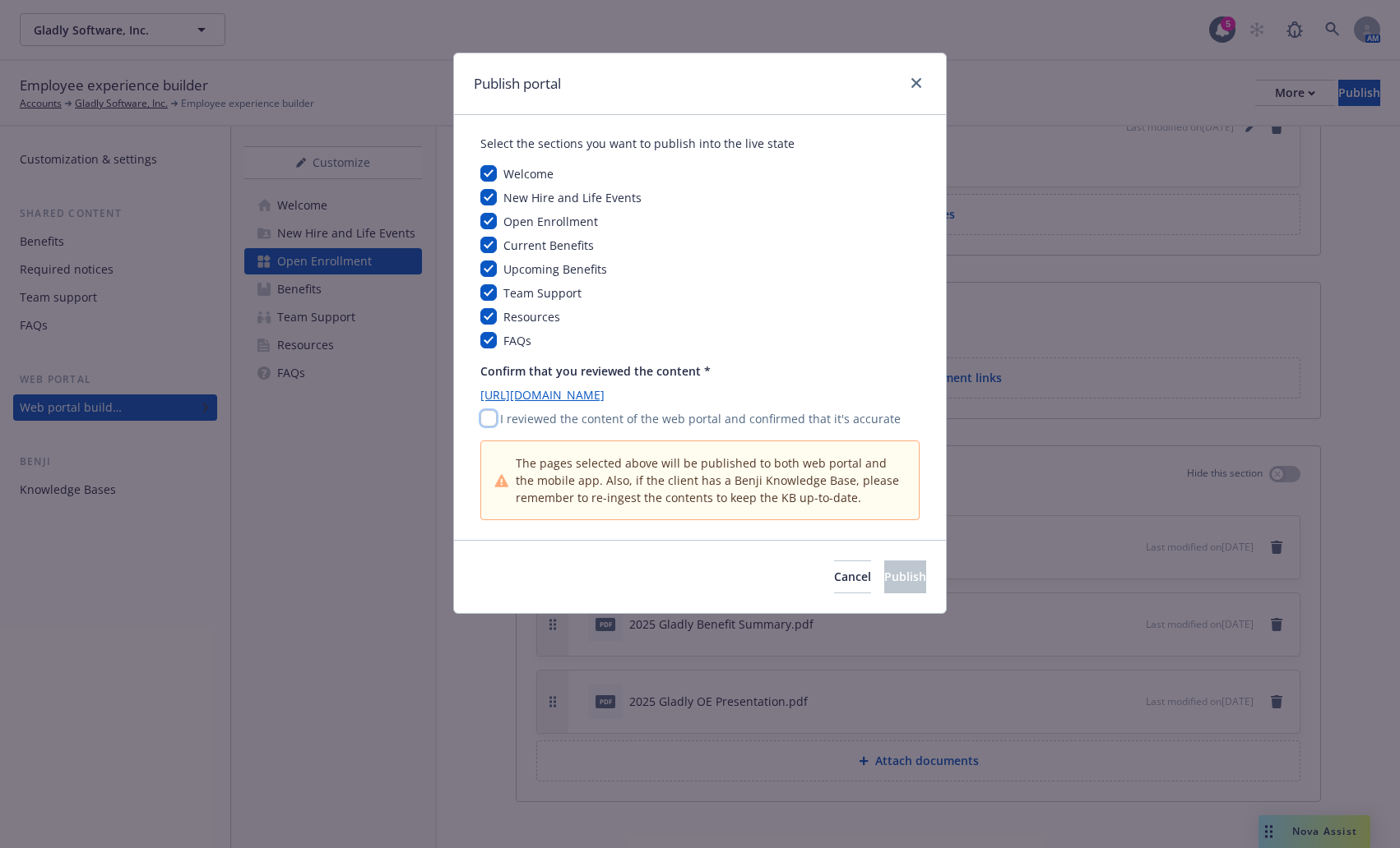
click at [491, 424] on input "checkbox" at bounding box center [488, 418] width 17 height 17
checkbox input "true"
click at [881, 556] on div "Cancel Publish" at bounding box center [700, 577] width 491 height 73
click at [884, 571] on span "Publish" at bounding box center [905, 577] width 42 height 16
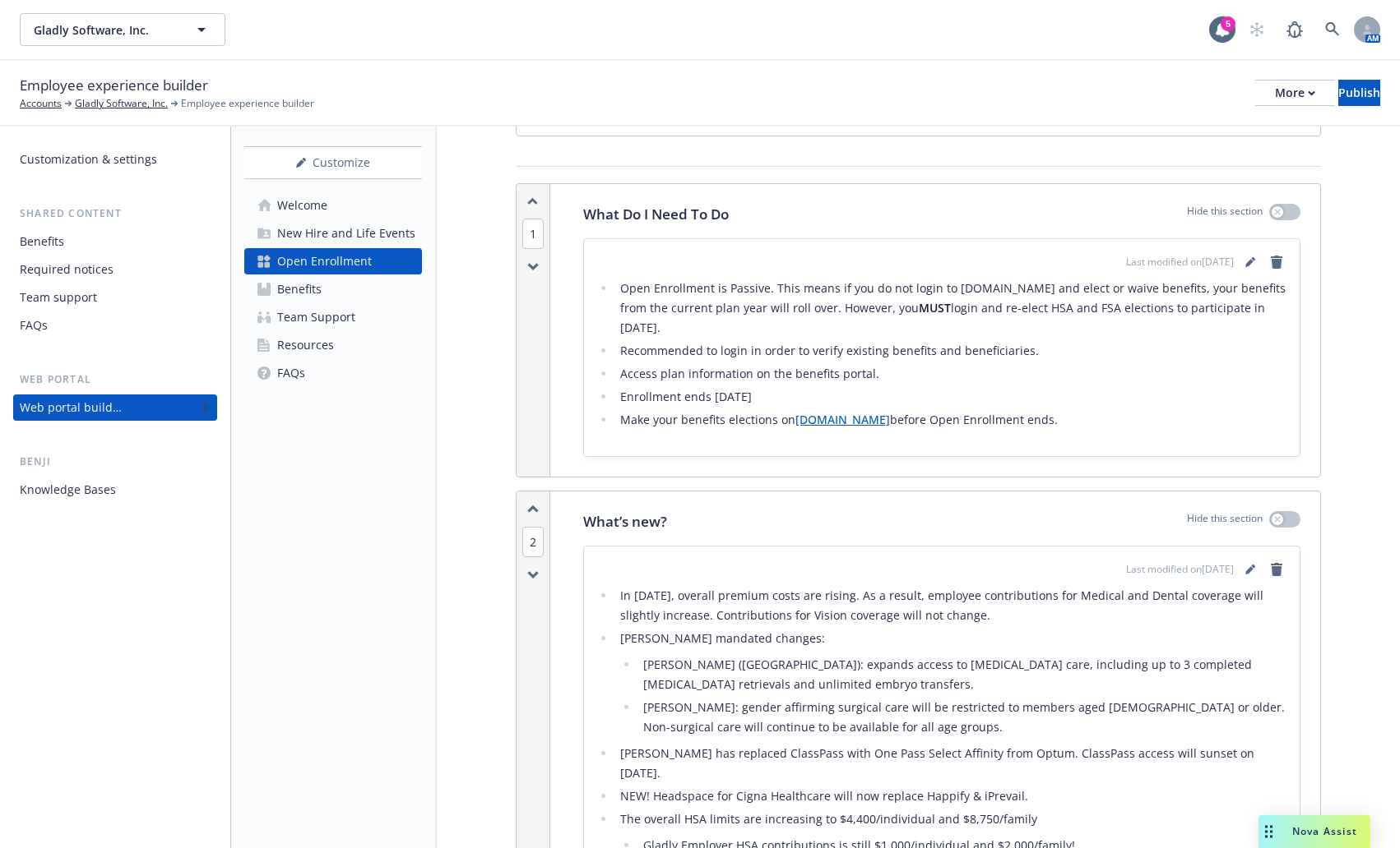
scroll to position [41, 0]
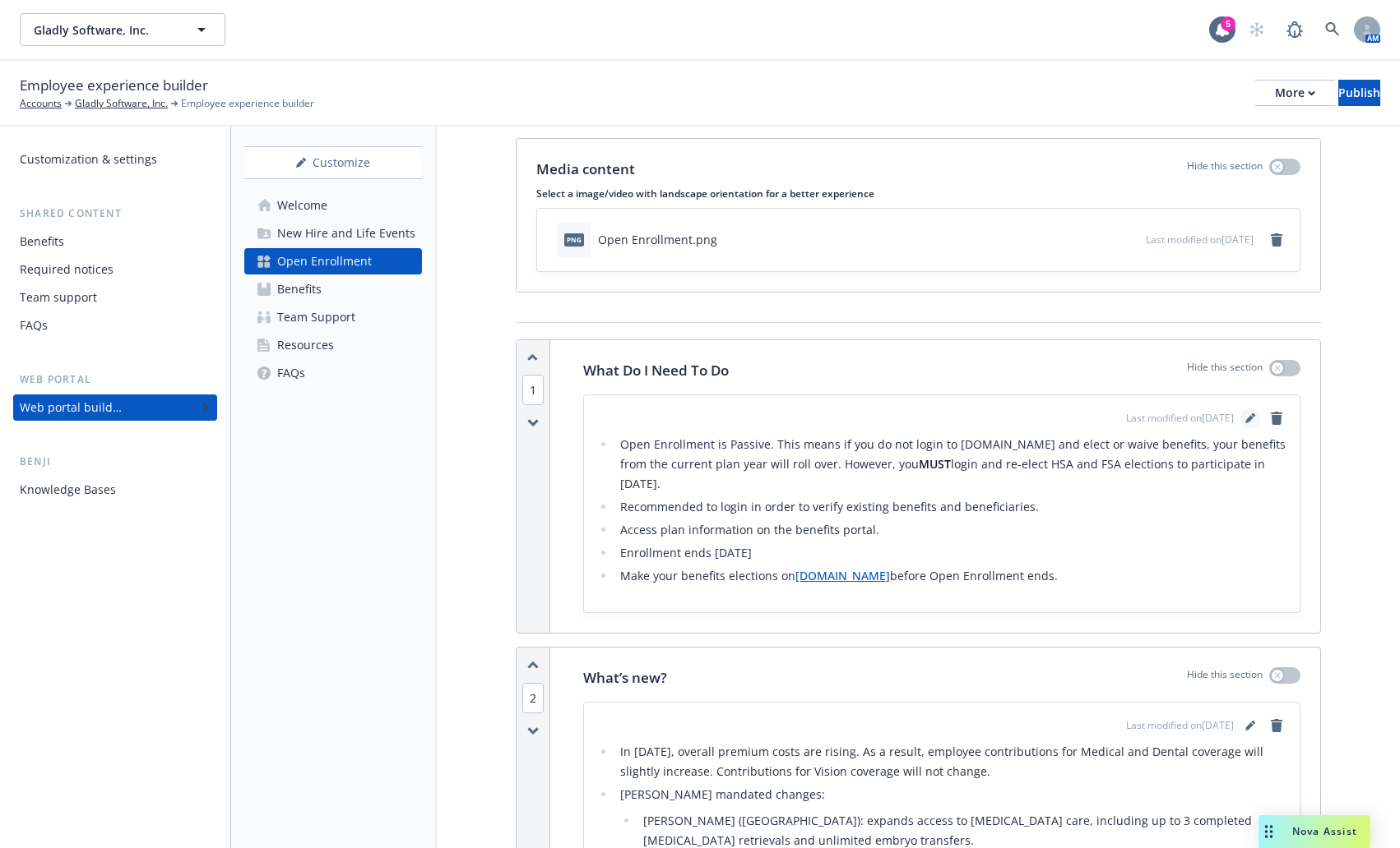
click at [1245, 416] on icon "editPencil" at bounding box center [1250, 418] width 10 height 10
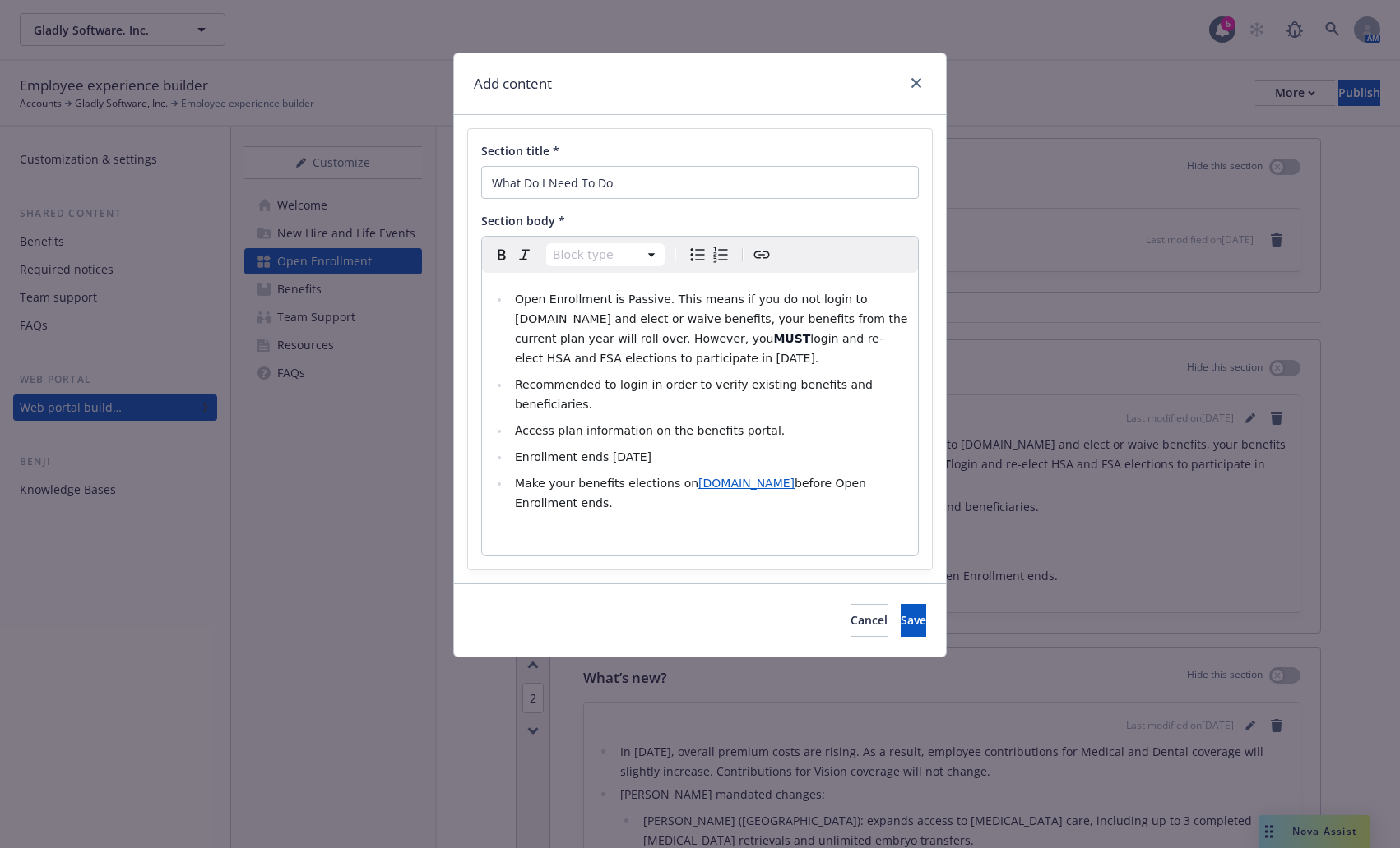
select select
drag, startPoint x: 515, startPoint y: 318, endPoint x: 633, endPoint y: 323, distance: 118.1
click at [633, 323] on span "Open Enrollment is Passive. This means if you do not login to [DOMAIN_NAME] and…" at bounding box center [713, 318] width 397 height 52
click at [767, 256] on icon "Create link" at bounding box center [762, 254] width 20 height 20
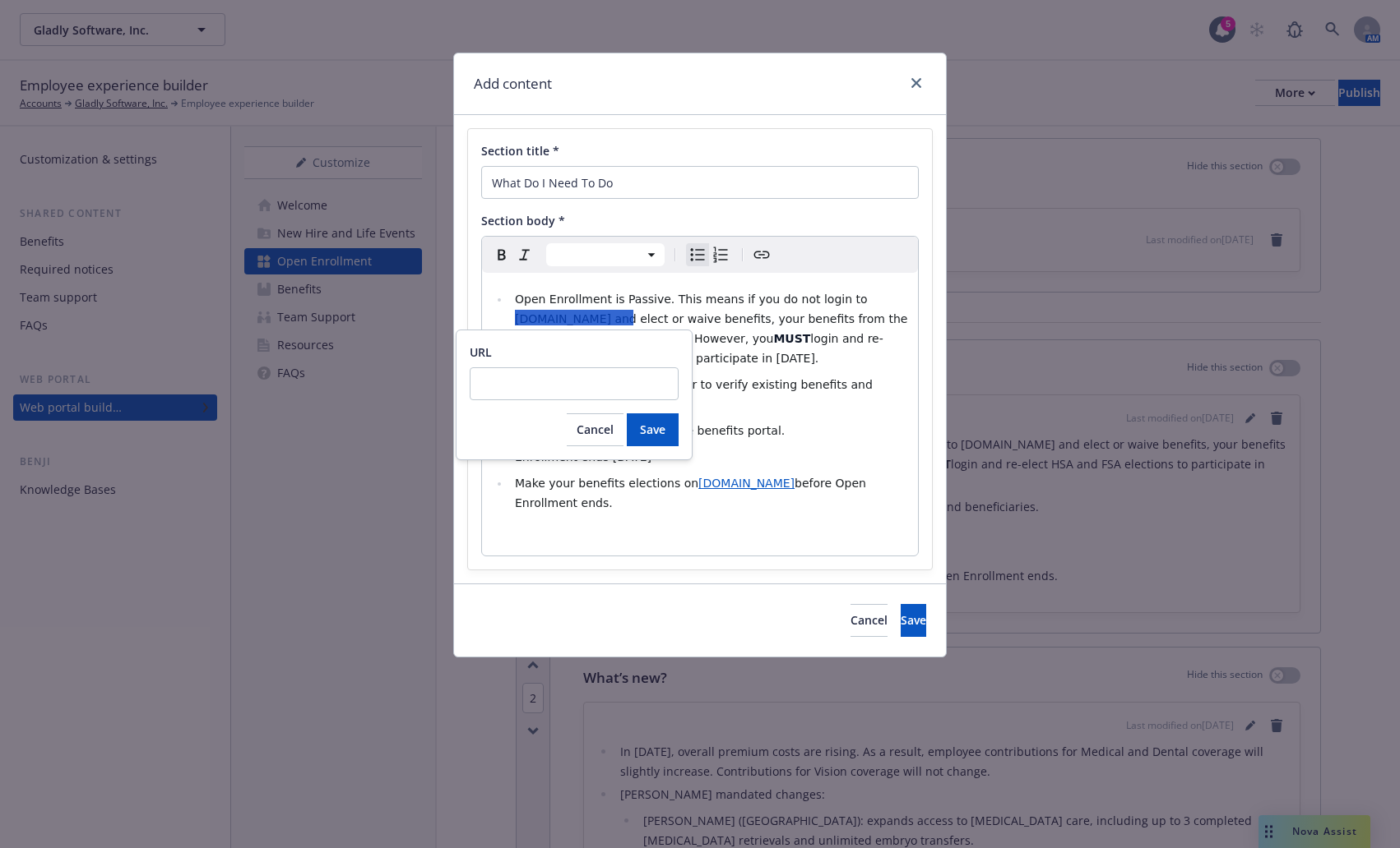
click at [557, 383] on input "URL" at bounding box center [574, 384] width 209 height 33
type input "[URL][DOMAIN_NAME][DOMAIN_NAME]"
click at [644, 437] on span "Save" at bounding box center [652, 430] width 26 height 16
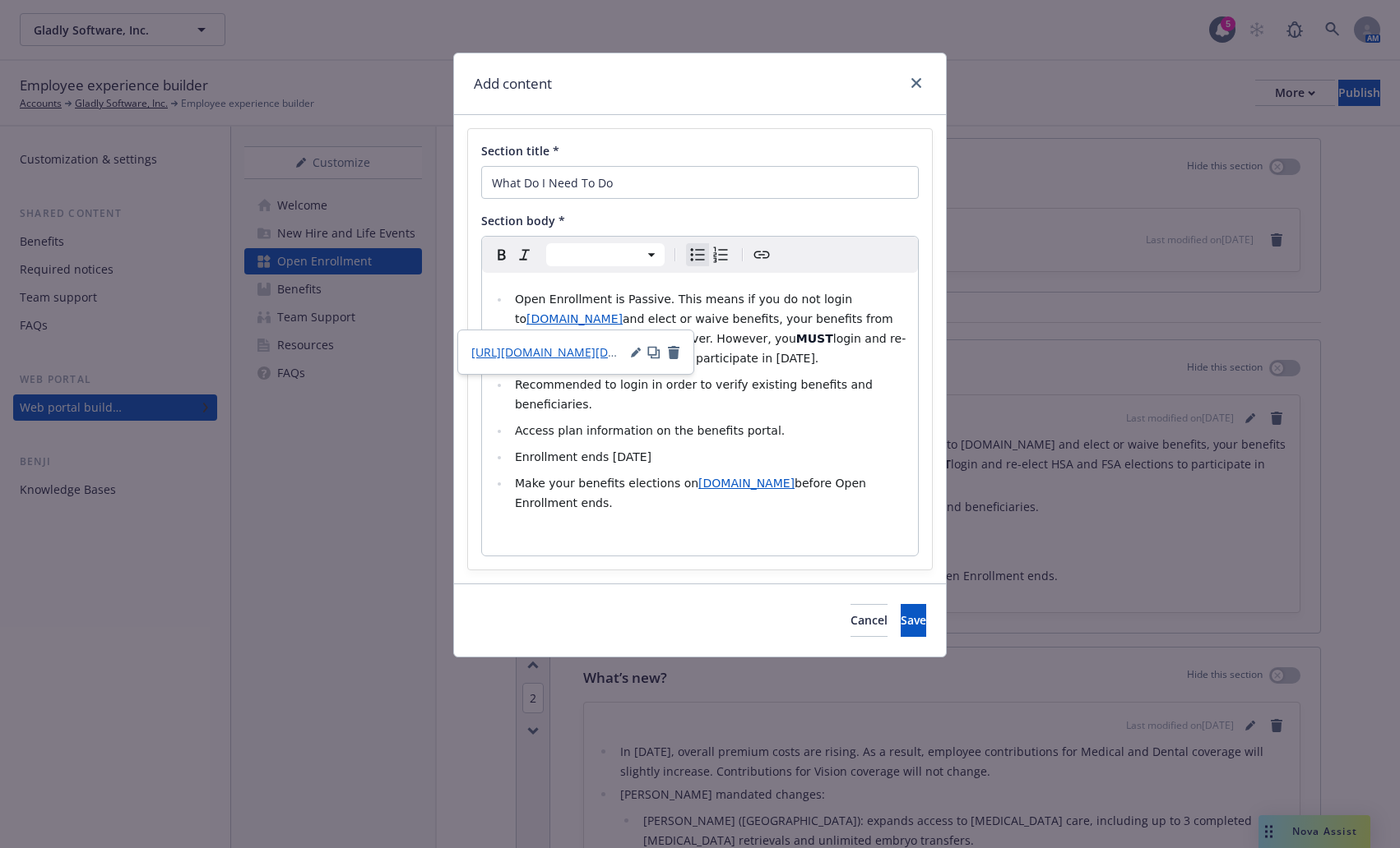
select select "paragraph"
click at [660, 499] on div "Open Enrollment is Passive. This means if you do not login to [DOMAIN_NAME] and…" at bounding box center [700, 414] width 436 height 283
select select
click at [699, 476] on span "[DOMAIN_NAME]" at bounding box center [747, 482] width 97 height 13
drag, startPoint x: 683, startPoint y: 463, endPoint x: 802, endPoint y: 467, distance: 119.1
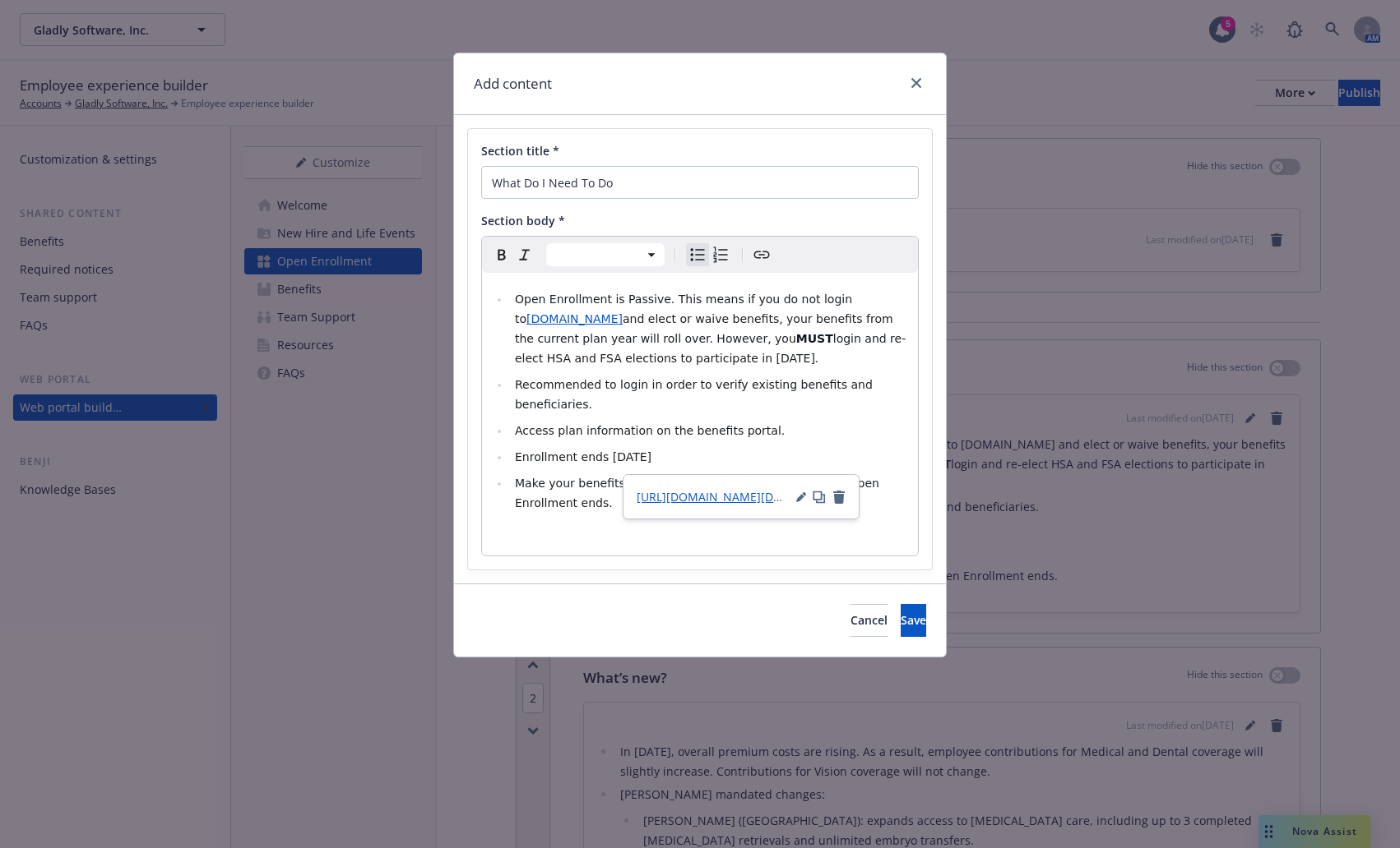
click at [802, 473] on li "Make your benefits elections on w [DOMAIN_NAME] before Open Enrollment ends." at bounding box center [708, 493] width 398 height 39
click at [765, 249] on icon "Create link" at bounding box center [762, 254] width 20 height 20
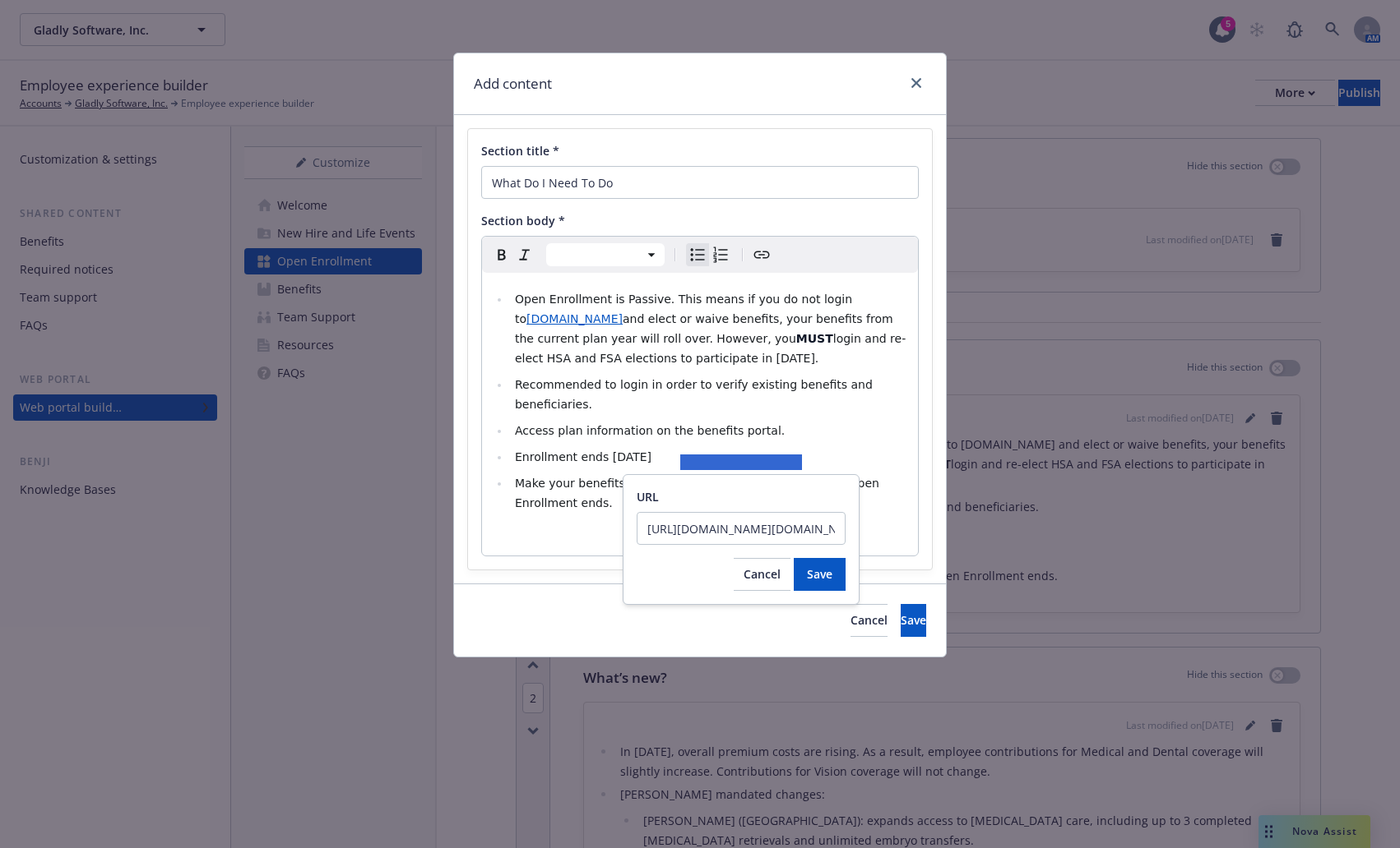
drag, startPoint x: 790, startPoint y: 534, endPoint x: 475, endPoint y: 537, distance: 315.0
click at [475, 537] on body "Gladly Software, Inc. Gladly Software, Inc. 5 AM Employee experience builder Ac…" at bounding box center [700, 424] width 1400 height 848
click at [700, 521] on input "[URL][DOMAIN_NAME][PERSON_NAME]" at bounding box center [741, 528] width 209 height 33
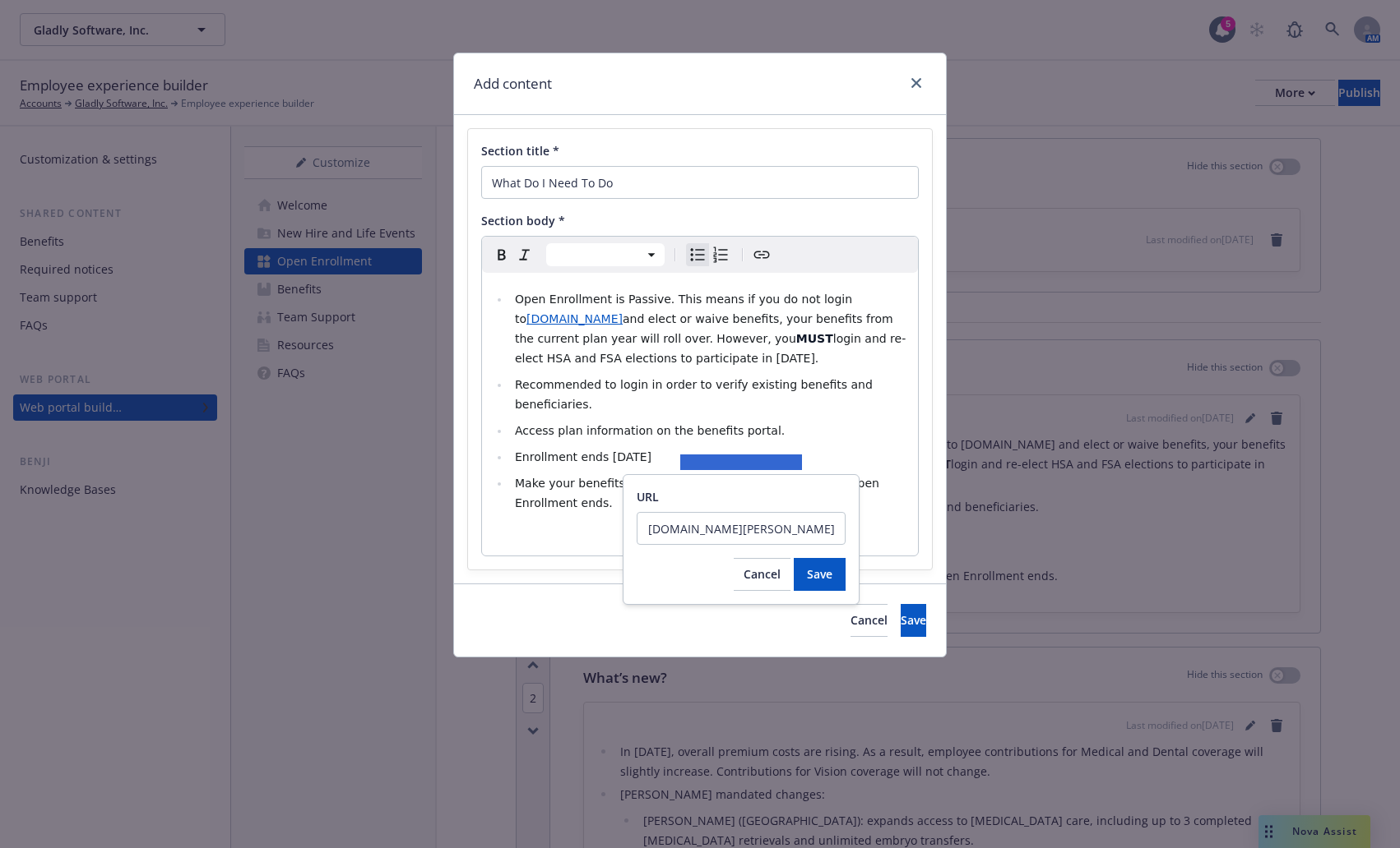
type input "[URL][DOMAIN_NAME][PERSON_NAME]"
click at [707, 535] on input "[URL][DOMAIN_NAME][PERSON_NAME]" at bounding box center [741, 528] width 209 height 33
click at [708, 535] on input "[URL][DOMAIN_NAME][PERSON_NAME]" at bounding box center [741, 528] width 209 height 33
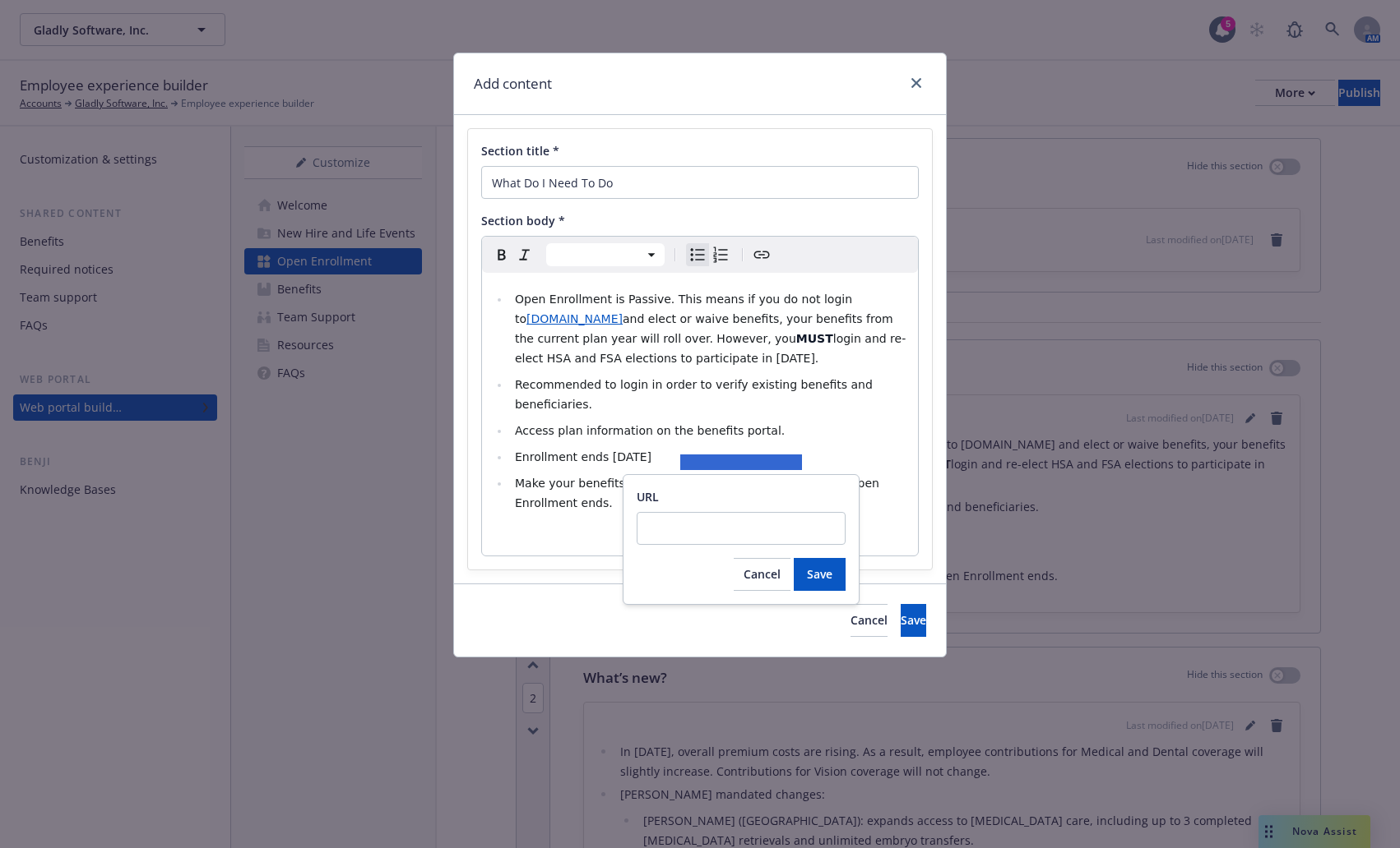
scroll to position [0, 0]
type input "[URL][DOMAIN_NAME][DOMAIN_NAME]"
click at [816, 575] on span "Save" at bounding box center [820, 574] width 26 height 16
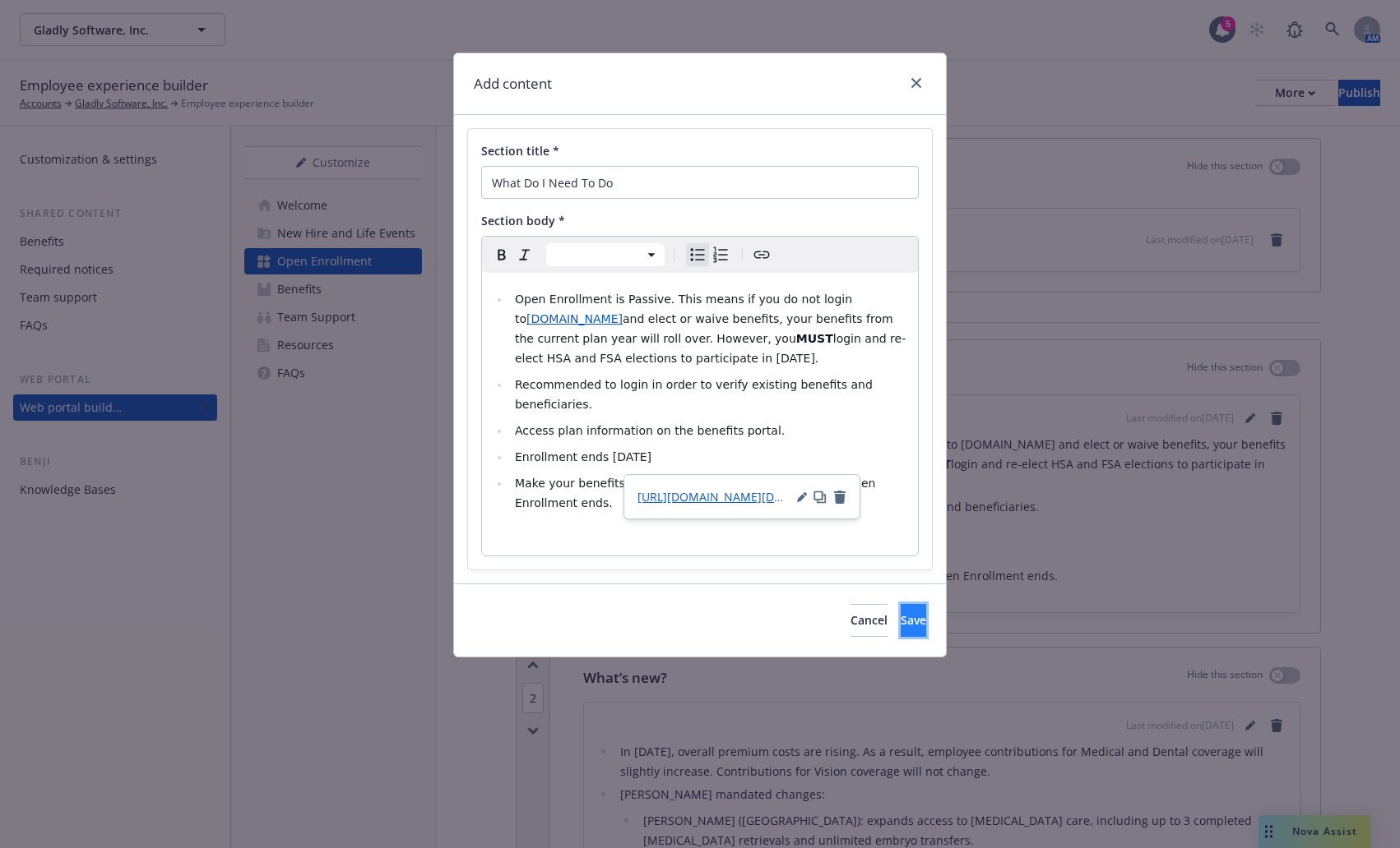
click at [901, 612] on span "Save" at bounding box center [914, 620] width 26 height 16
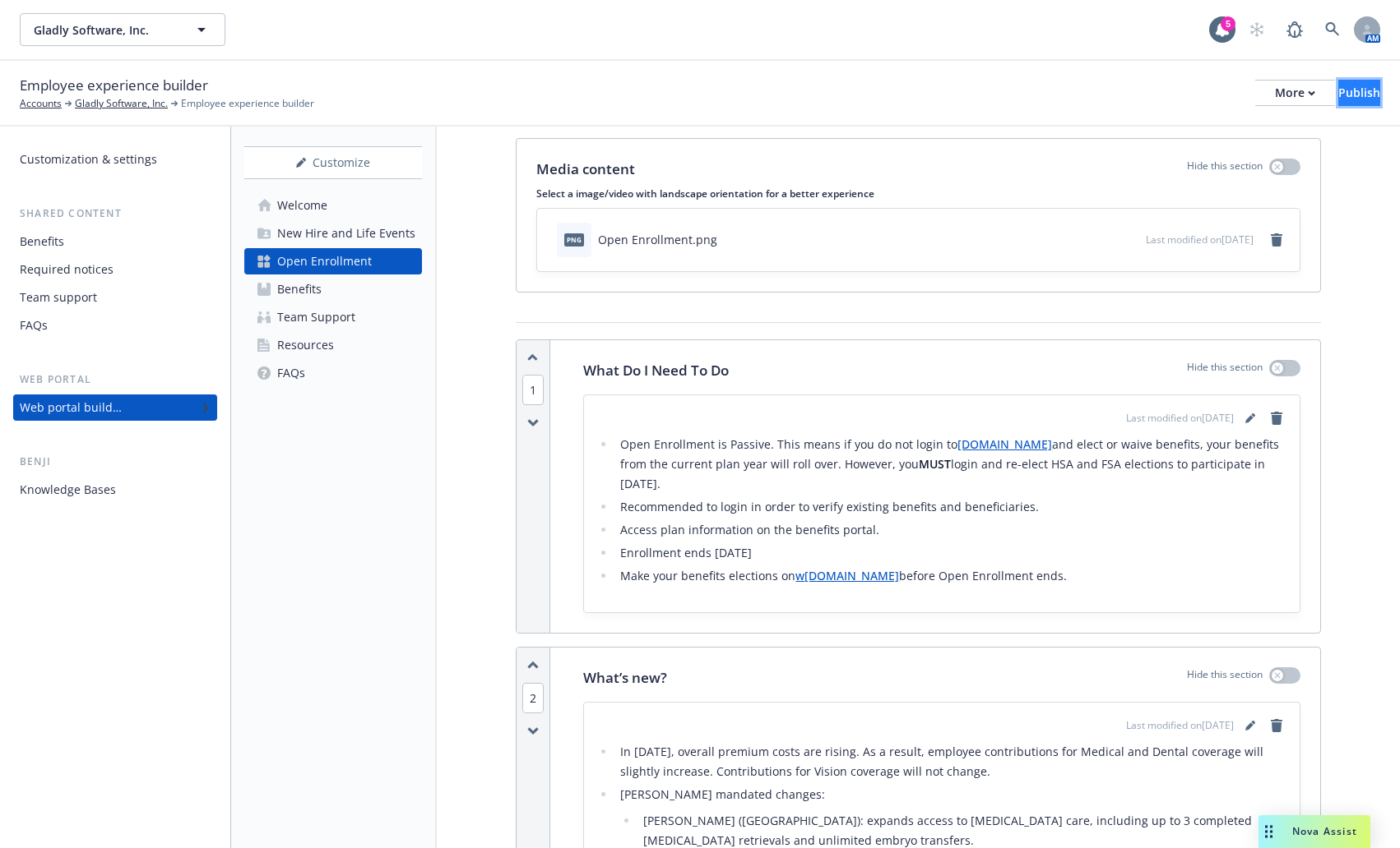
click at [1338, 104] on div "Publish" at bounding box center [1359, 93] width 42 height 25
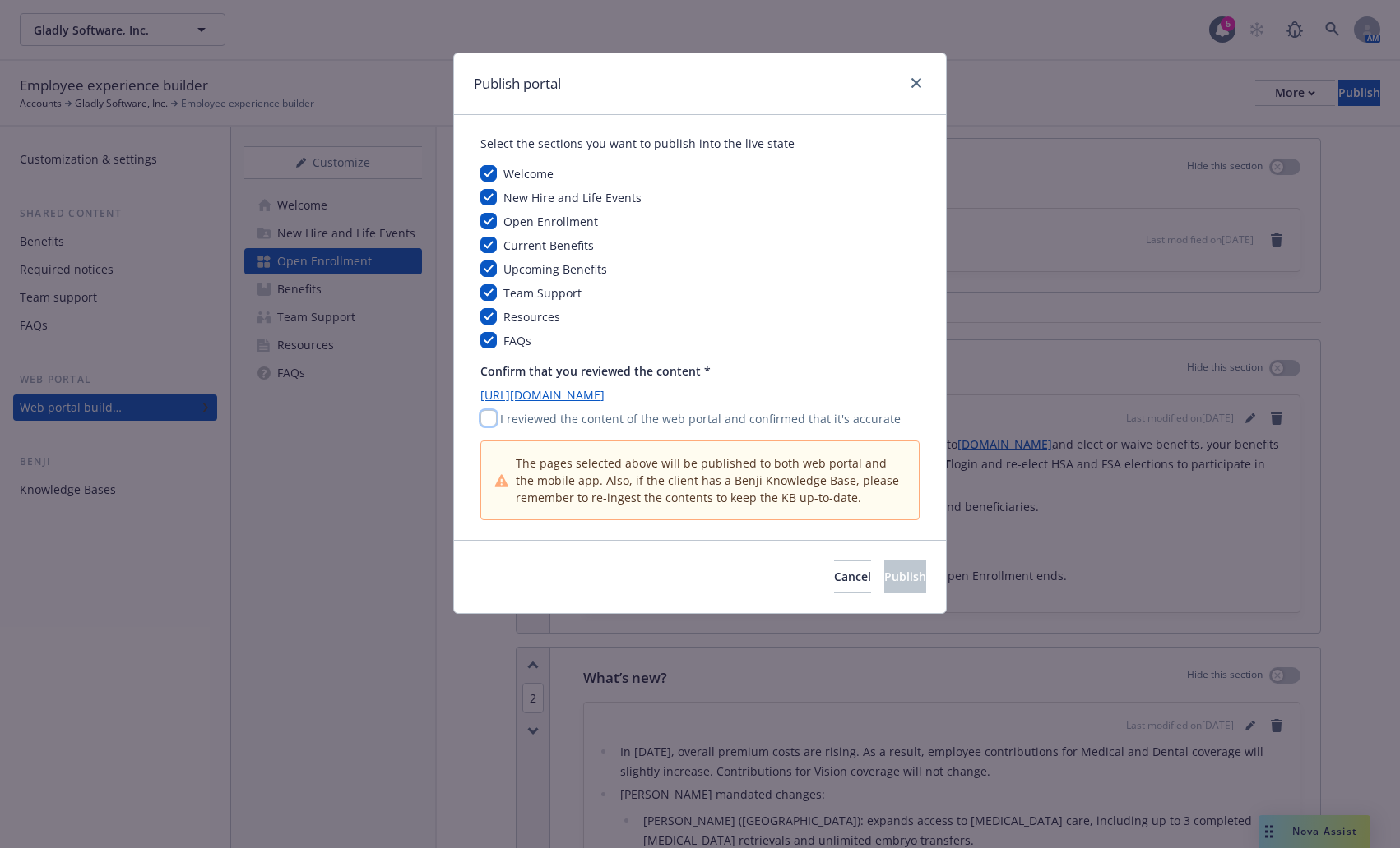
click at [487, 422] on input "checkbox" at bounding box center [488, 418] width 17 height 17
checkbox input "true"
click at [886, 580] on span "Publish" at bounding box center [905, 577] width 42 height 16
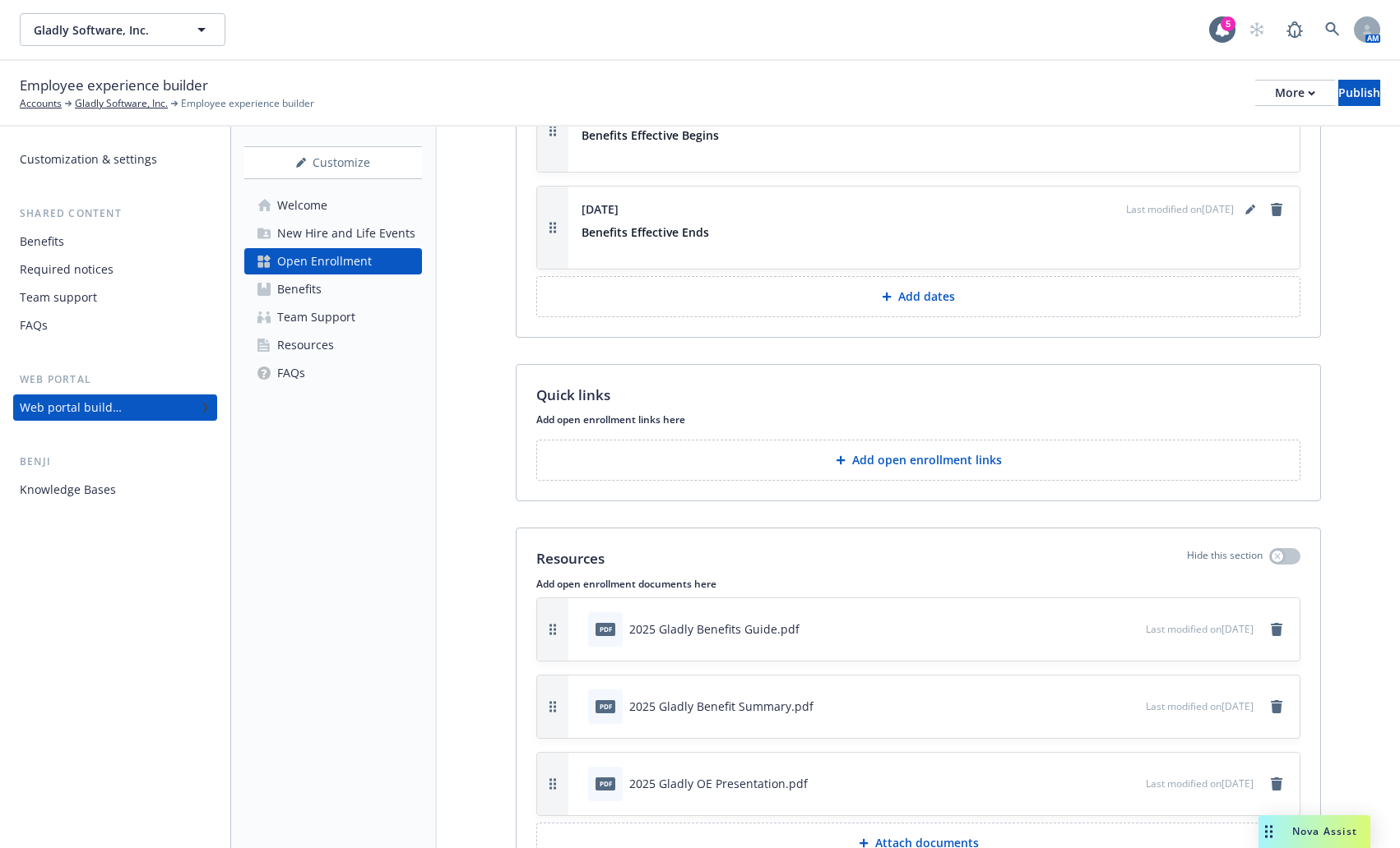
scroll to position [1849, 0]
